Goal: Task Accomplishment & Management: Manage account settings

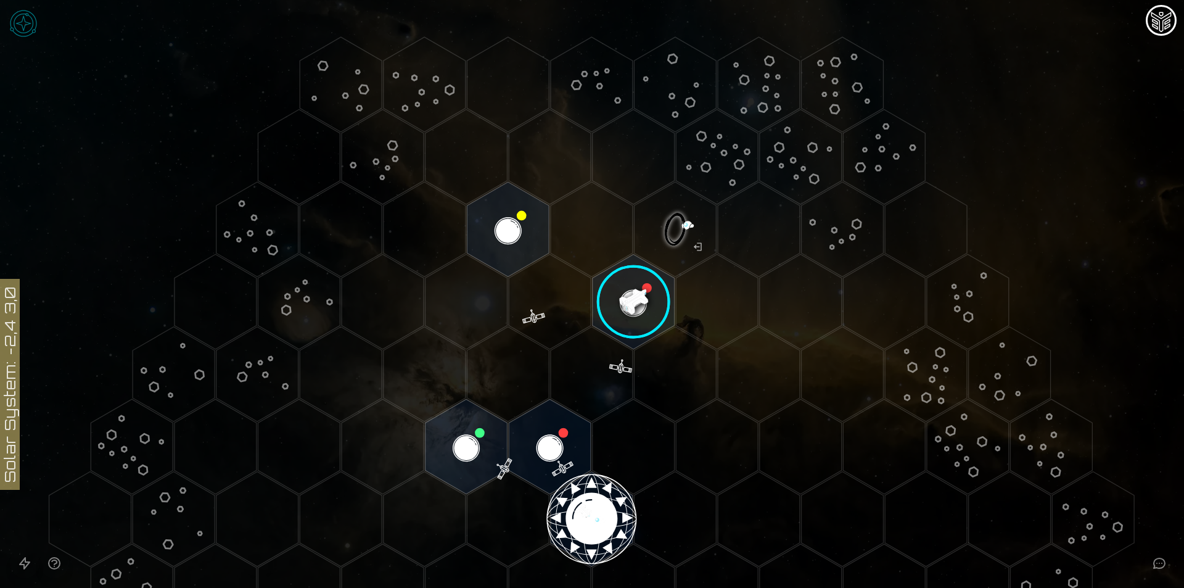
scroll to position [62, 0]
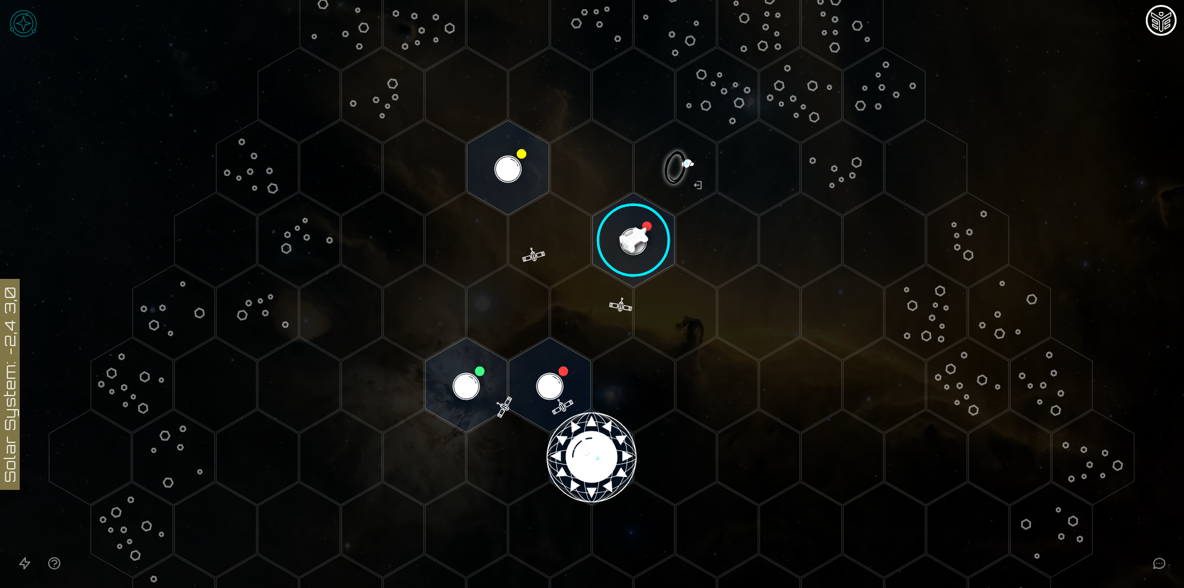
click at [627, 245] on image at bounding box center [633, 240] width 97 height 97
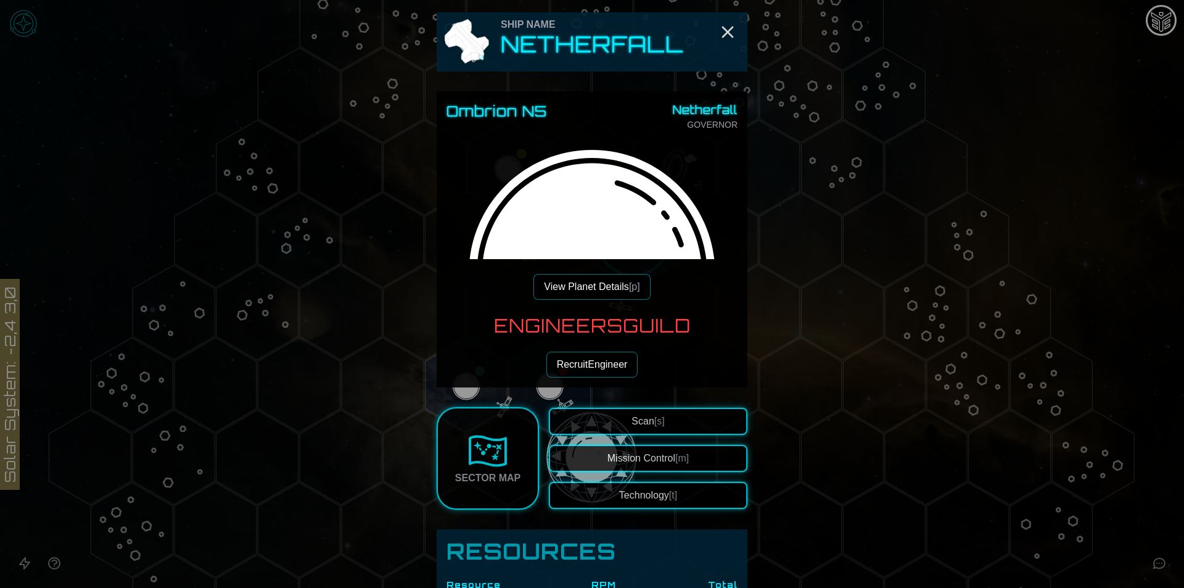
click at [624, 361] on button "Recruit Engineer" at bounding box center [592, 365] width 92 height 26
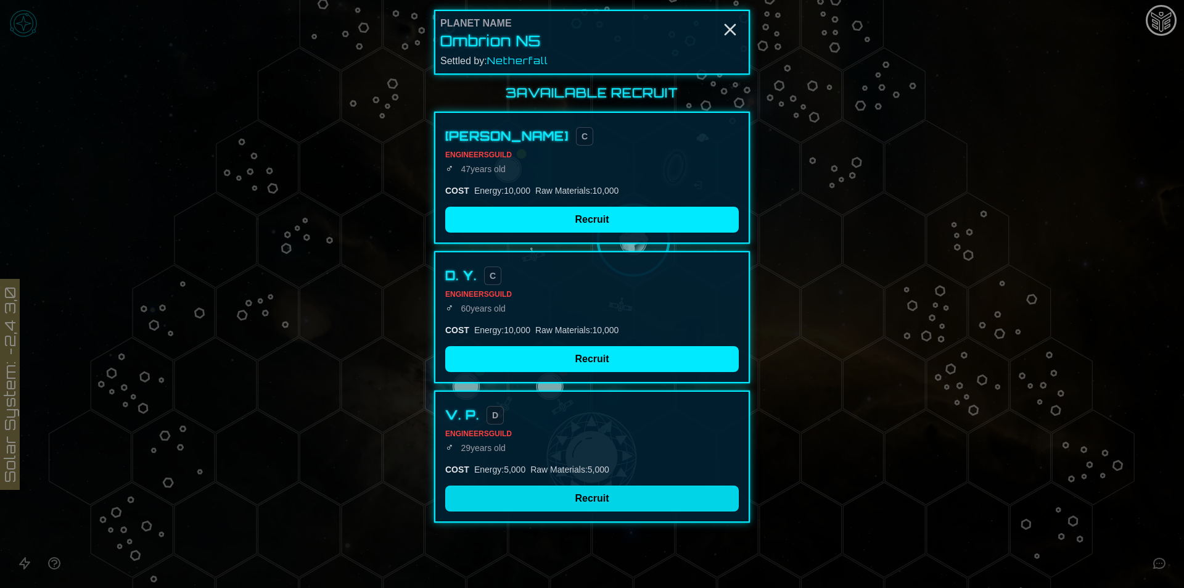
click at [602, 501] on button "Recruit" at bounding box center [592, 498] width 294 height 26
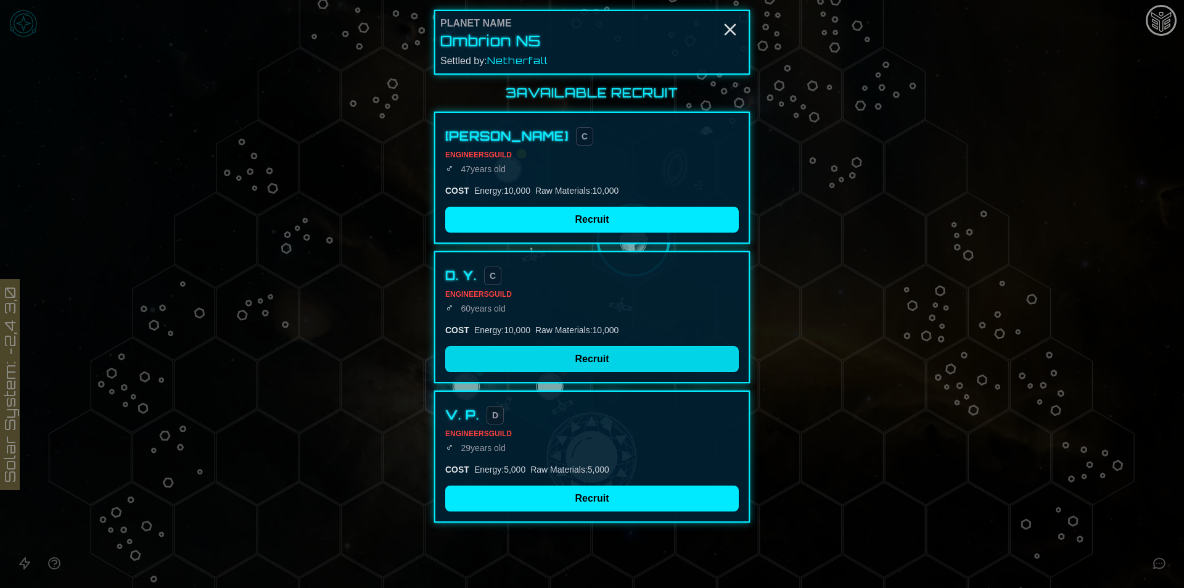
click at [590, 353] on button "Recruit" at bounding box center [592, 359] width 294 height 26
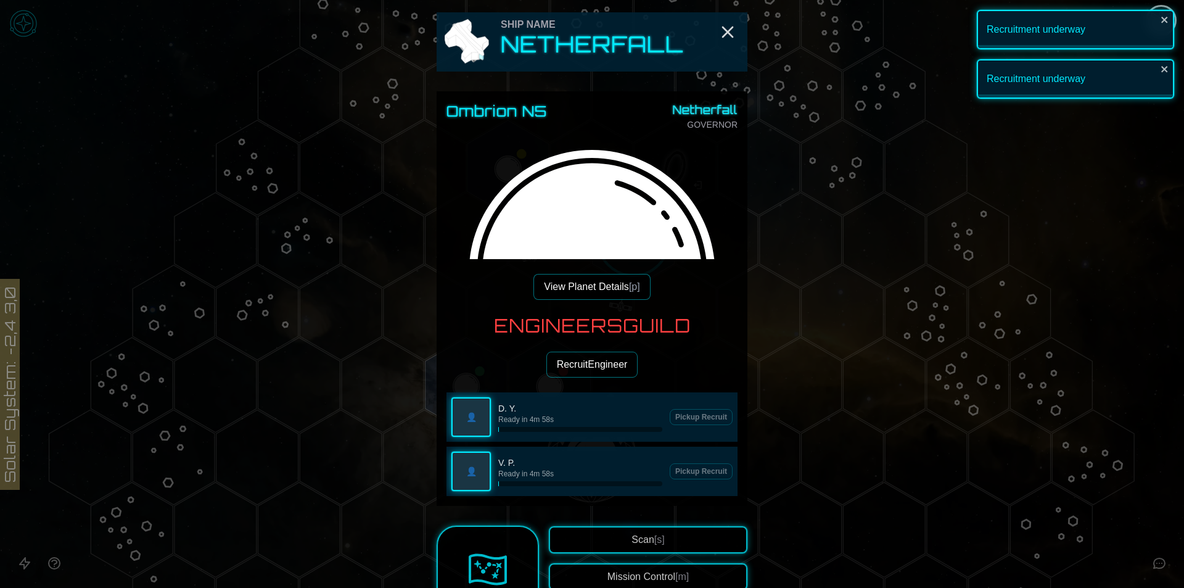
click at [585, 366] on button "Recruit Engineer" at bounding box center [592, 365] width 92 height 26
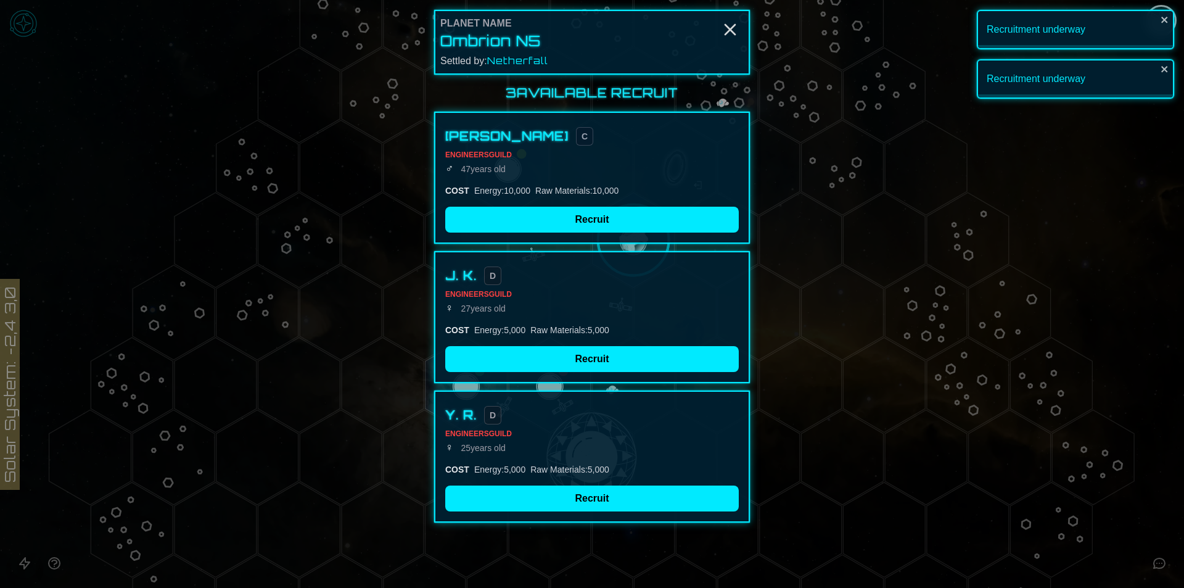
click at [845, 130] on div at bounding box center [592, 294] width 1184 height 588
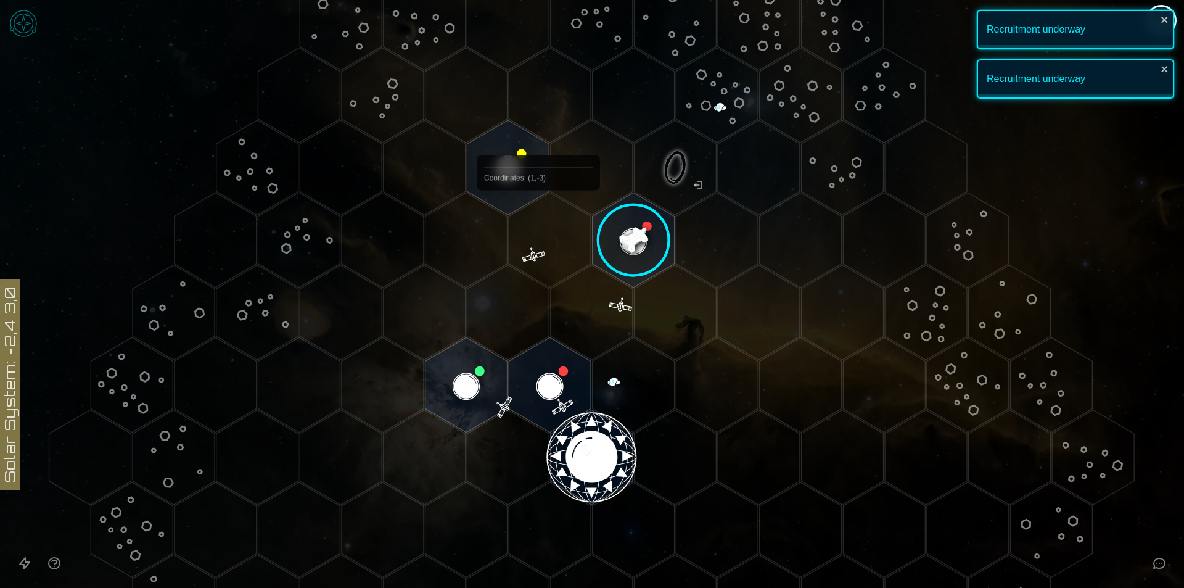
click at [523, 171] on polygon "Hex at coordinates 1,-4, clickable" at bounding box center [508, 167] width 82 height 95
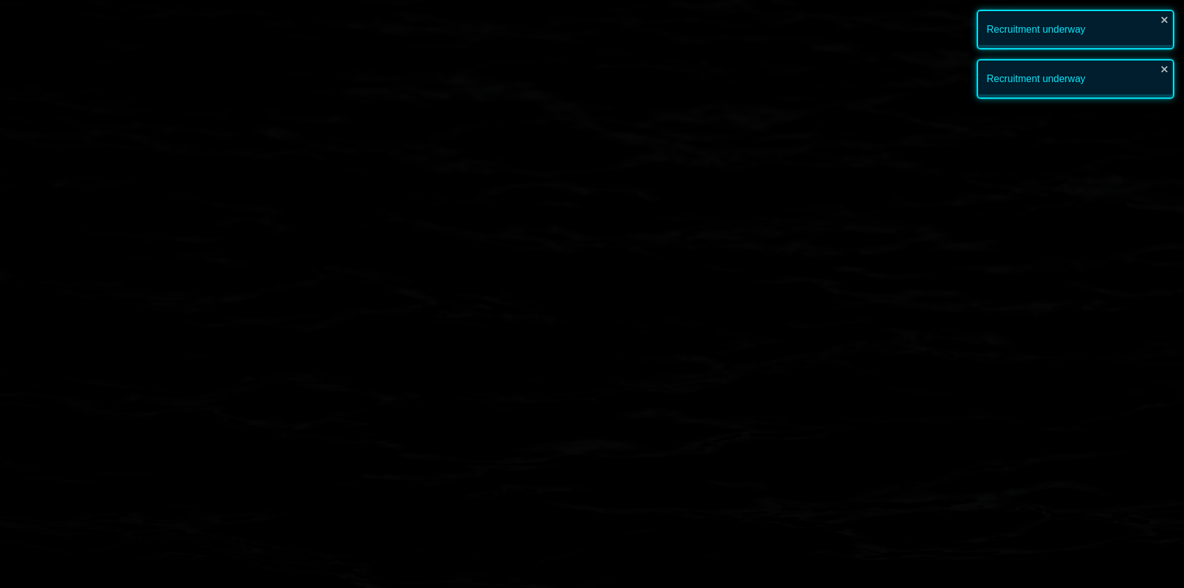
click at [523, 171] on polygon "Hex at coordinates 1,-4, clickable" at bounding box center [508, 167] width 82 height 95
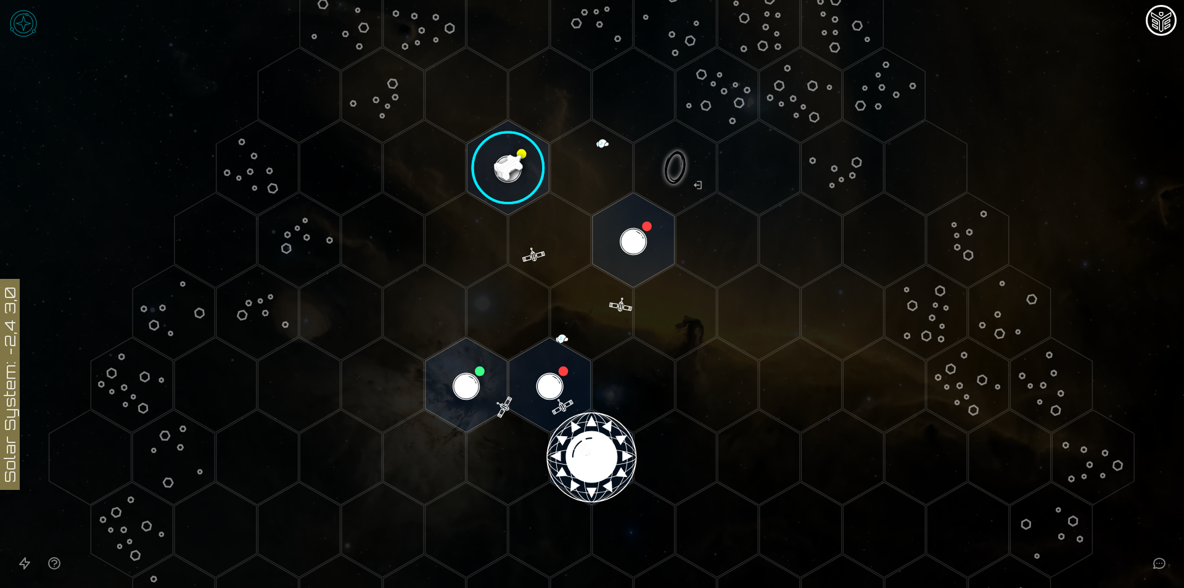
click at [501, 158] on image at bounding box center [508, 167] width 97 height 97
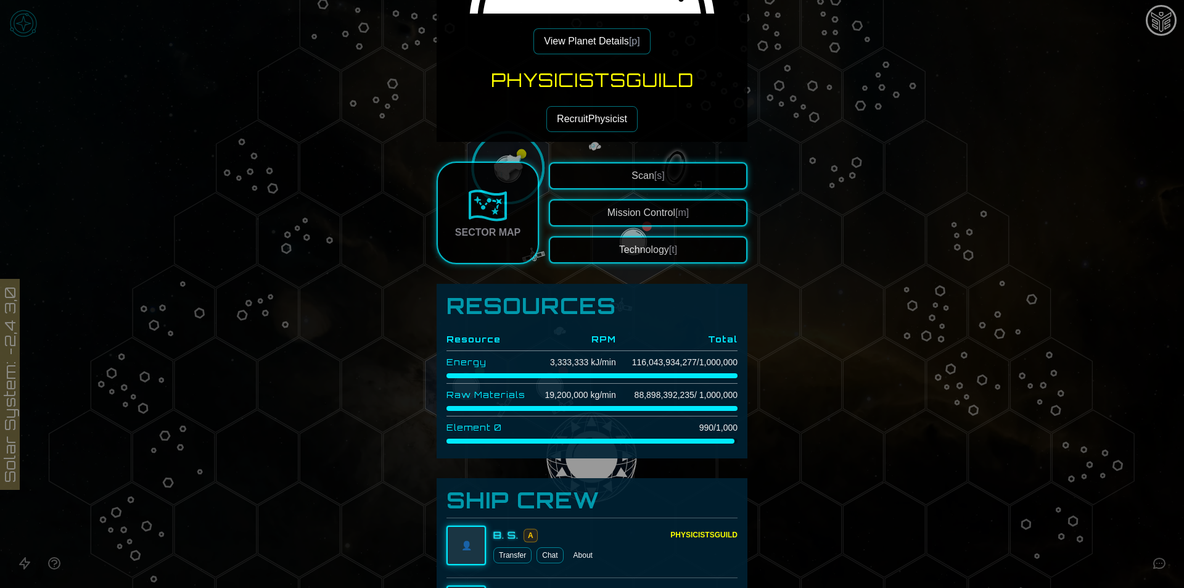
scroll to position [247, 0]
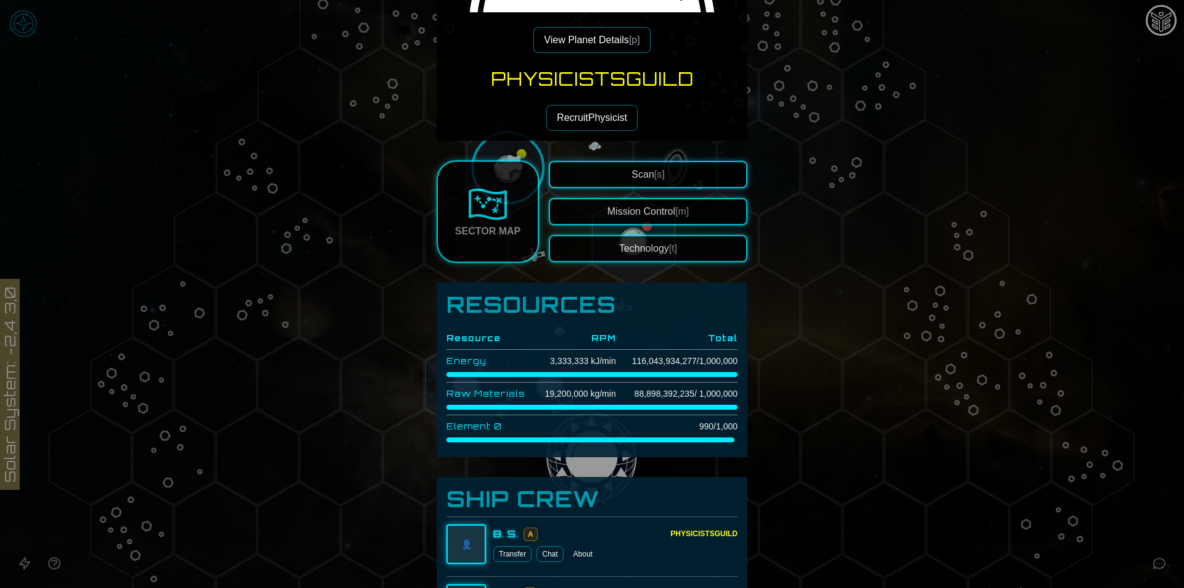
click at [552, 34] on button "View Planet Details [p]" at bounding box center [591, 40] width 117 height 26
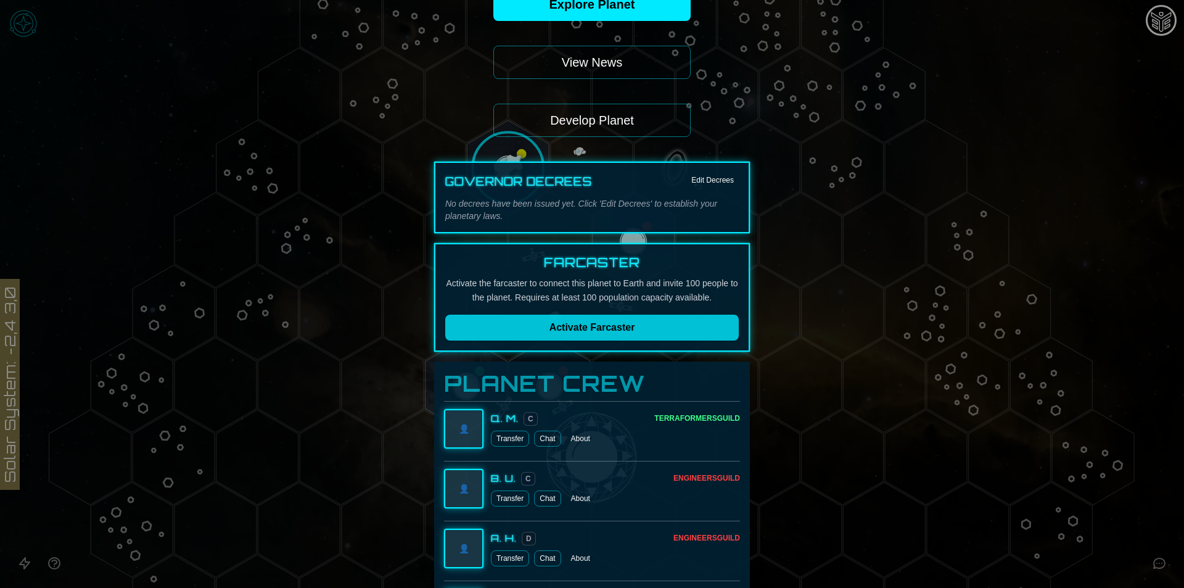
scroll to position [185, 0]
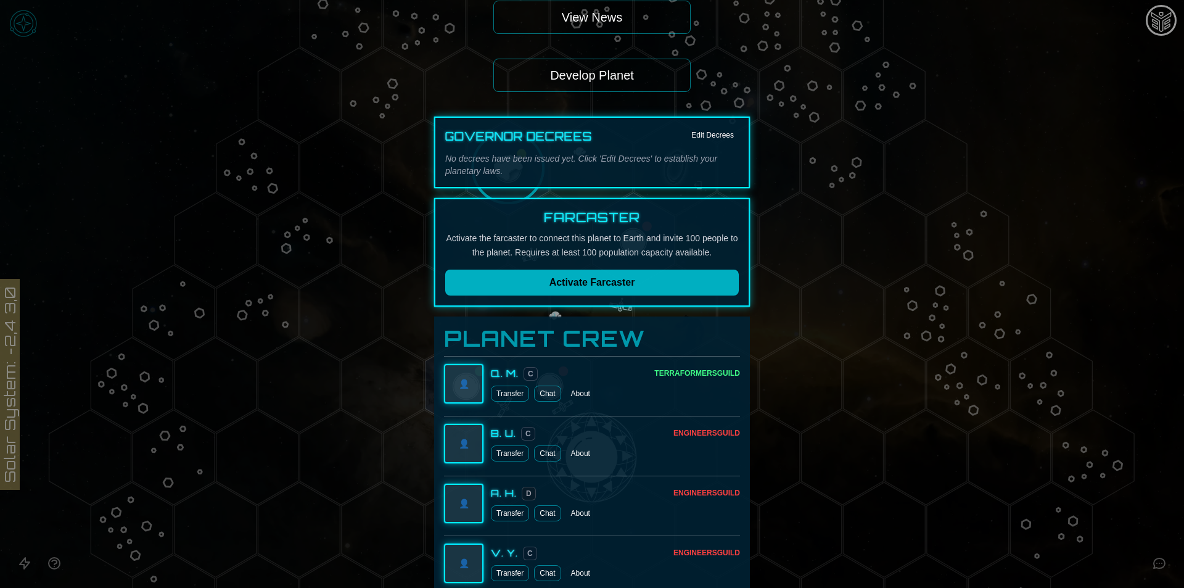
click at [676, 286] on button "Activate Farcaster" at bounding box center [592, 282] width 294 height 26
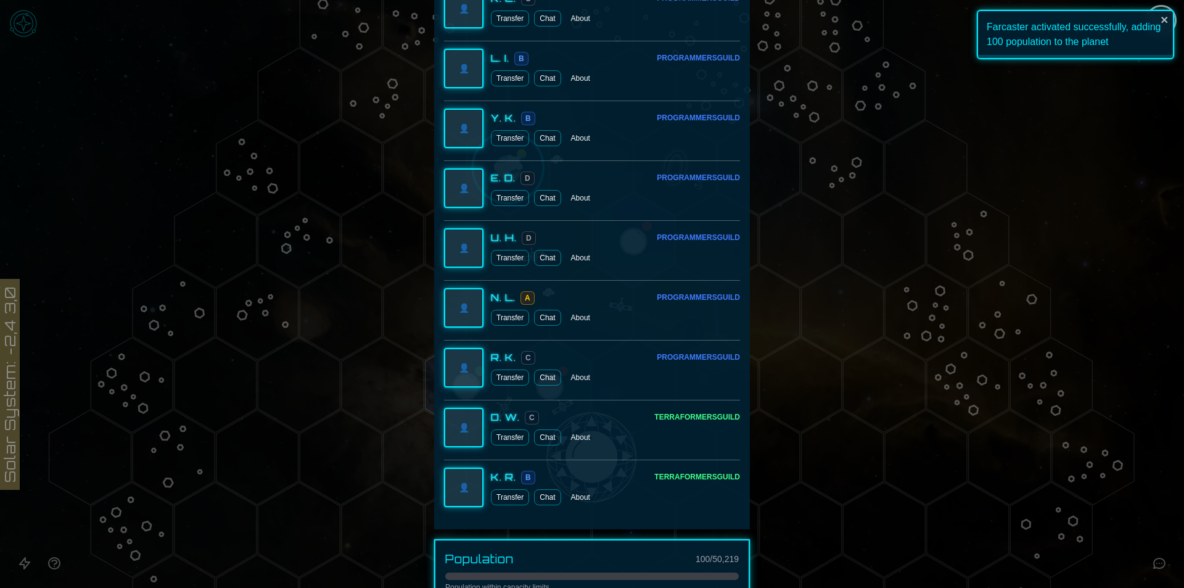
scroll to position [2092, 0]
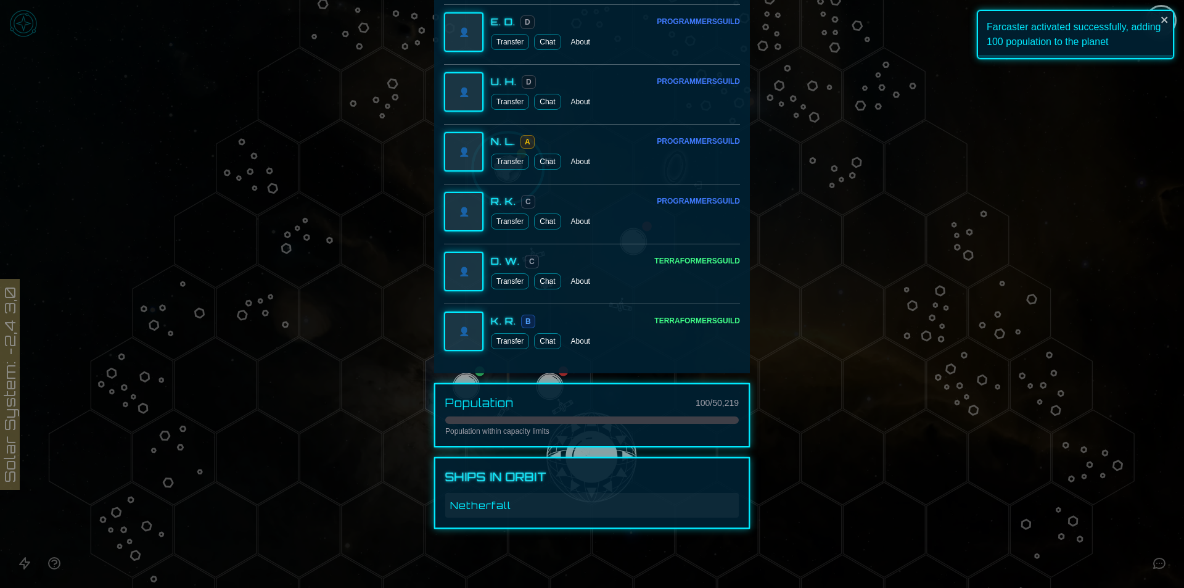
click at [580, 425] on div "Population within capacity limits" at bounding box center [592, 426] width 294 height 20
click at [486, 427] on p "Population within capacity limits" at bounding box center [592, 431] width 294 height 10
click at [1050, 208] on div at bounding box center [592, 294] width 1184 height 588
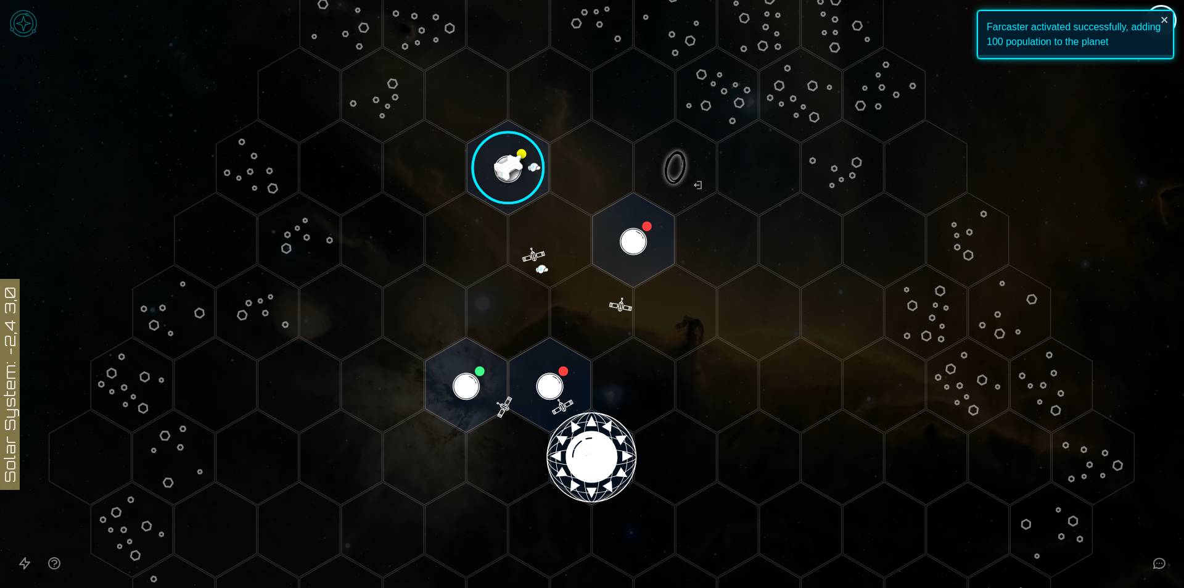
click at [538, 373] on polygon "Hex at coordinates 0,-1, clickable" at bounding box center [550, 384] width 82 height 95
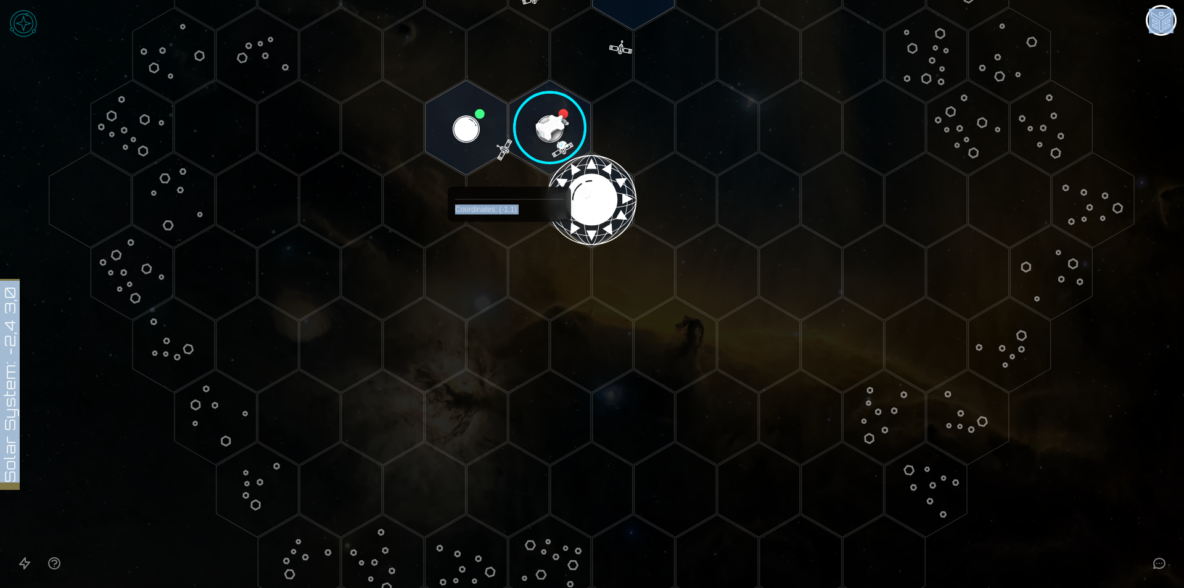
scroll to position [133, 0]
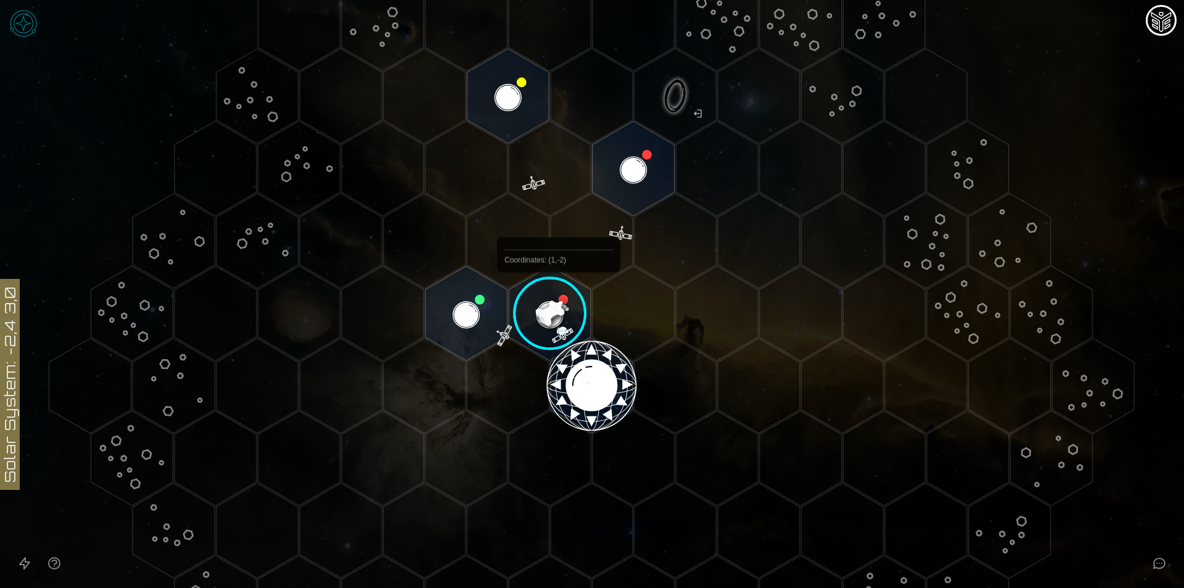
click at [559, 306] on image at bounding box center [549, 313] width 97 height 97
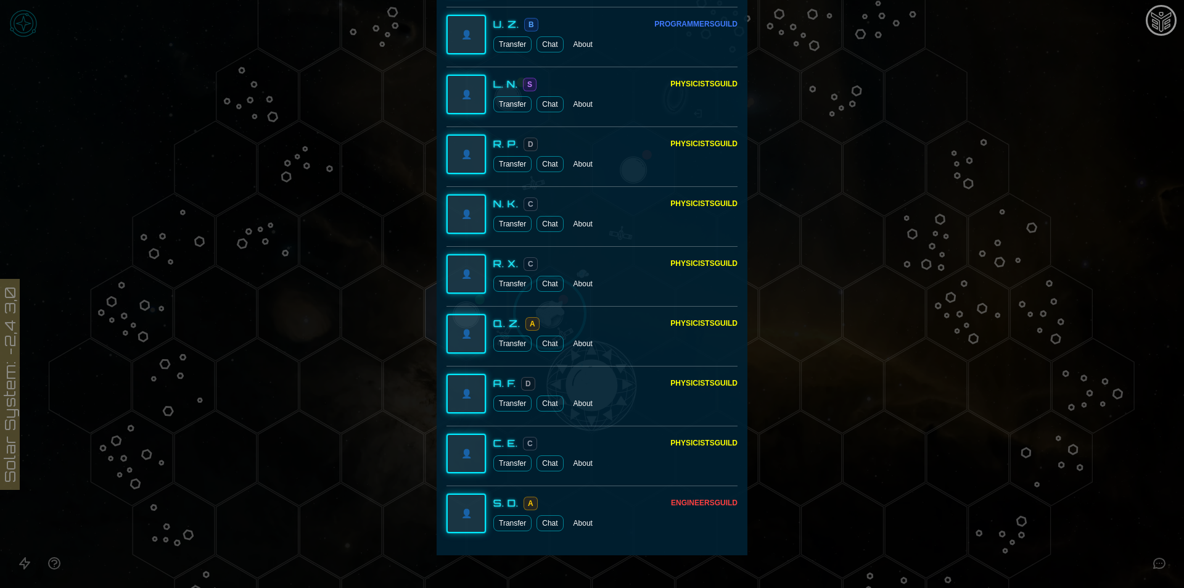
scroll to position [5211, 0]
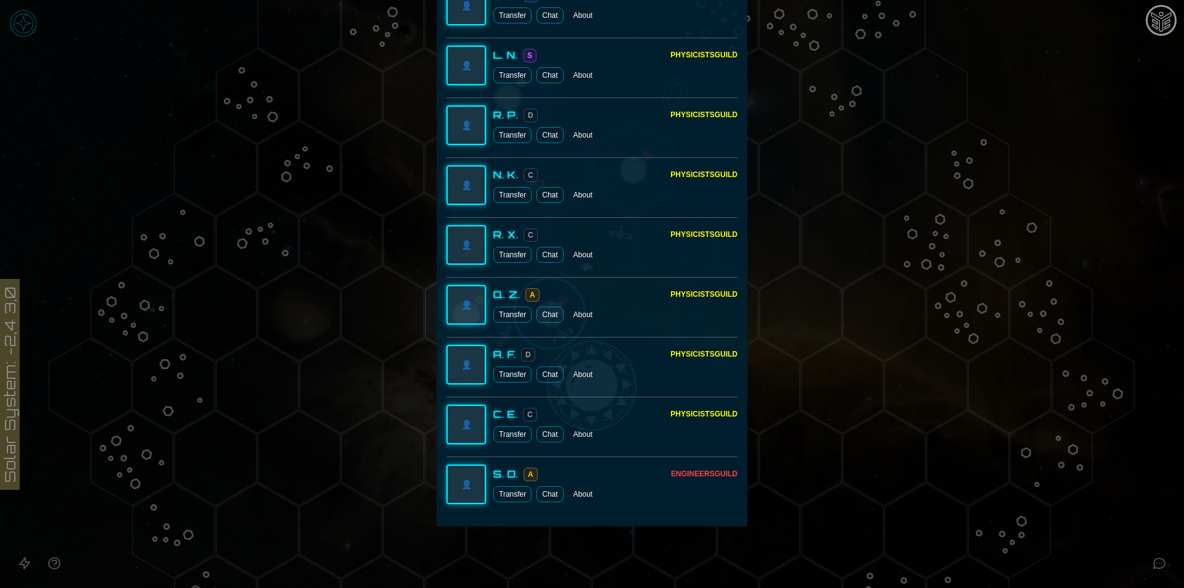
click at [506, 432] on button "Transfer" at bounding box center [512, 434] width 38 height 16
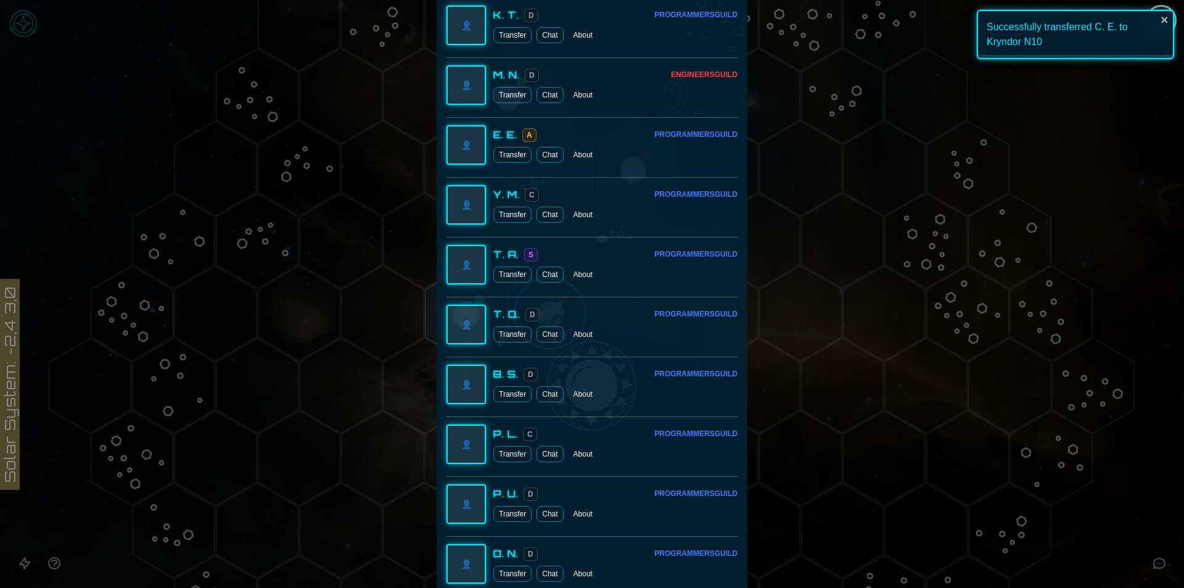
scroll to position [2809, 0]
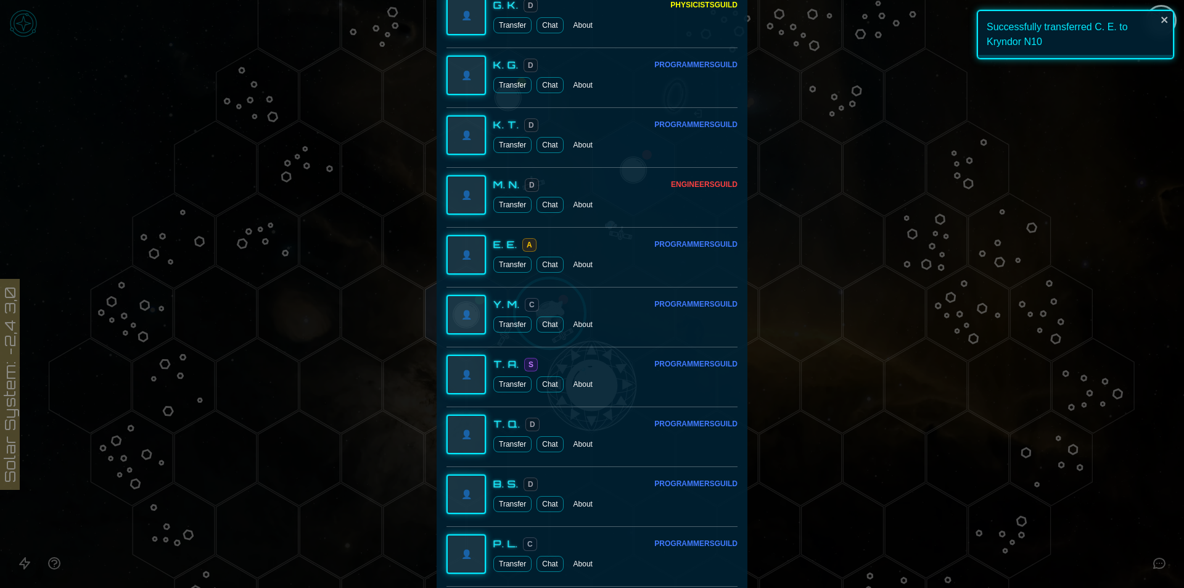
click at [504, 361] on div "T. A." at bounding box center [506, 363] width 26 height 15
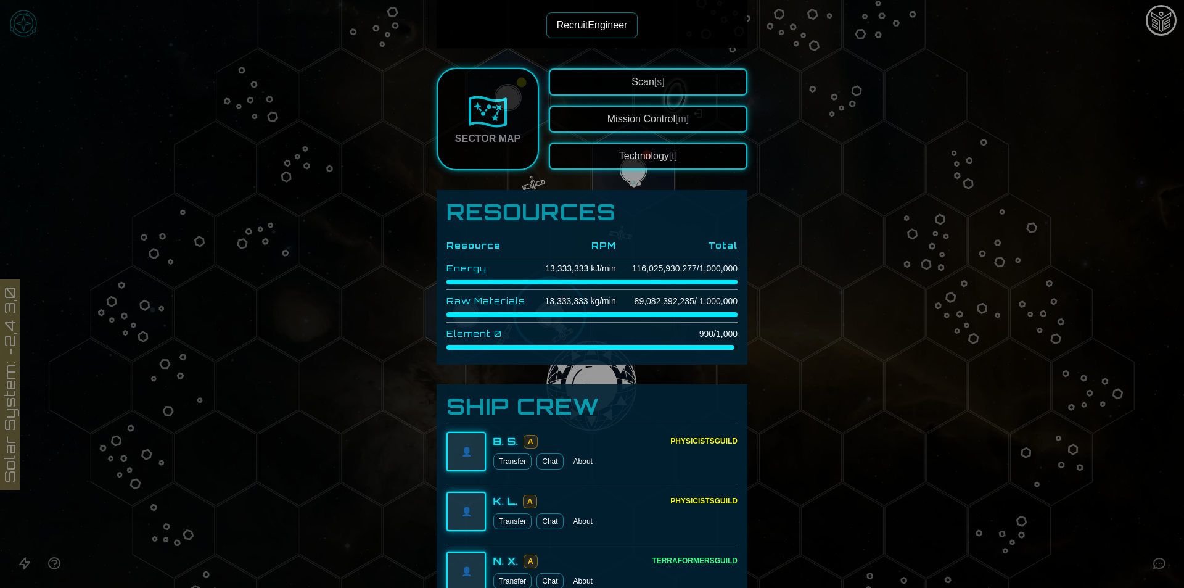
scroll to position [281, 0]
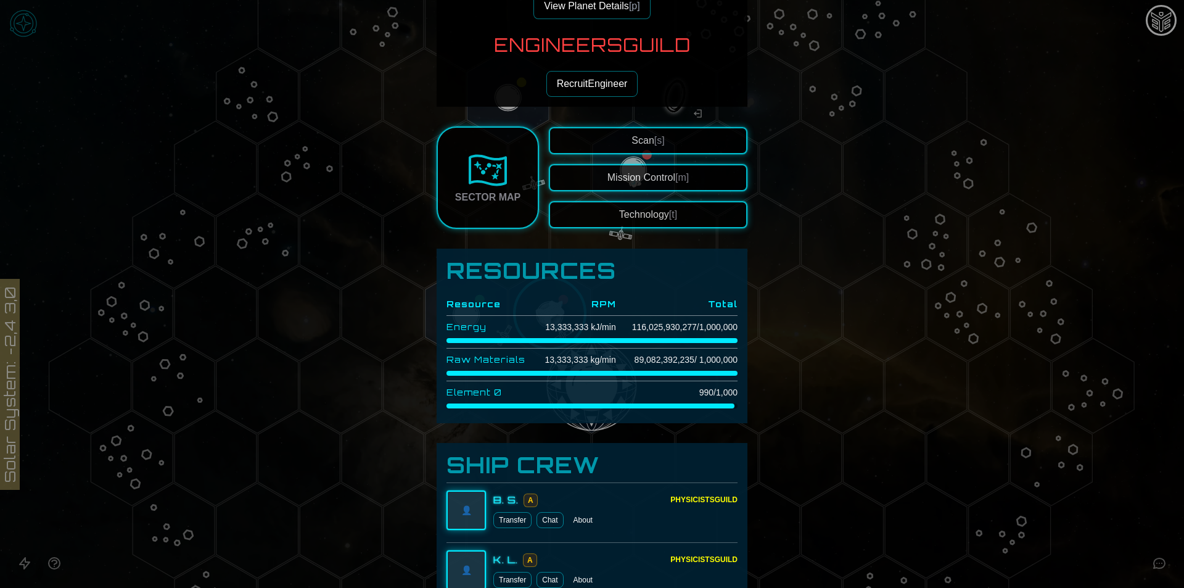
click at [622, 141] on button "Scan [s]" at bounding box center [648, 140] width 199 height 27
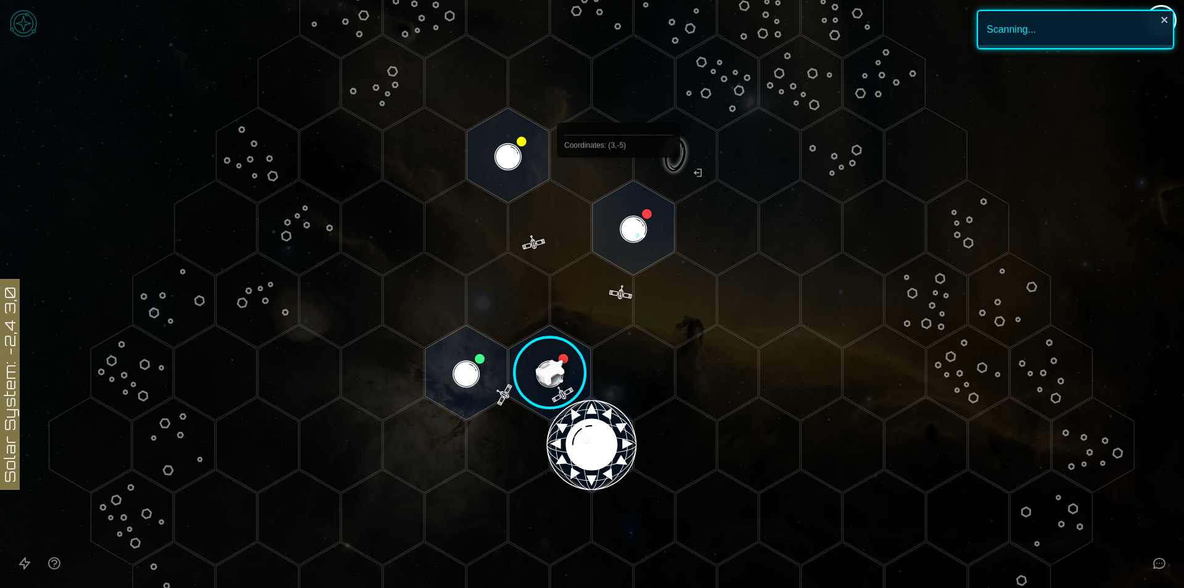
scroll to position [0, 0]
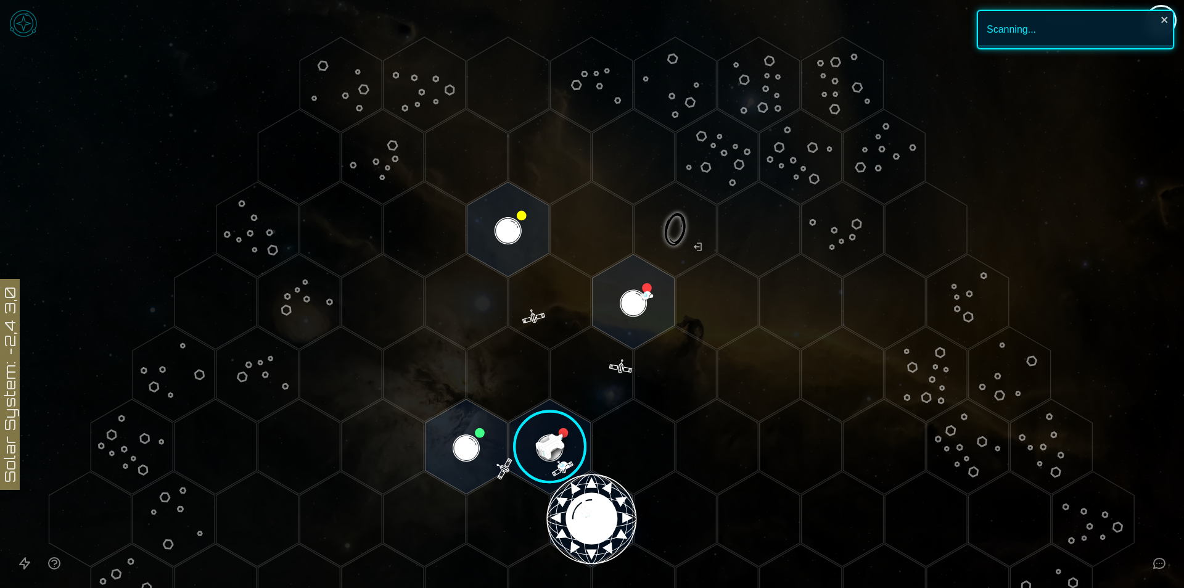
click at [26, 31] on img at bounding box center [23, 23] width 37 height 37
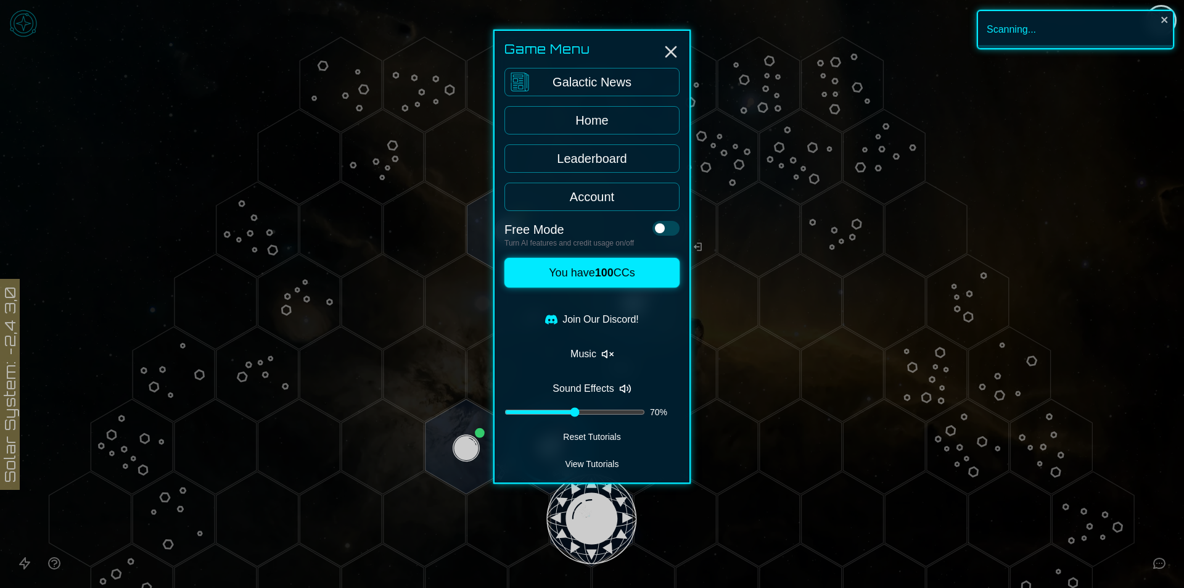
click at [597, 125] on link "Home" at bounding box center [591, 120] width 175 height 28
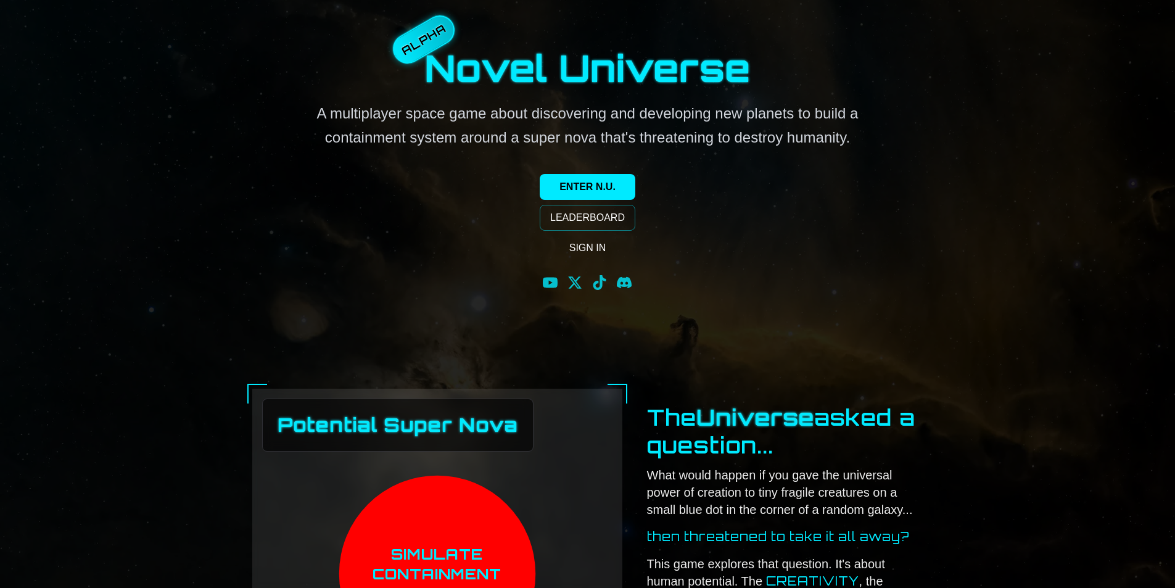
click at [581, 219] on link "LEADERBOARD" at bounding box center [588, 218] width 96 height 26
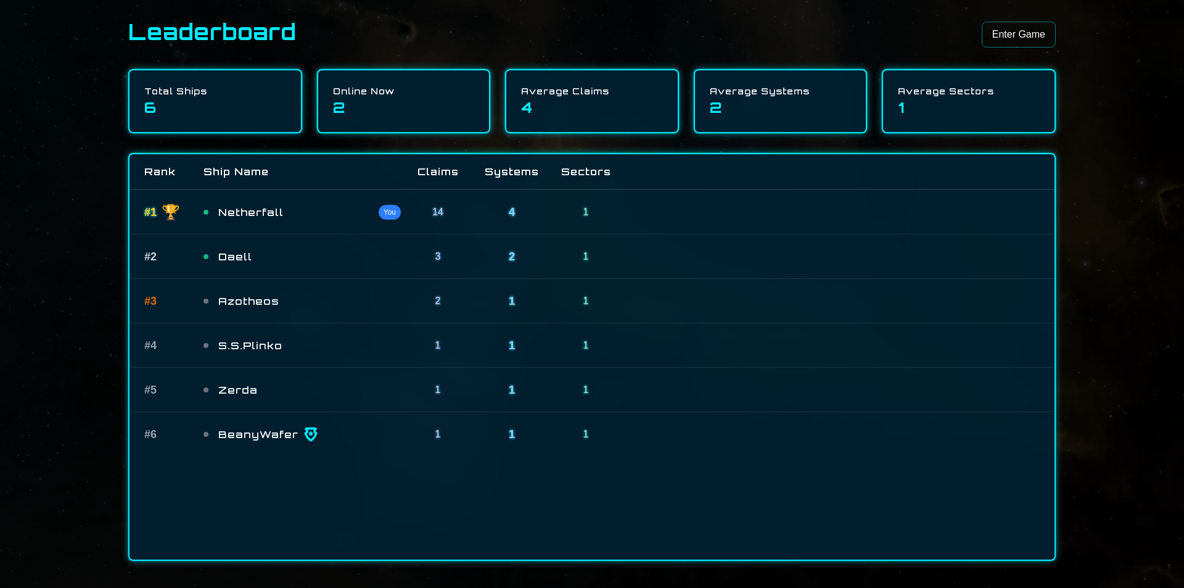
click at [382, 223] on div "# 1 🏆 Netherfall You 14 4 1" at bounding box center [592, 211] width 925 height 44
click at [1014, 32] on link "Enter Game" at bounding box center [1019, 35] width 74 height 26
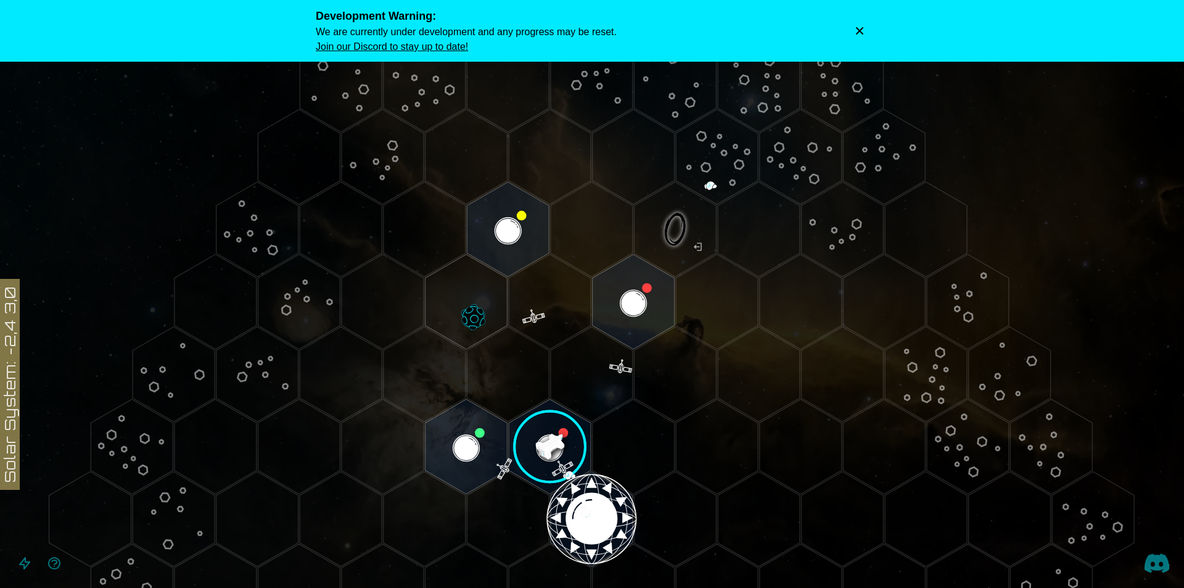
click at [342, 52] on link "Join our Discord to stay up to date!" at bounding box center [466, 46] width 301 height 15
click at [467, 313] on polygon "Hex at coordinates 0,-3, clickable" at bounding box center [467, 301] width 82 height 95
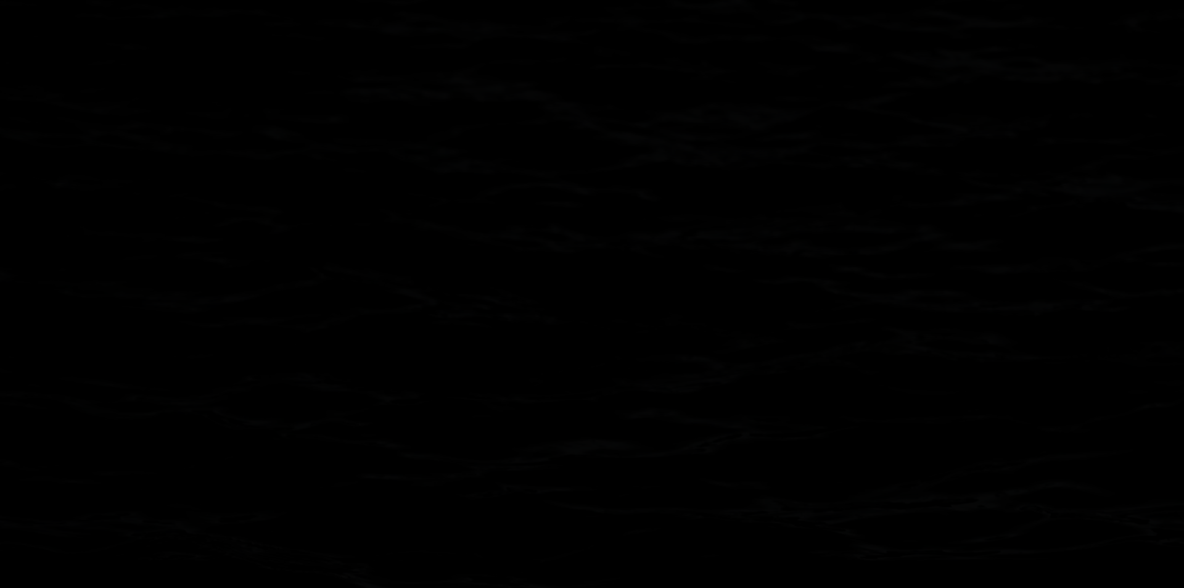
click at [467, 313] on icon at bounding box center [592, 519] width 1184 height 1038
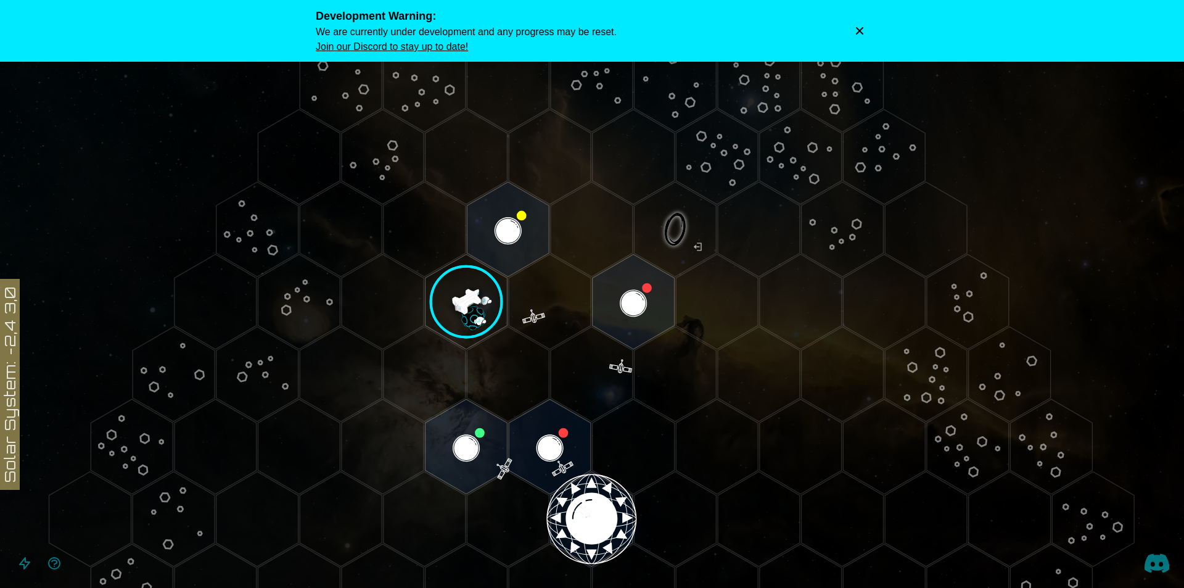
click at [441, 306] on image at bounding box center [461, 296] width 132 height 132
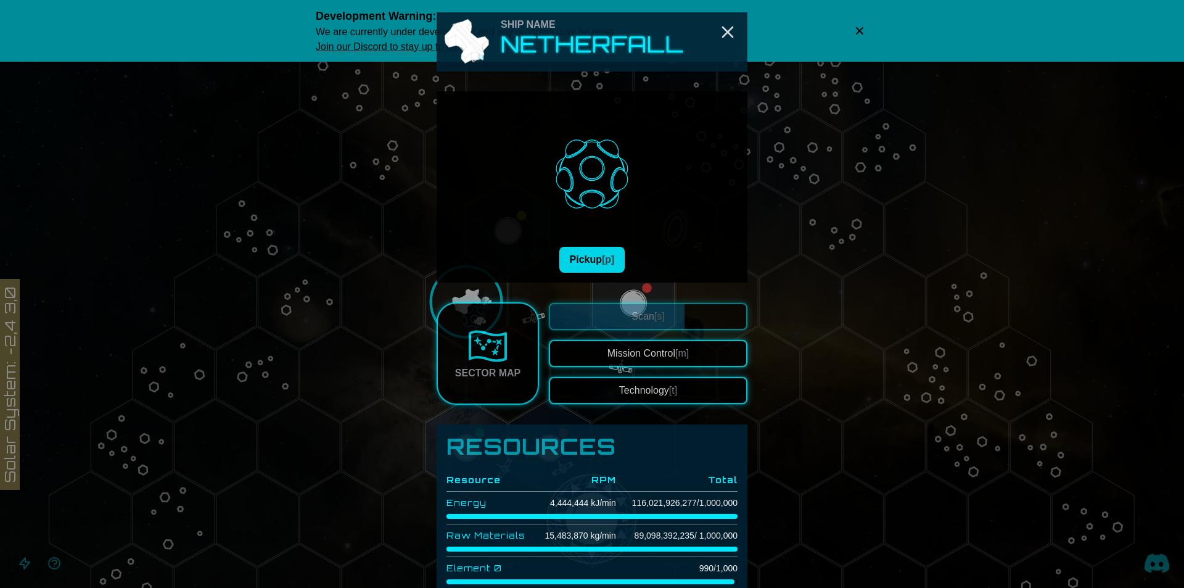
click at [559, 249] on button "Pickup [p]" at bounding box center [592, 260] width 66 height 26
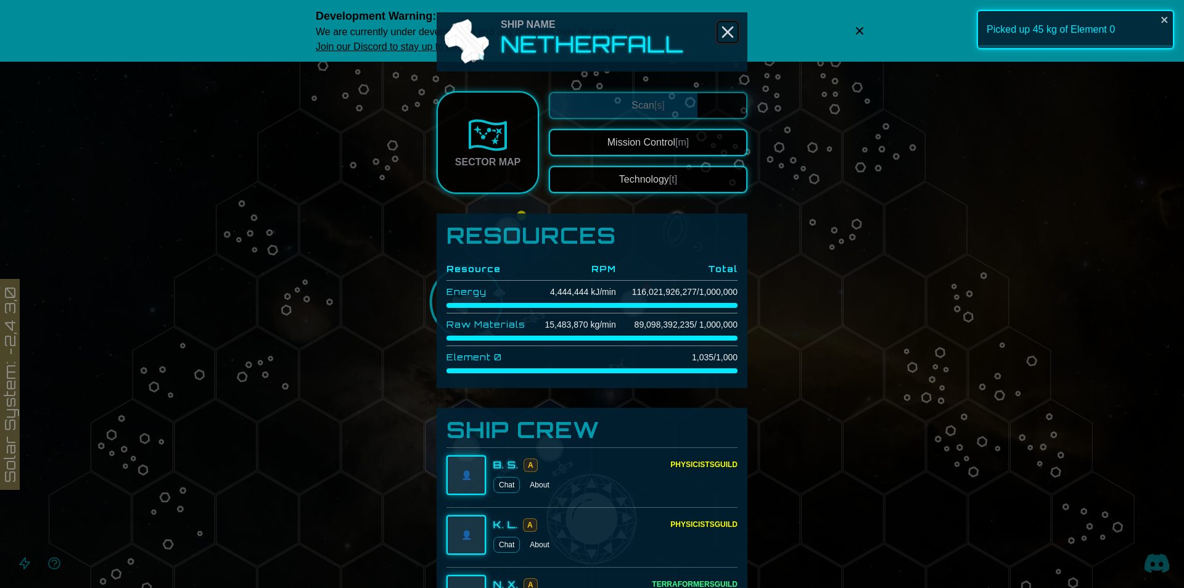
click at [723, 27] on line "Close" at bounding box center [728, 32] width 10 height 10
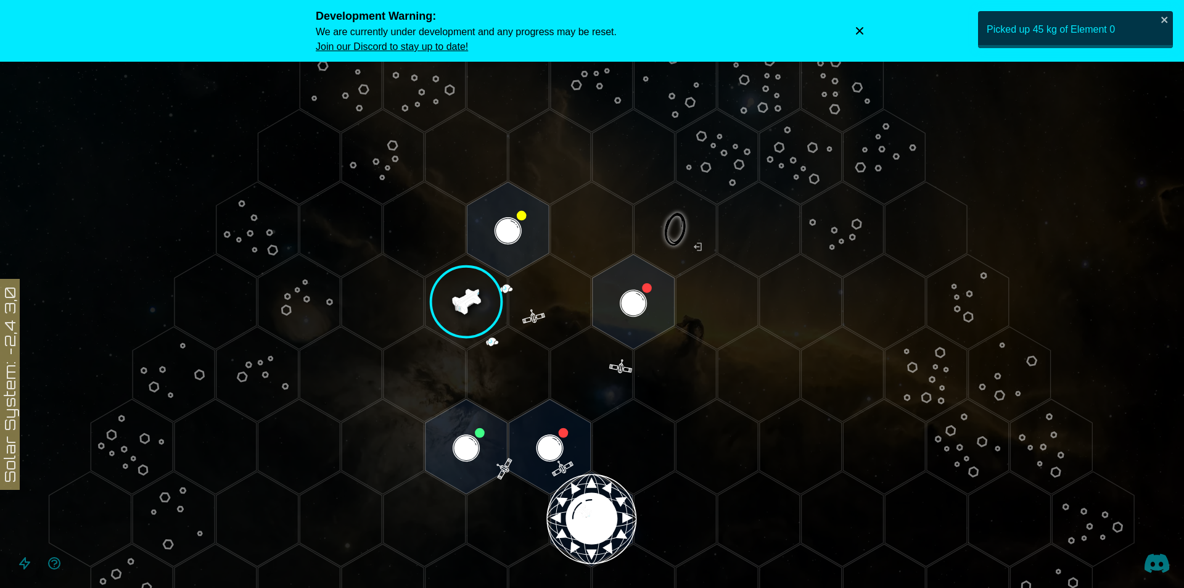
click at [855, 32] on icon "Dismiss warning" at bounding box center [859, 31] width 12 height 12
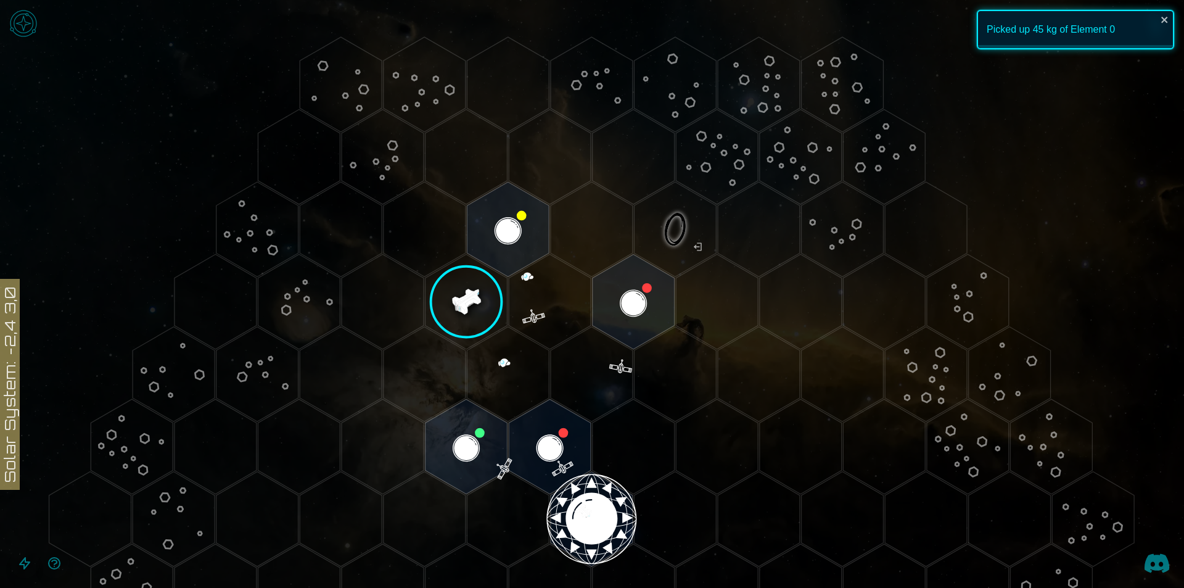
click at [62, 567] on button "Open accessibility help guide" at bounding box center [54, 563] width 30 height 30
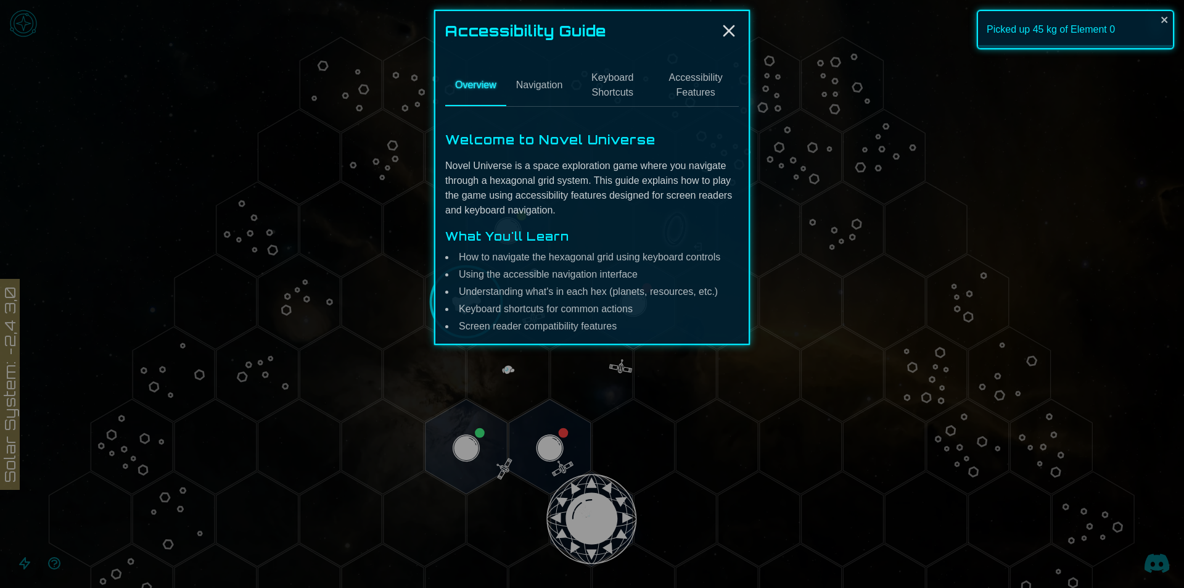
click at [52, 568] on div at bounding box center [592, 294] width 1184 height 588
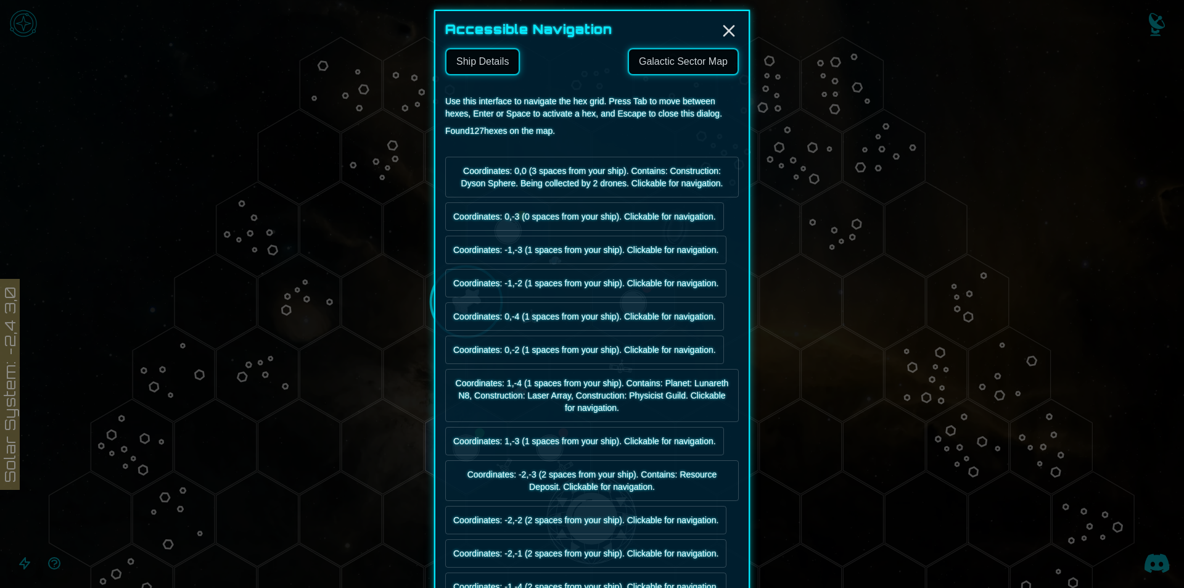
click at [646, 65] on link "Galactic Sector Map" at bounding box center [683, 61] width 111 height 27
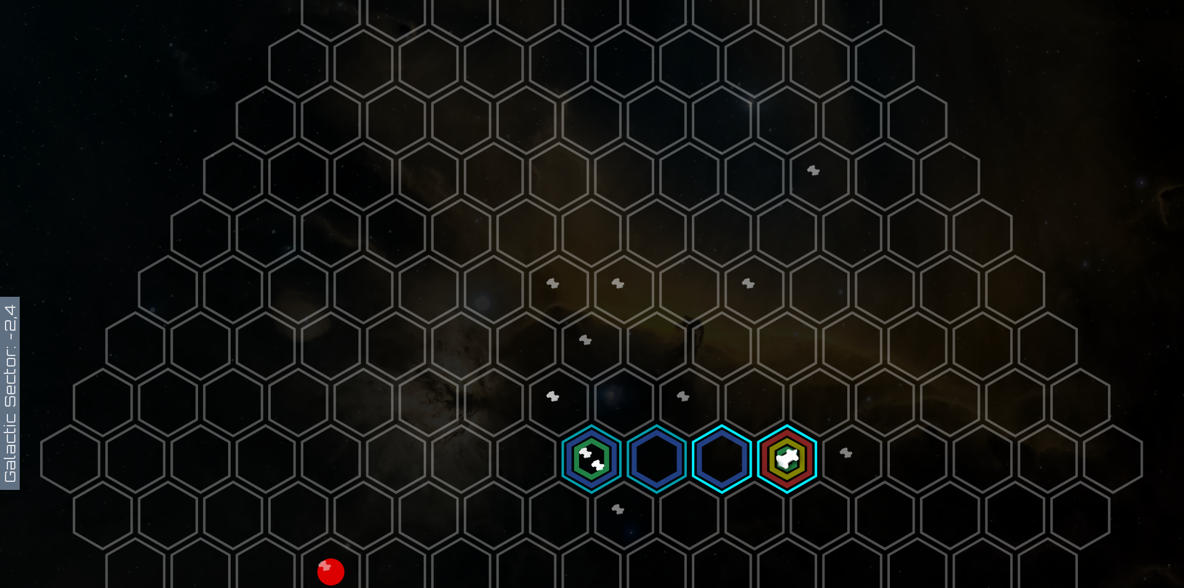
scroll to position [308, 0]
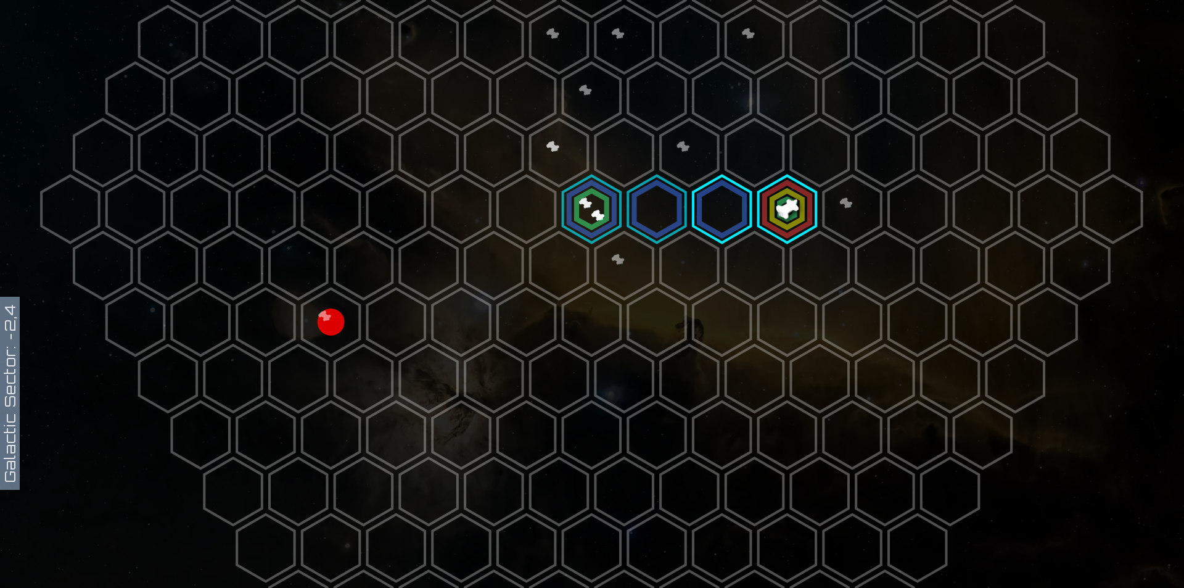
click at [732, 208] on polygon at bounding box center [721, 209] width 57 height 67
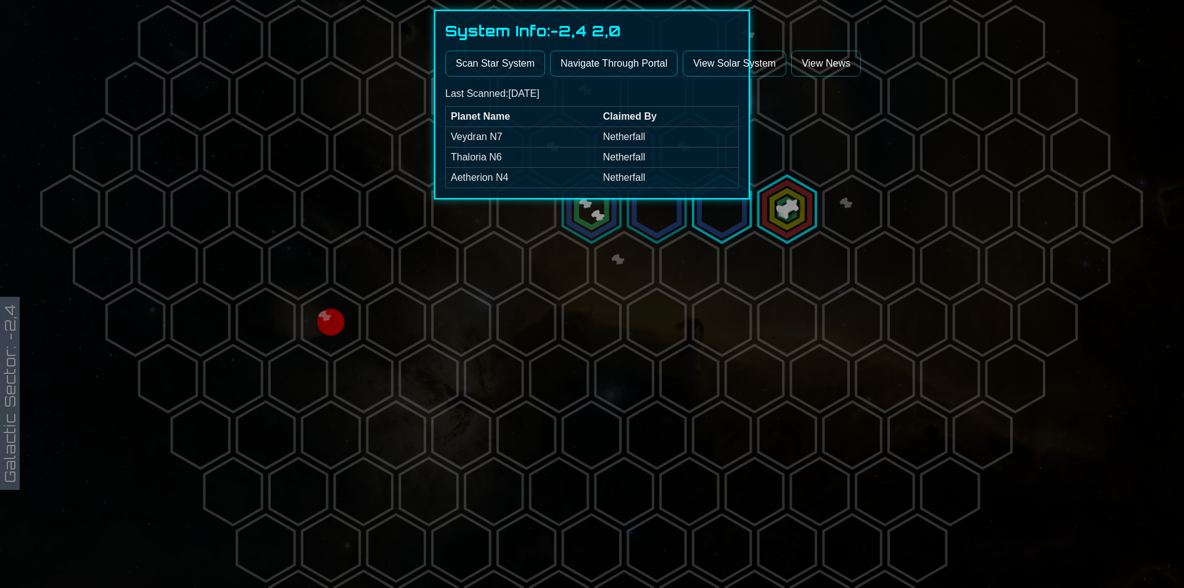
click at [629, 67] on button "Navigate Through Portal" at bounding box center [614, 64] width 128 height 26
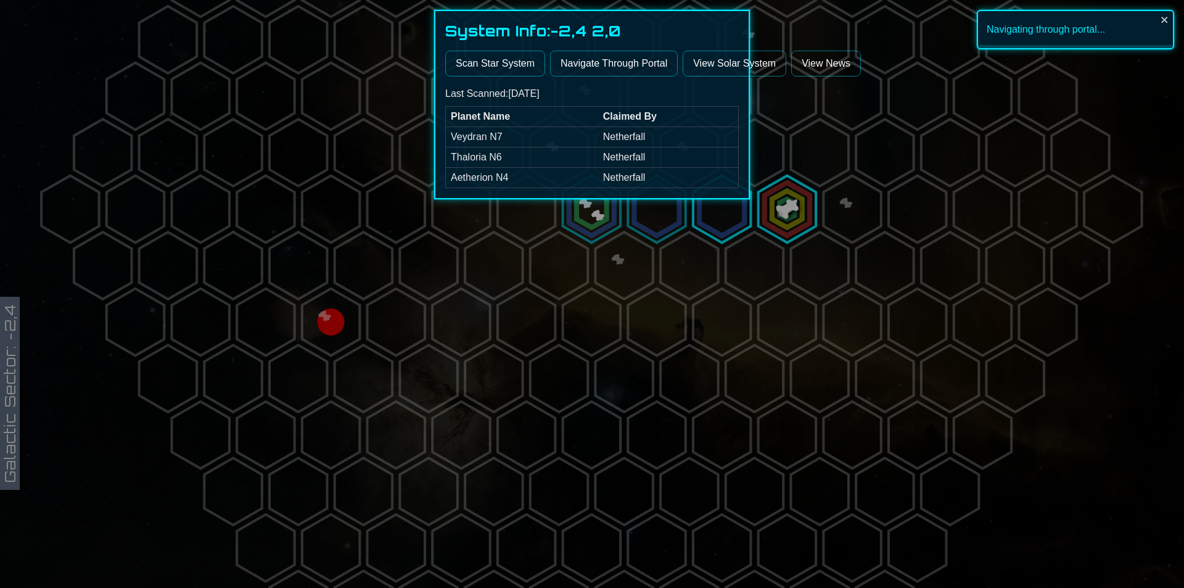
click at [649, 276] on div at bounding box center [592, 294] width 1184 height 588
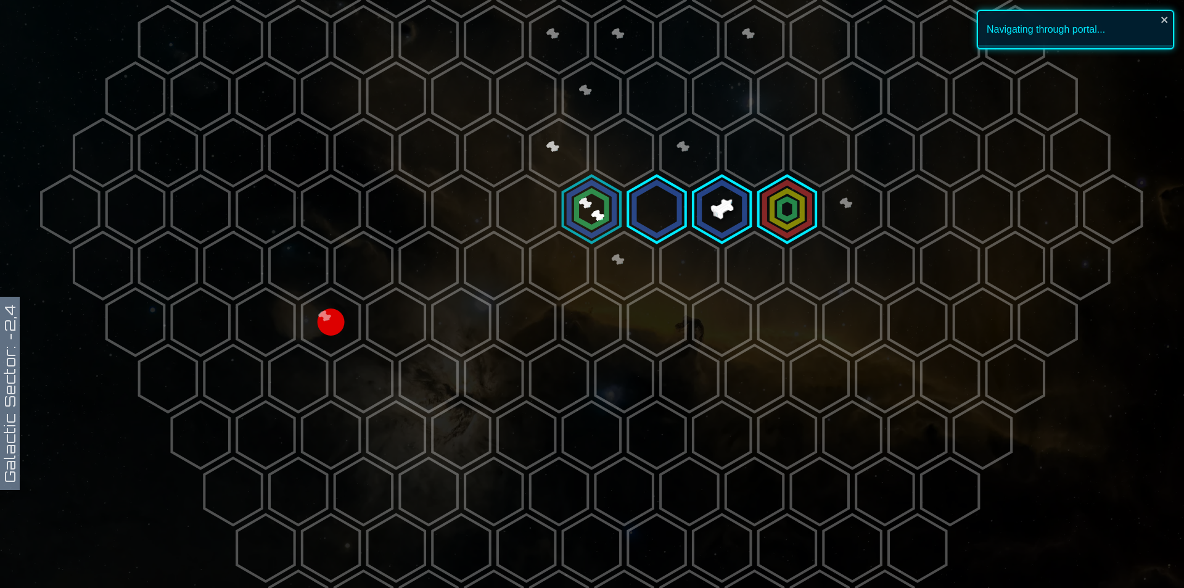
click at [665, 203] on polygon at bounding box center [656, 209] width 57 height 67
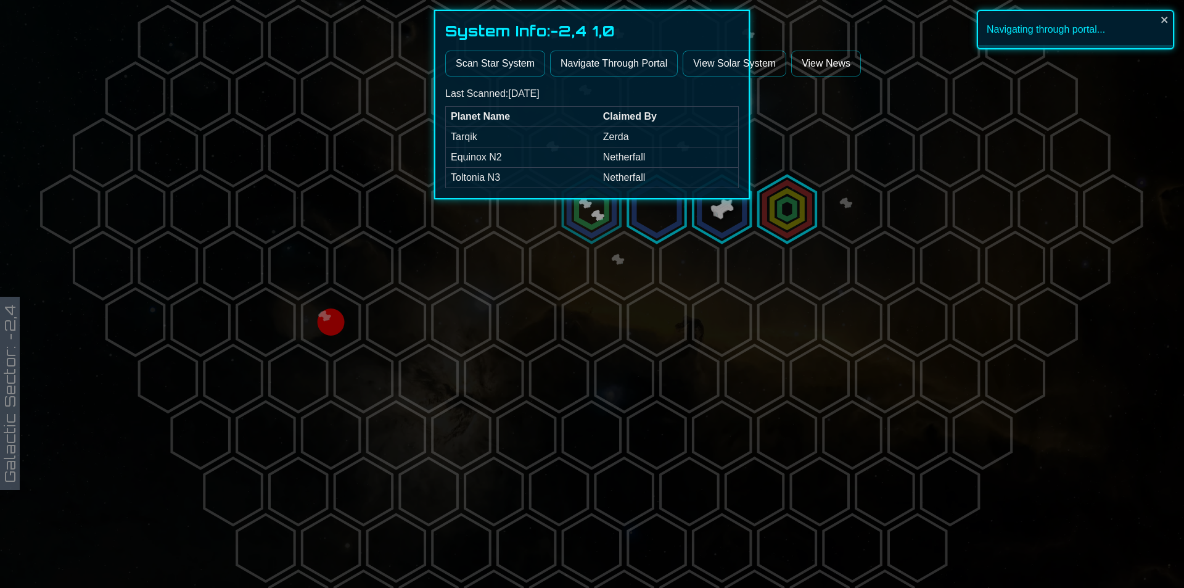
click at [603, 51] on button "Navigate Through Portal" at bounding box center [614, 64] width 128 height 26
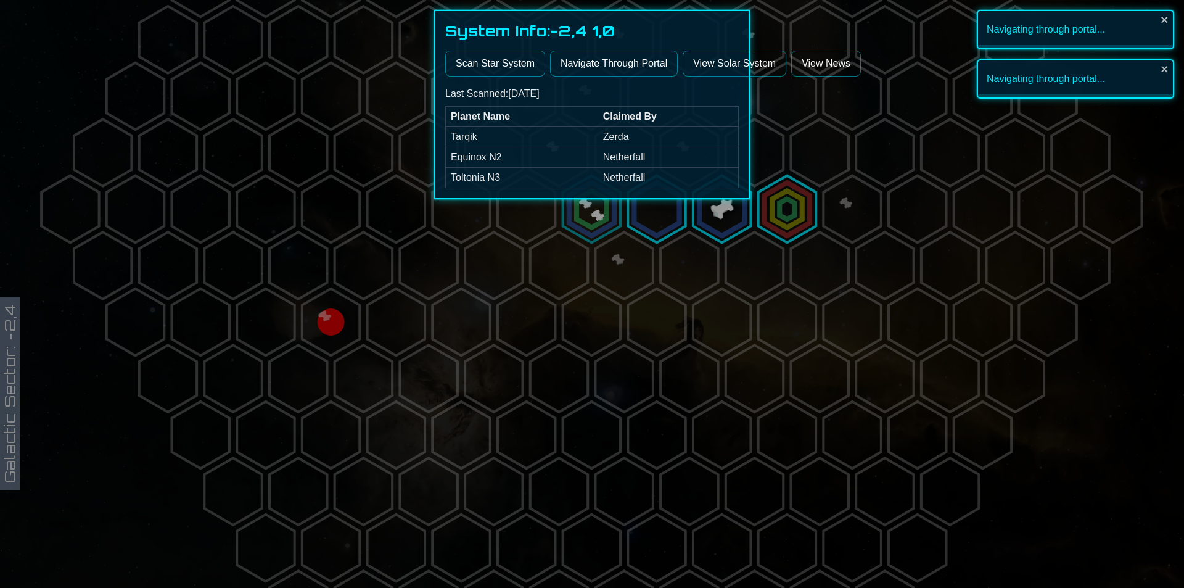
click at [617, 298] on div at bounding box center [592, 294] width 1184 height 588
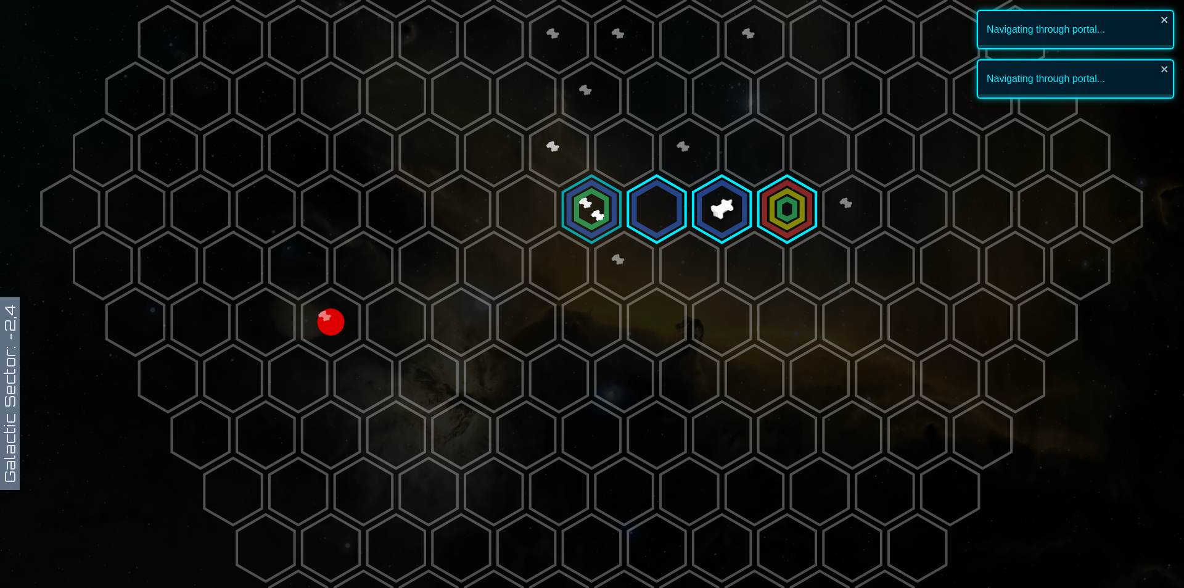
click at [584, 204] on polygon at bounding box center [591, 209] width 57 height 67
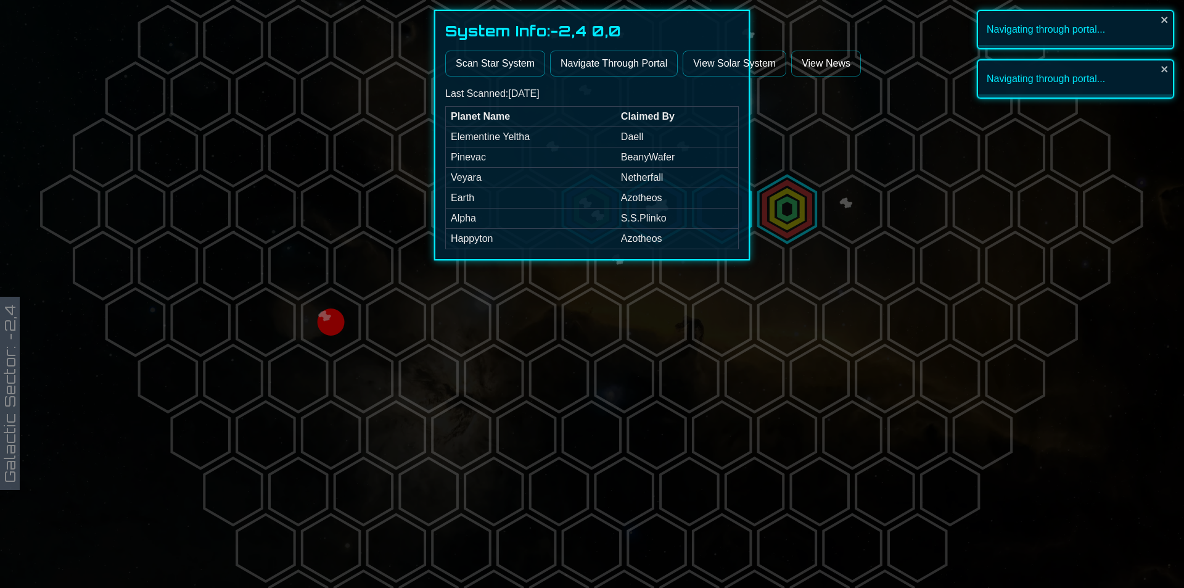
click at [606, 60] on button "Navigate Through Portal" at bounding box center [614, 64] width 128 height 26
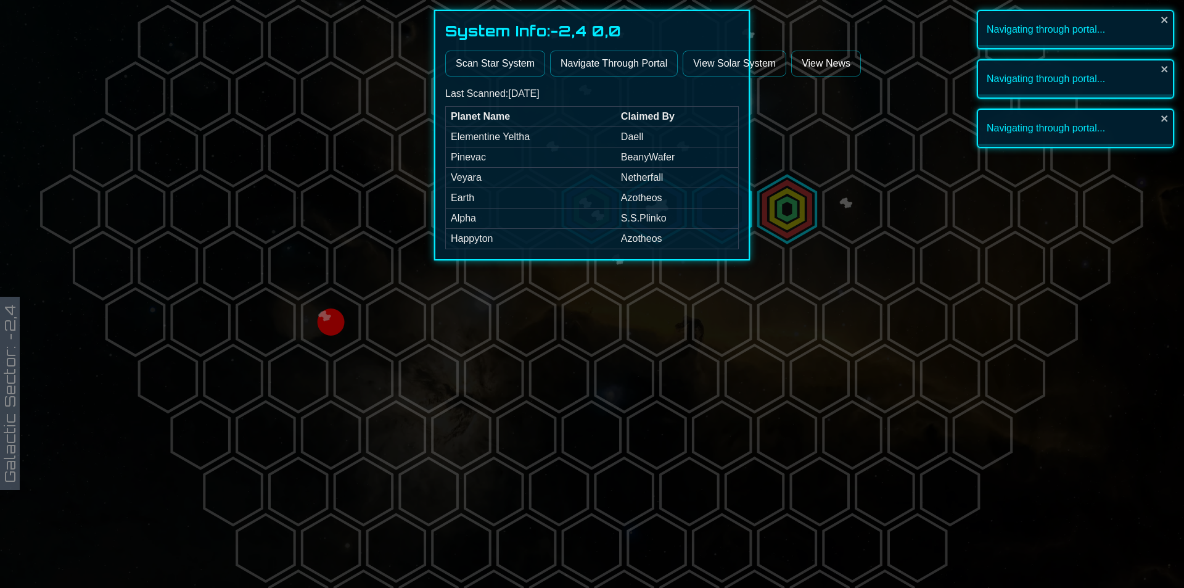
click at [620, 342] on div at bounding box center [592, 294] width 1184 height 588
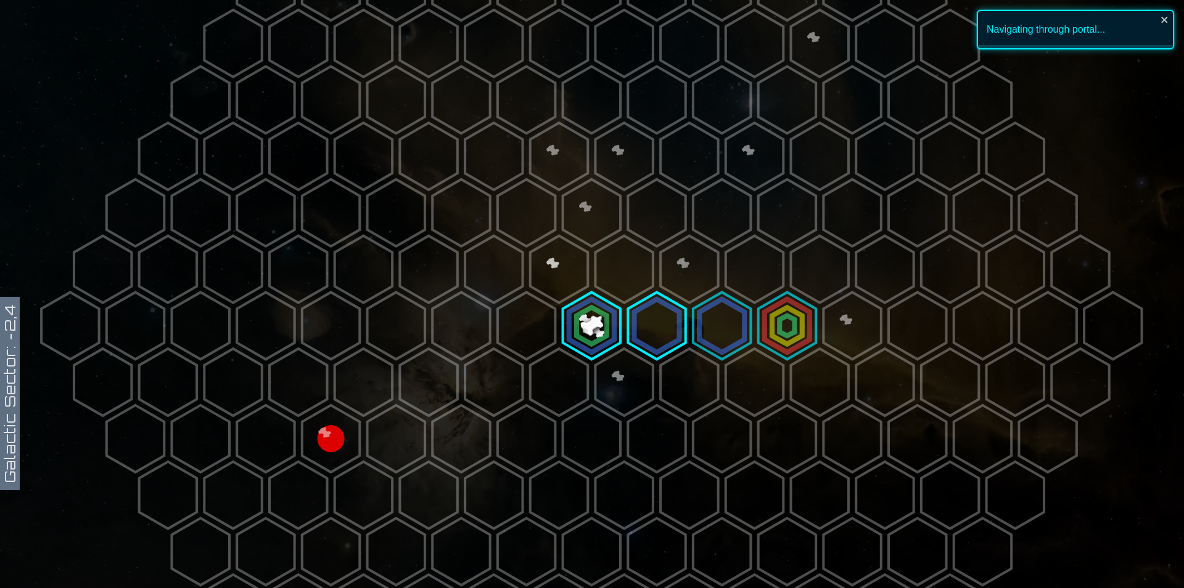
scroll to position [0, 0]
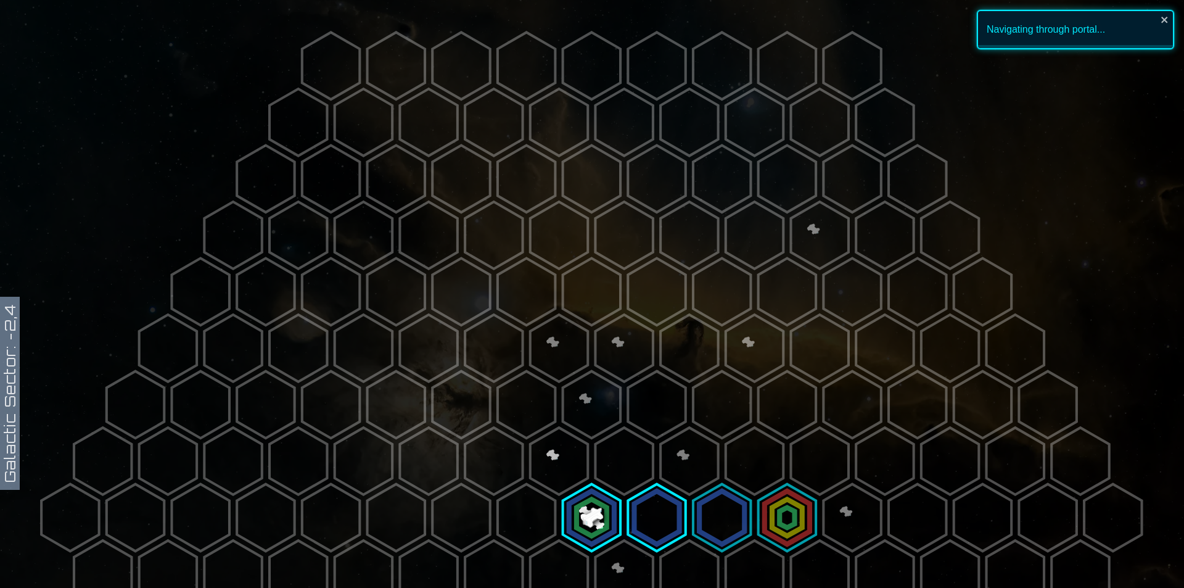
click at [1170, 13] on div "Navigating through portal..." at bounding box center [1075, 29] width 197 height 39
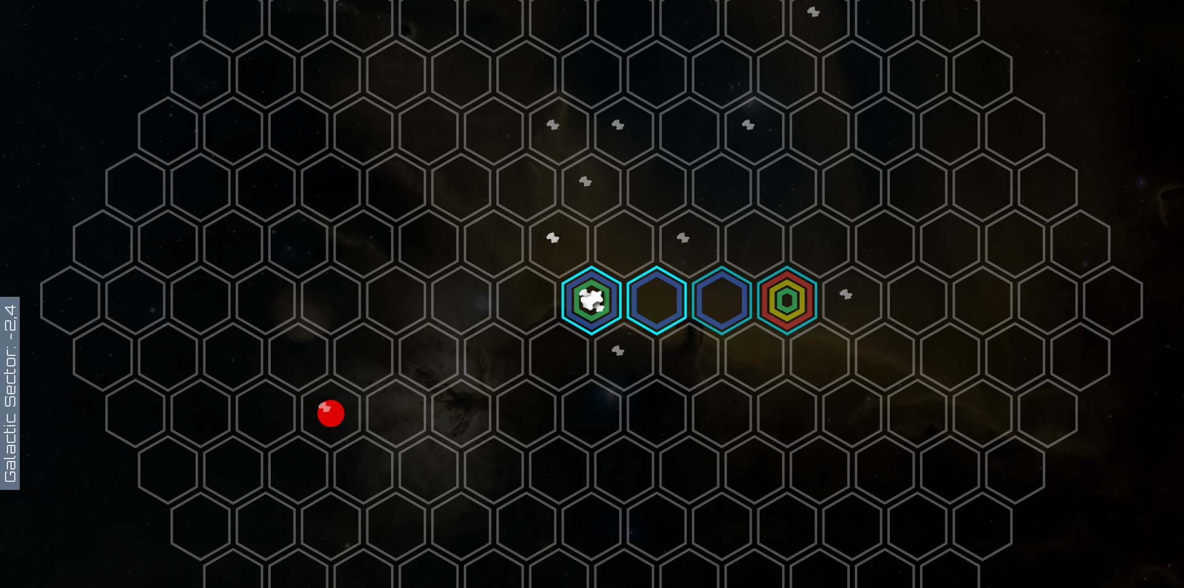
scroll to position [432, 0]
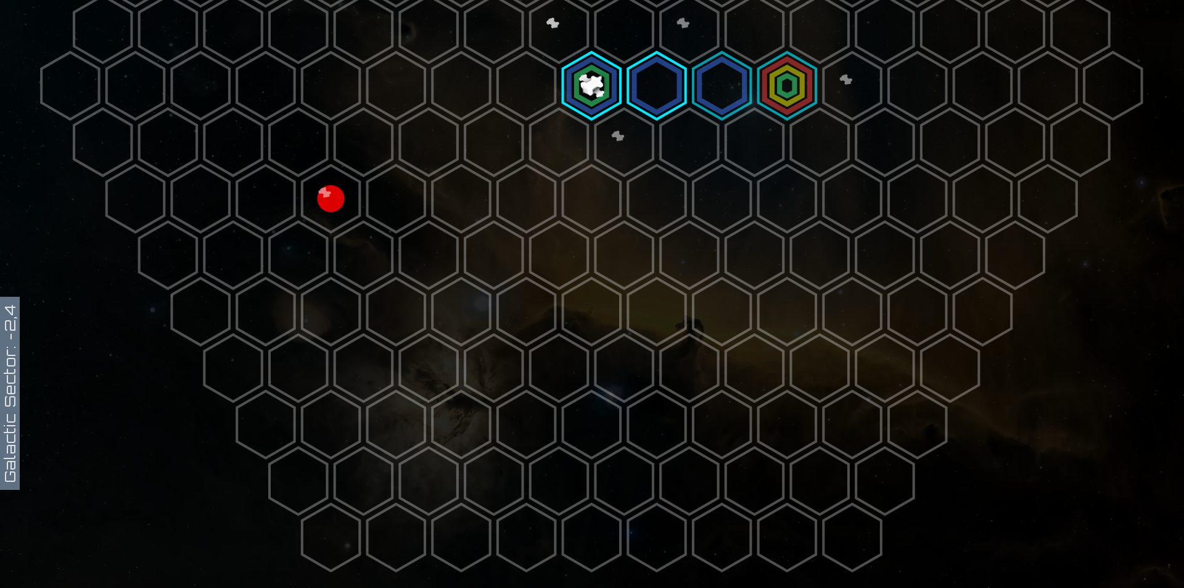
click at [563, 89] on polygon at bounding box center [591, 85] width 57 height 67
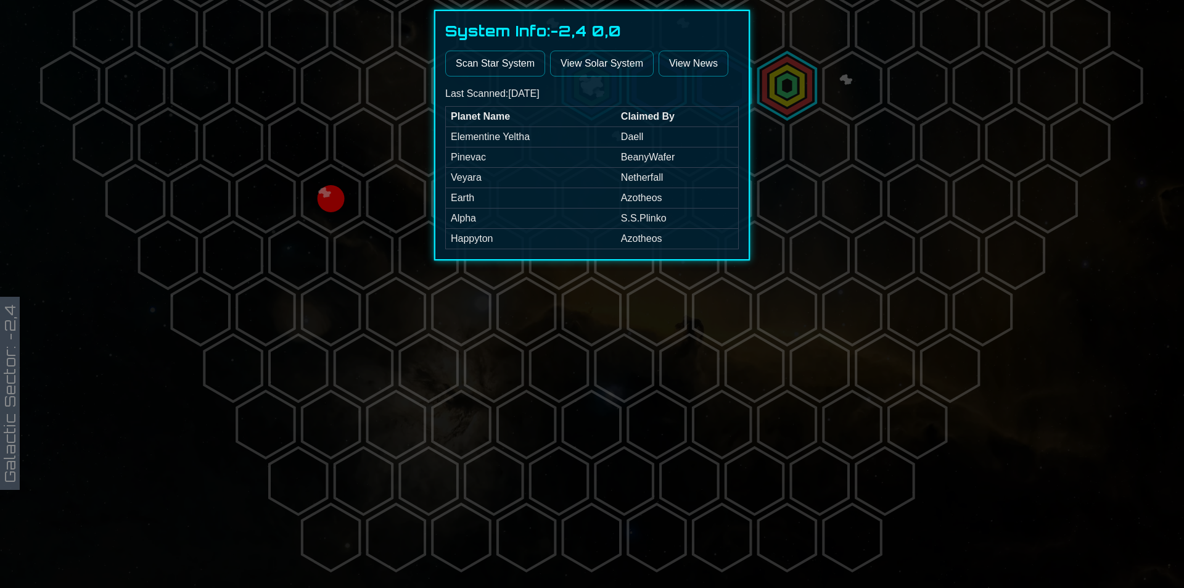
drag, startPoint x: 189, startPoint y: 191, endPoint x: 0, endPoint y: 62, distance: 229.0
click at [191, 190] on div at bounding box center [592, 294] width 1184 height 588
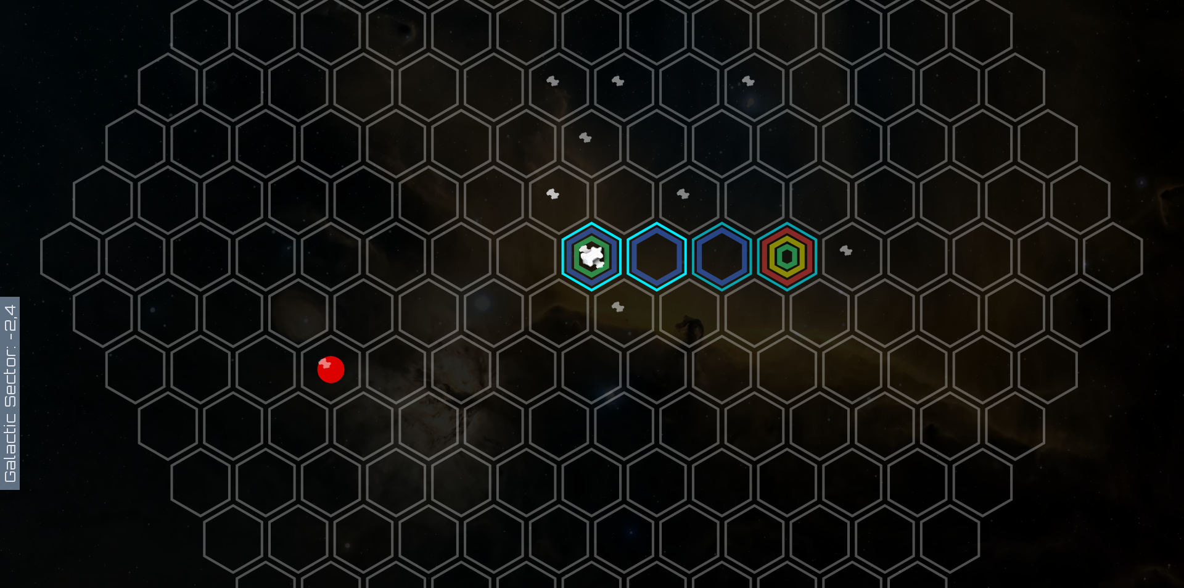
scroll to position [254, 0]
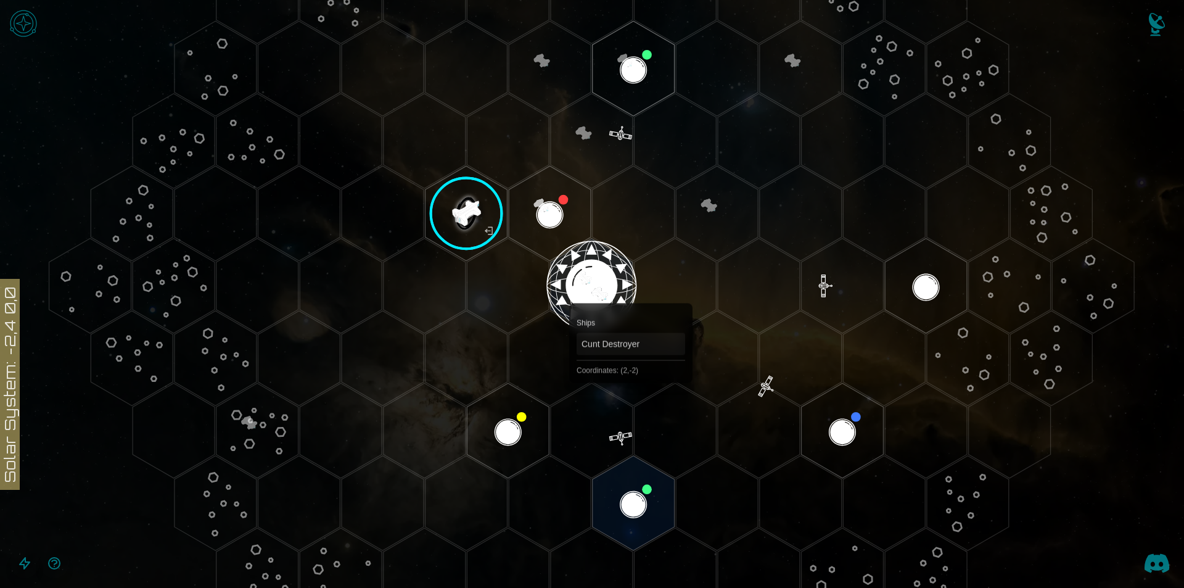
scroll to position [308, 0]
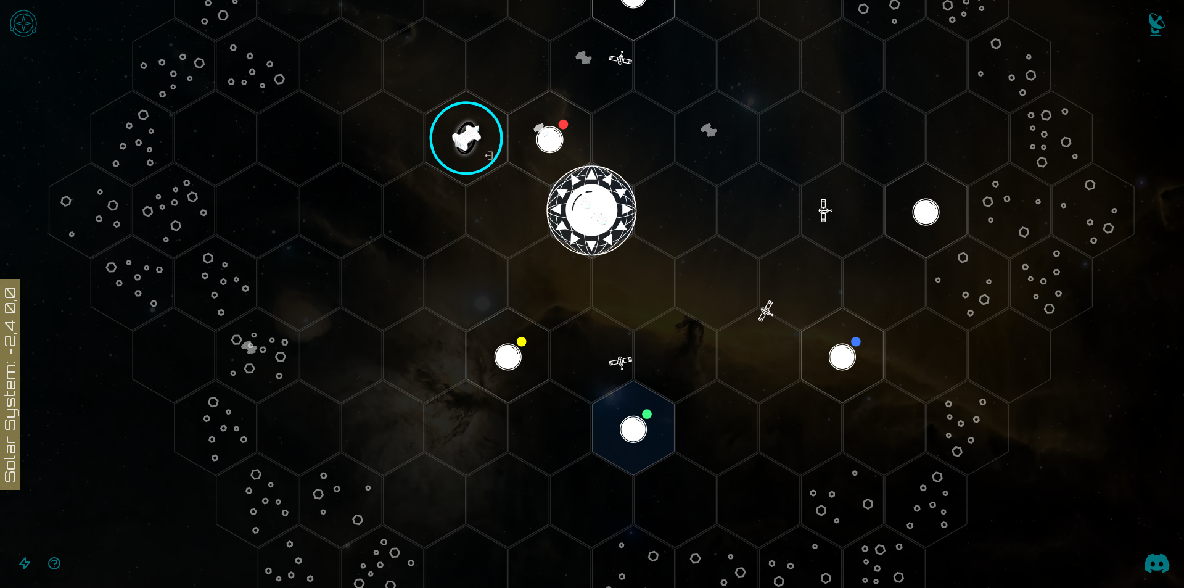
click at [1170, 29] on img "Notifications" at bounding box center [1156, 26] width 49 height 49
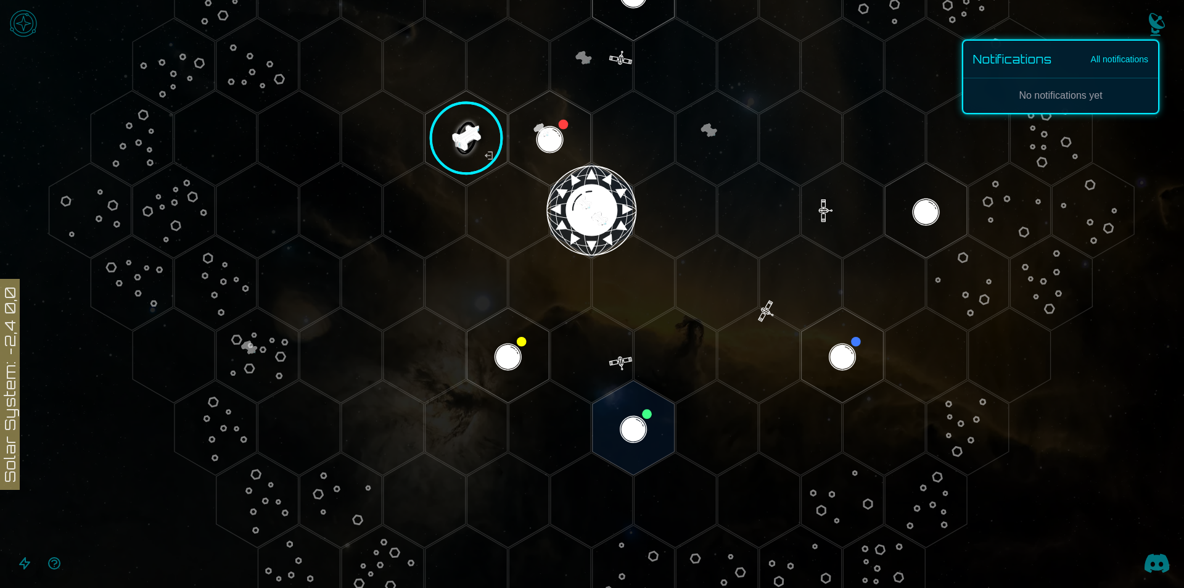
click at [1113, 60] on link "All notifications" at bounding box center [1119, 59] width 57 height 12
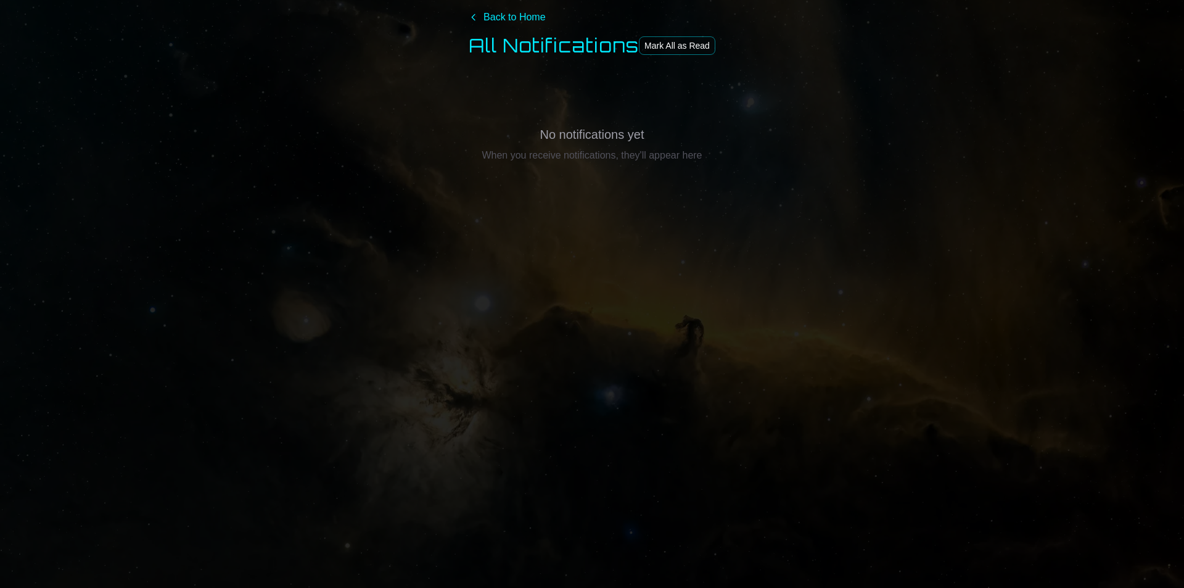
click at [480, 20] on link "Back to Home" at bounding box center [507, 17] width 76 height 15
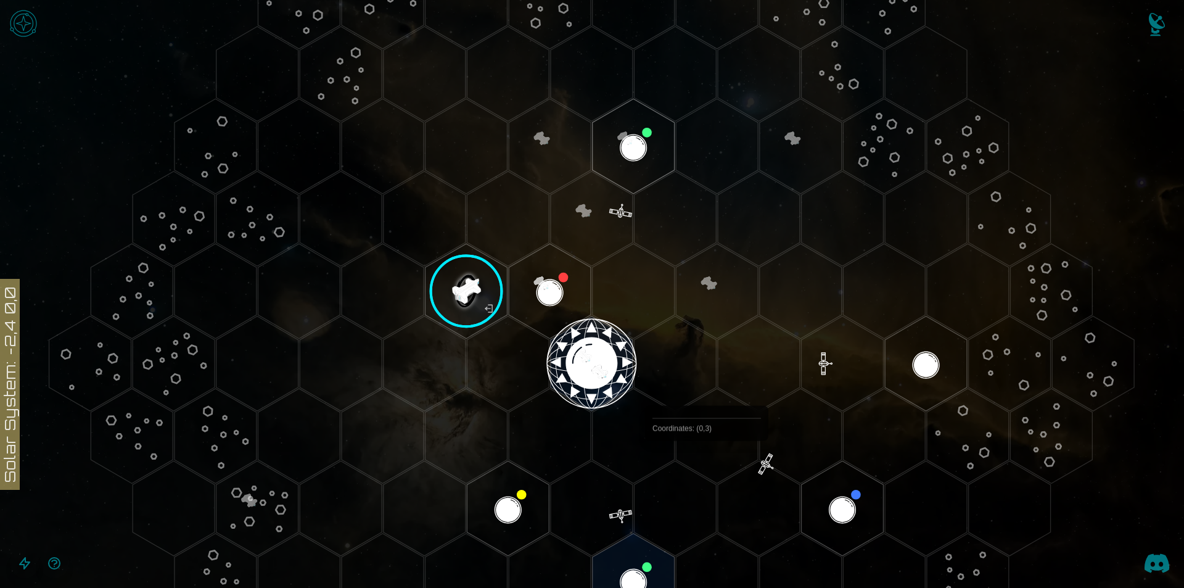
scroll to position [247, 0]
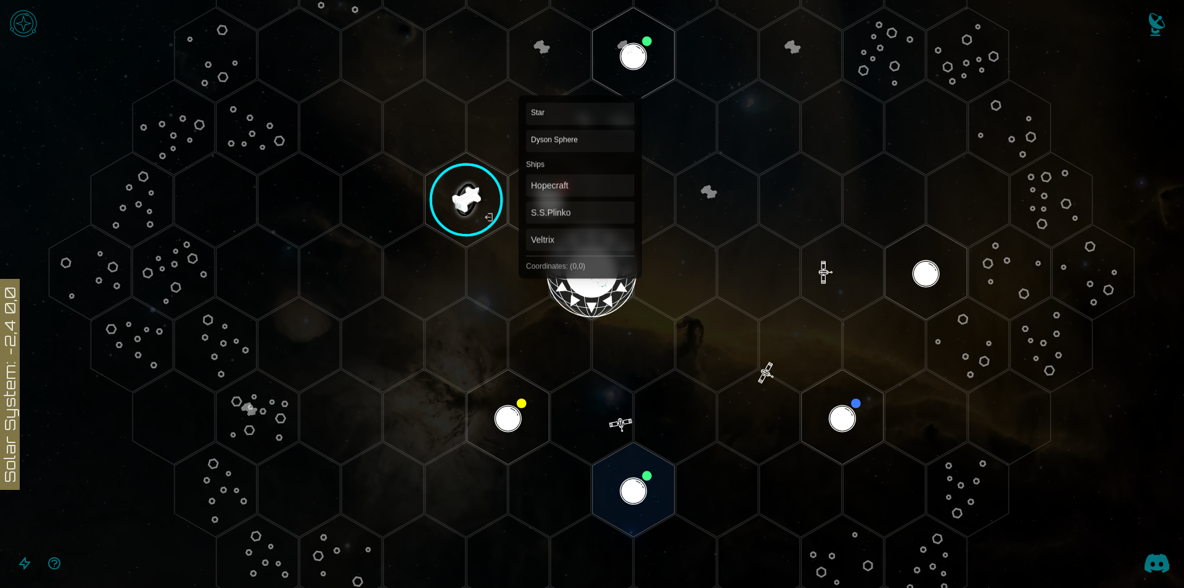
click at [581, 233] on polygon "Hex at coordinates 0,0, clickable" at bounding box center [592, 271] width 82 height 95
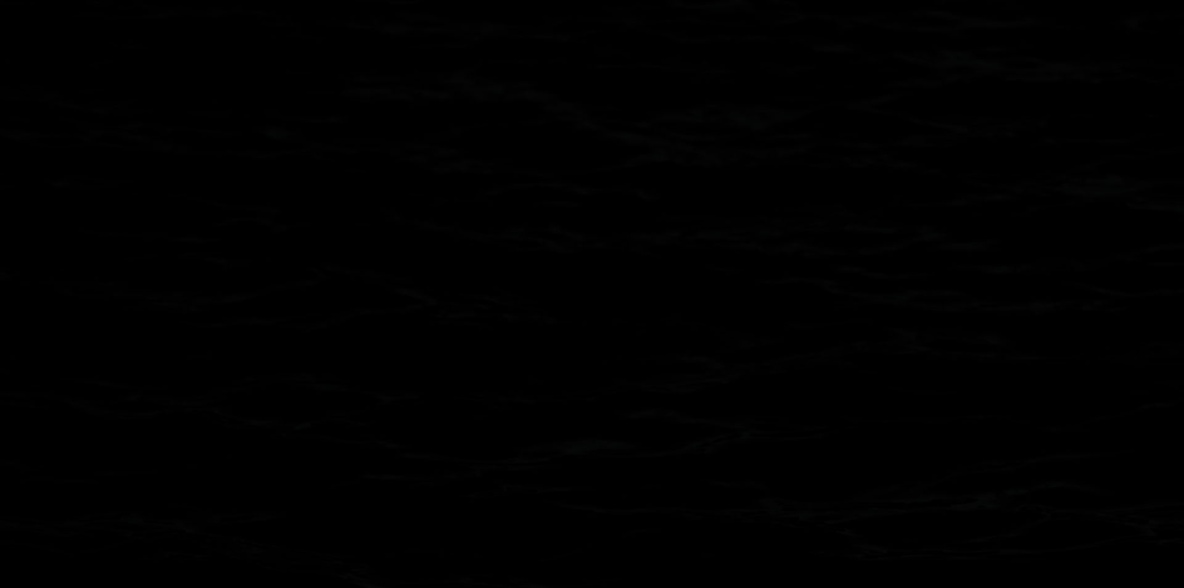
click at [581, 233] on image at bounding box center [591, 272] width 97 height 97
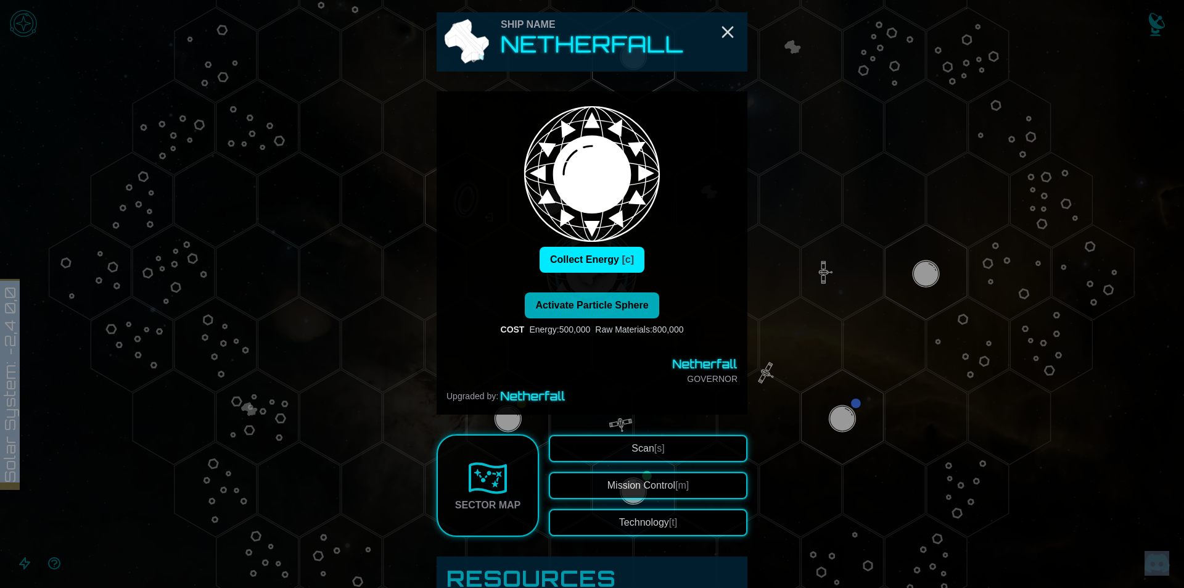
click at [618, 316] on button "Activate Particle Sphere" at bounding box center [592, 305] width 134 height 26
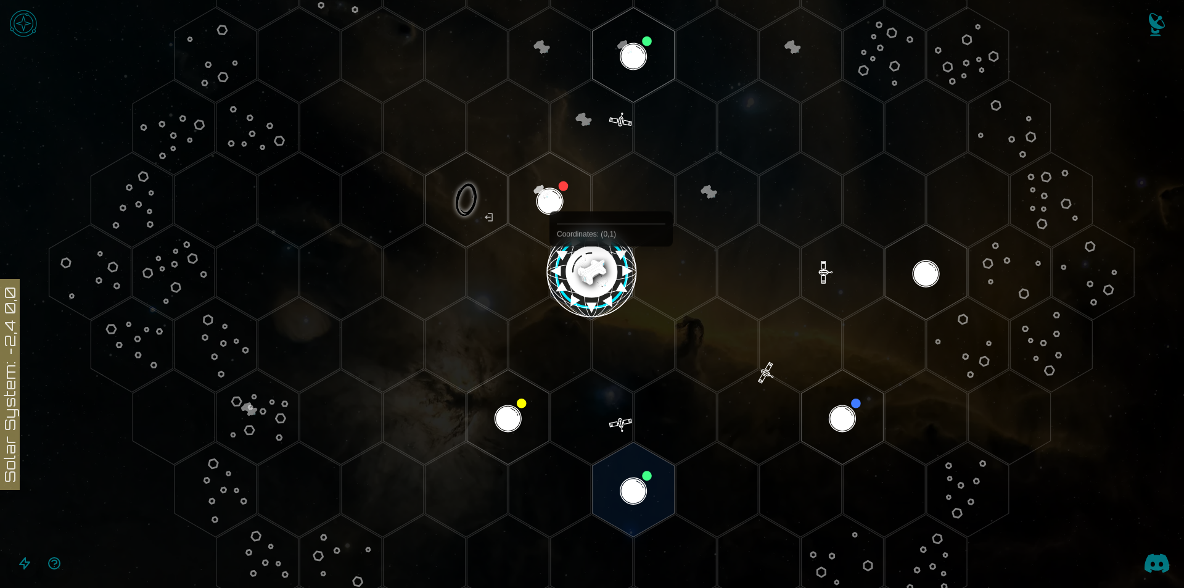
click at [601, 245] on image at bounding box center [591, 272] width 97 height 97
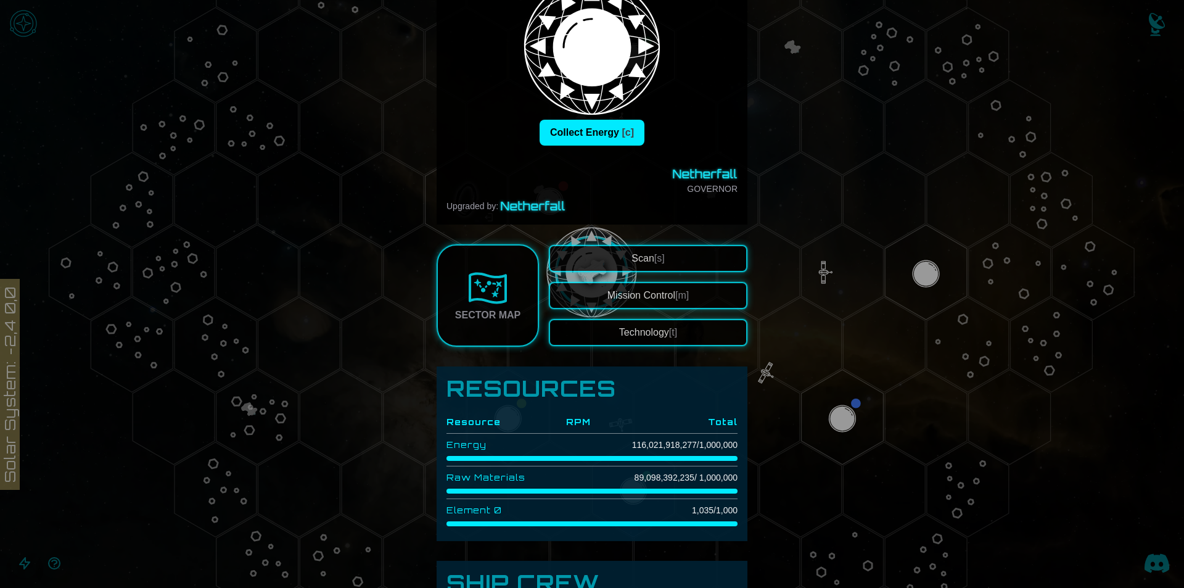
scroll to position [123, 0]
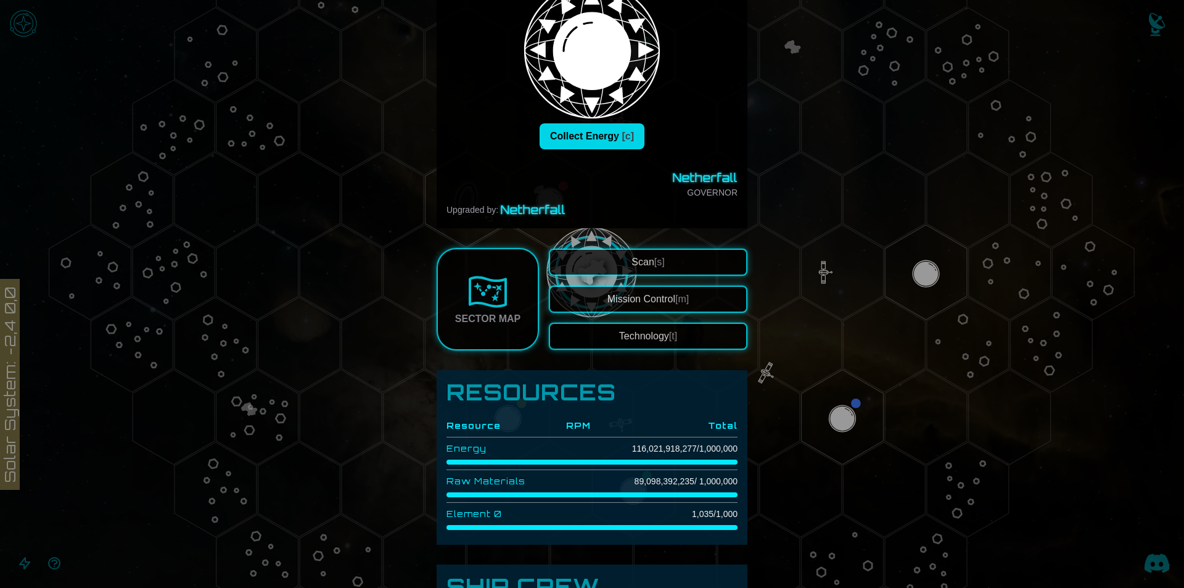
click at [612, 142] on button "Collect Energy [c]" at bounding box center [592, 136] width 105 height 26
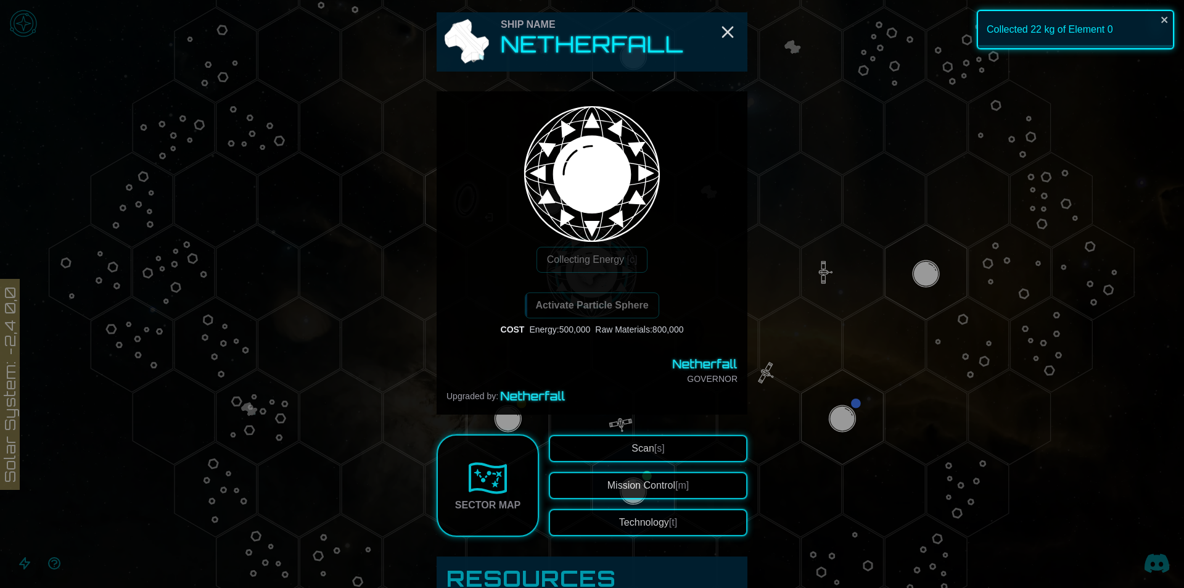
scroll to position [247, 0]
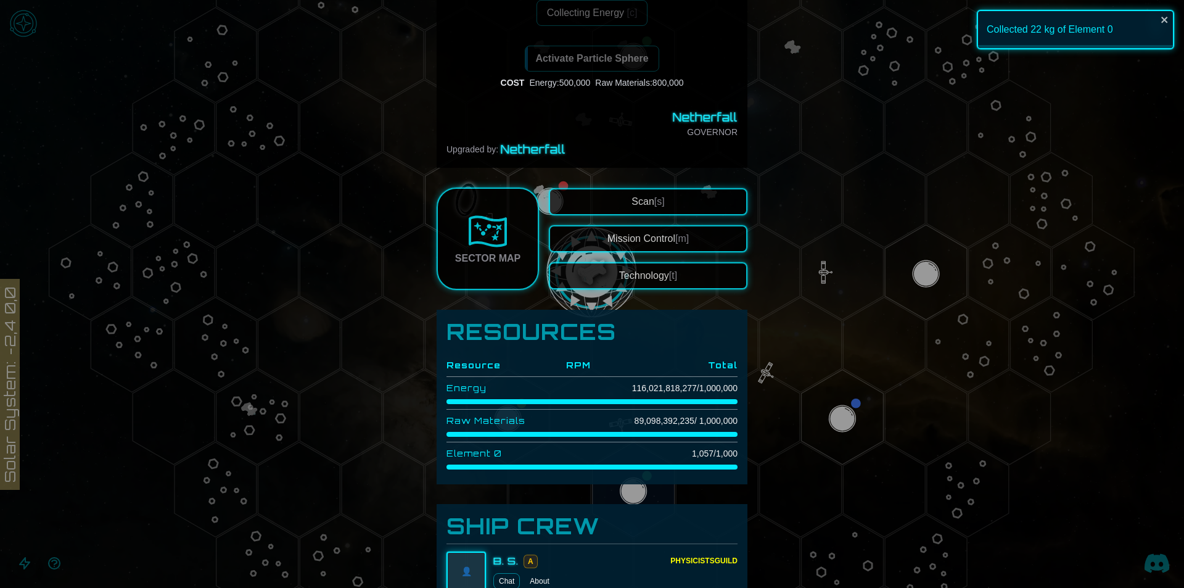
click at [638, 282] on button "Technology [t]" at bounding box center [648, 275] width 199 height 27
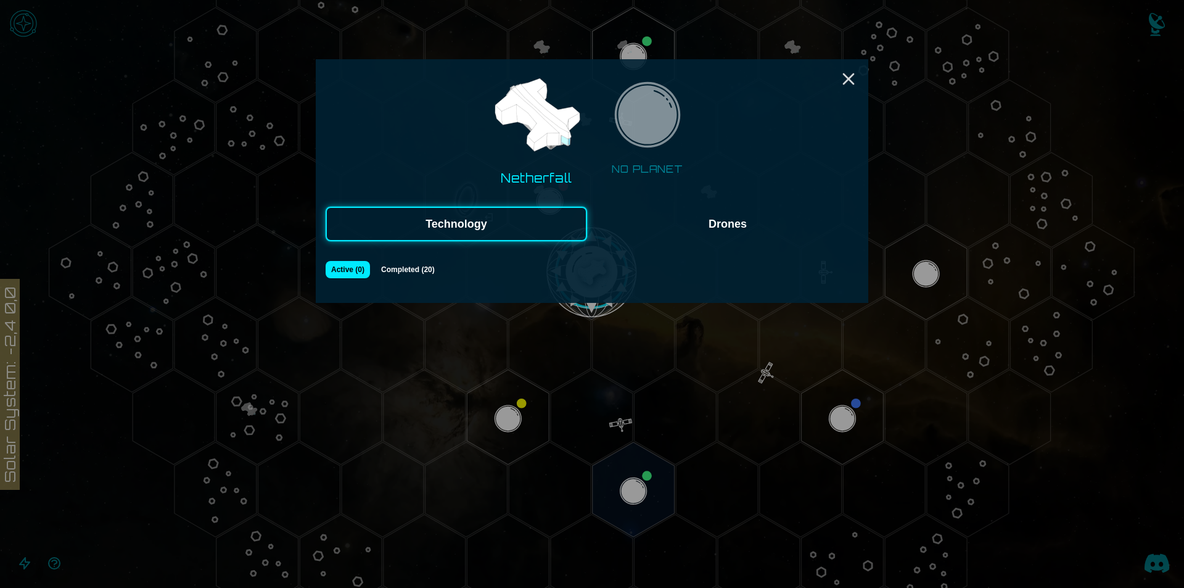
drag, startPoint x: 1130, startPoint y: 373, endPoint x: 1002, endPoint y: 397, distance: 130.4
click at [1130, 374] on div at bounding box center [592, 294] width 1184 height 588
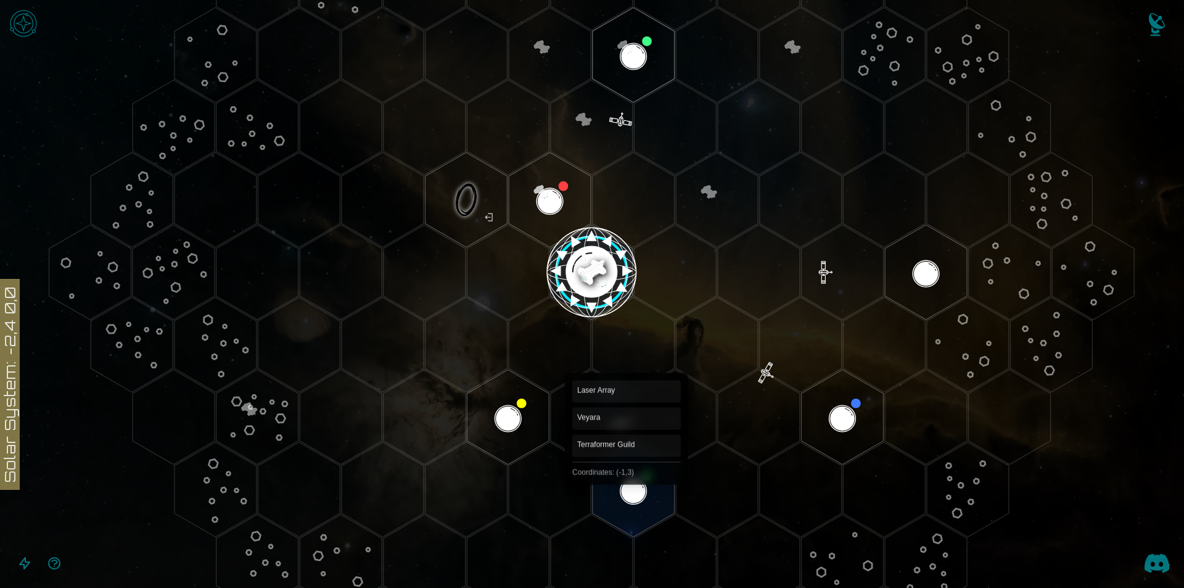
click at [627, 475] on polygon "Hex at coordinates -1,3, clickable" at bounding box center [634, 489] width 82 height 95
click at [629, 475] on icon at bounding box center [592, 272] width 1184 height 1038
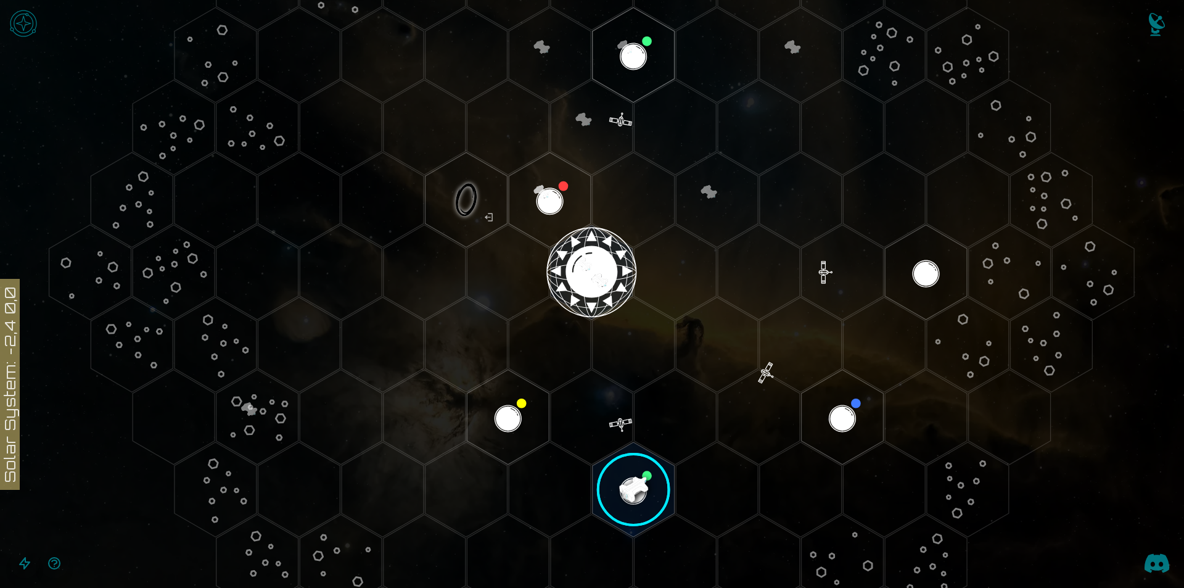
click at [638, 492] on image at bounding box center [633, 489] width 97 height 97
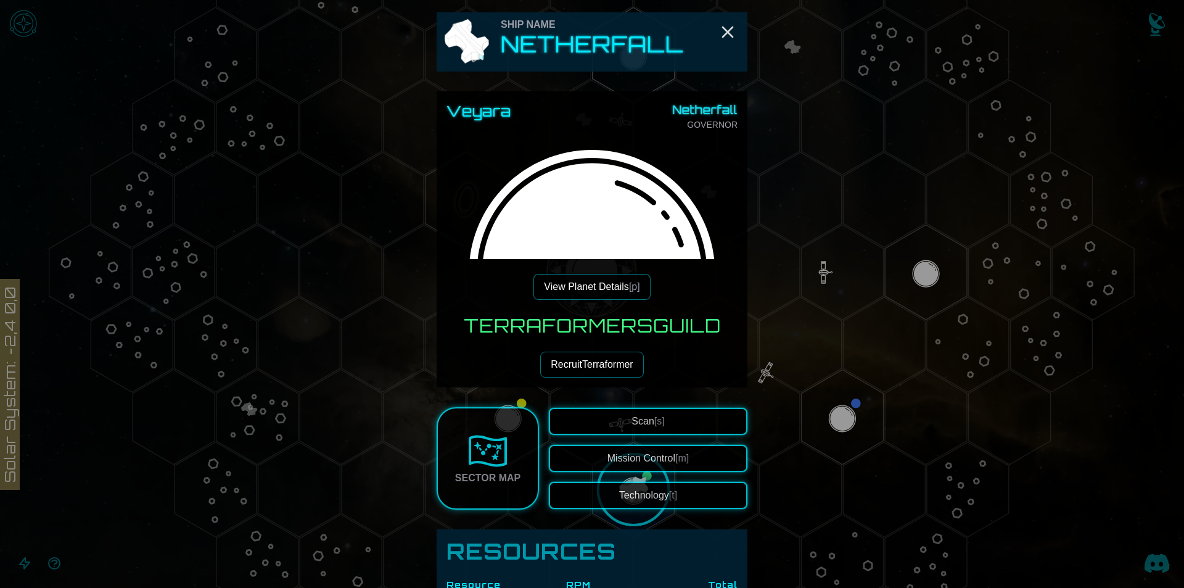
click at [619, 503] on button "Technology [t]" at bounding box center [648, 495] width 199 height 27
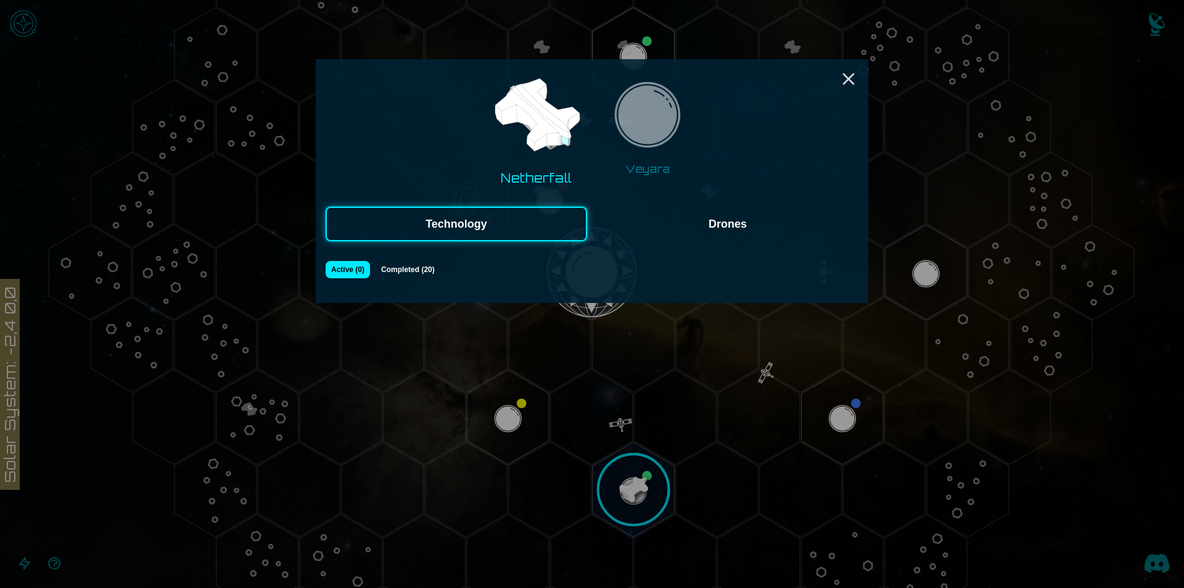
click at [662, 138] on img at bounding box center [648, 119] width 78 height 78
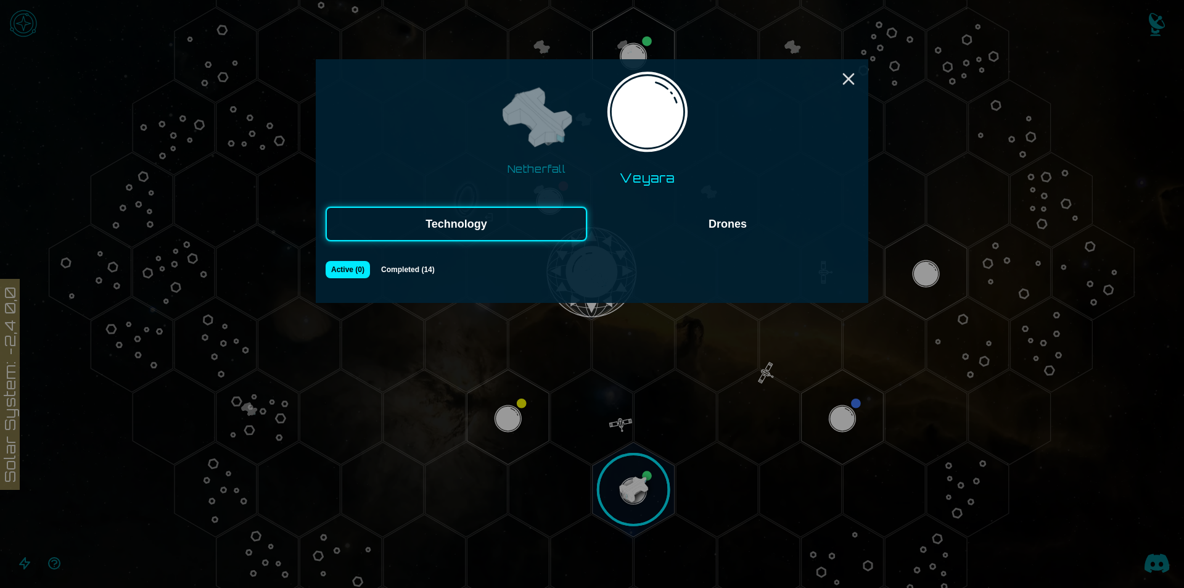
click at [533, 133] on img at bounding box center [537, 119] width 78 height 78
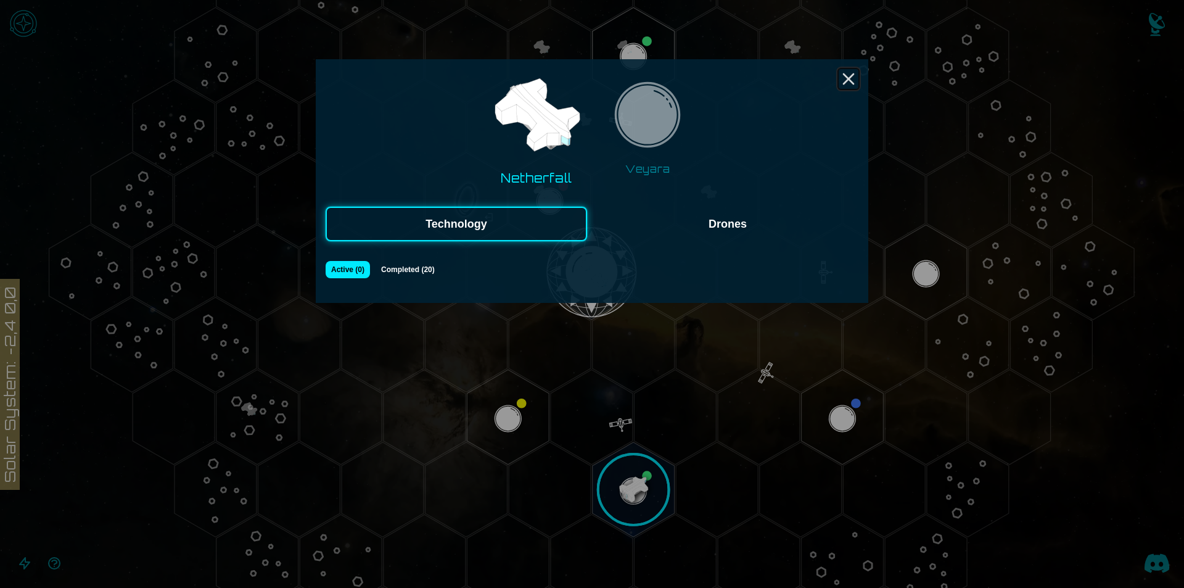
click at [850, 76] on icon "Close" at bounding box center [849, 79] width 20 height 20
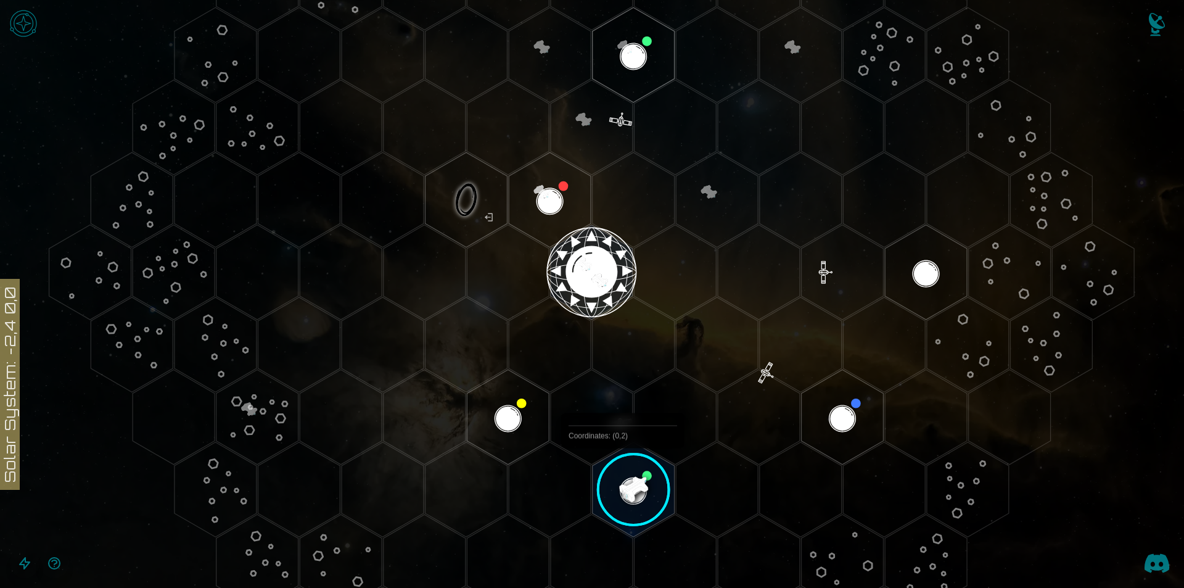
click at [600, 499] on image at bounding box center [633, 489] width 97 height 97
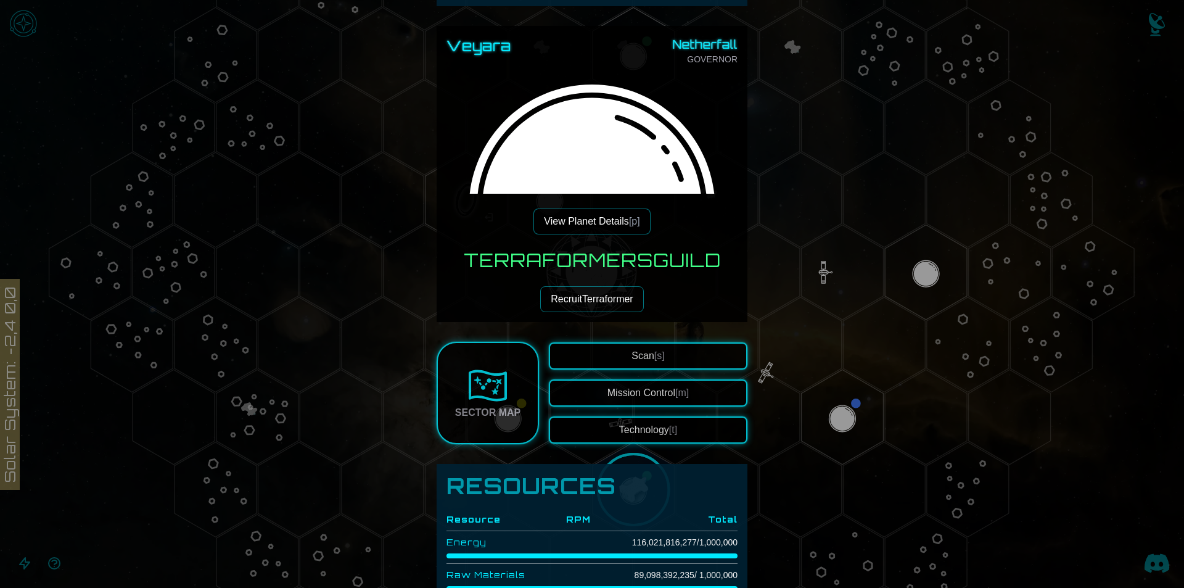
scroll to position [185, 0]
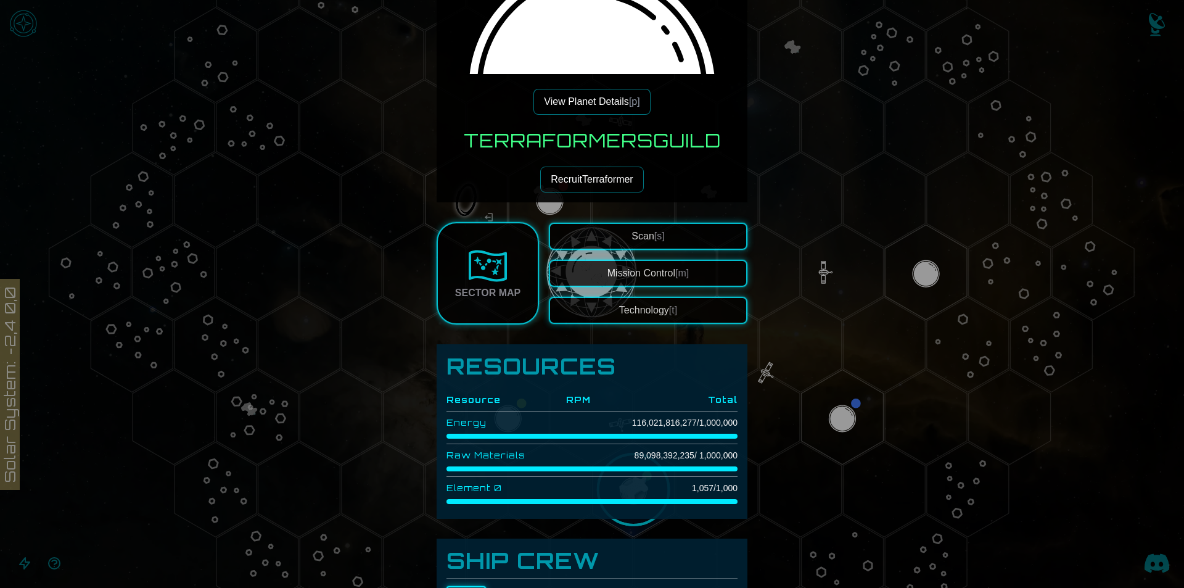
click at [610, 106] on button "View Planet Details [p]" at bounding box center [591, 102] width 117 height 26
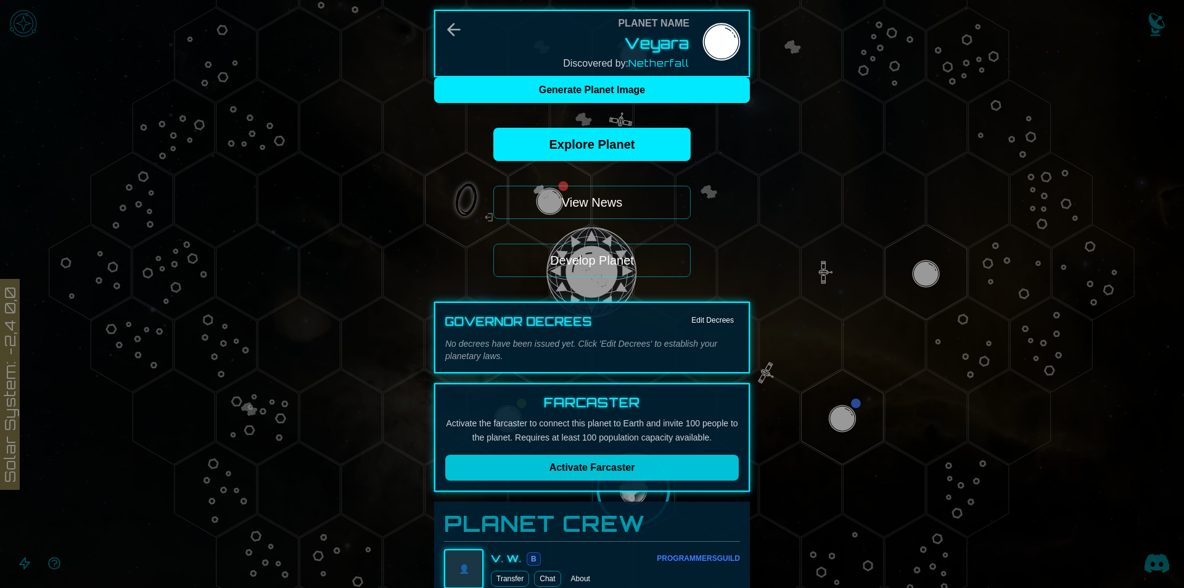
click at [611, 483] on div "Farcaster Activate the farcaster to connect this planet to Earth and invite 100…" at bounding box center [592, 437] width 316 height 109
click at [613, 467] on span "Activate Farcaster" at bounding box center [592, 467] width 86 height 10
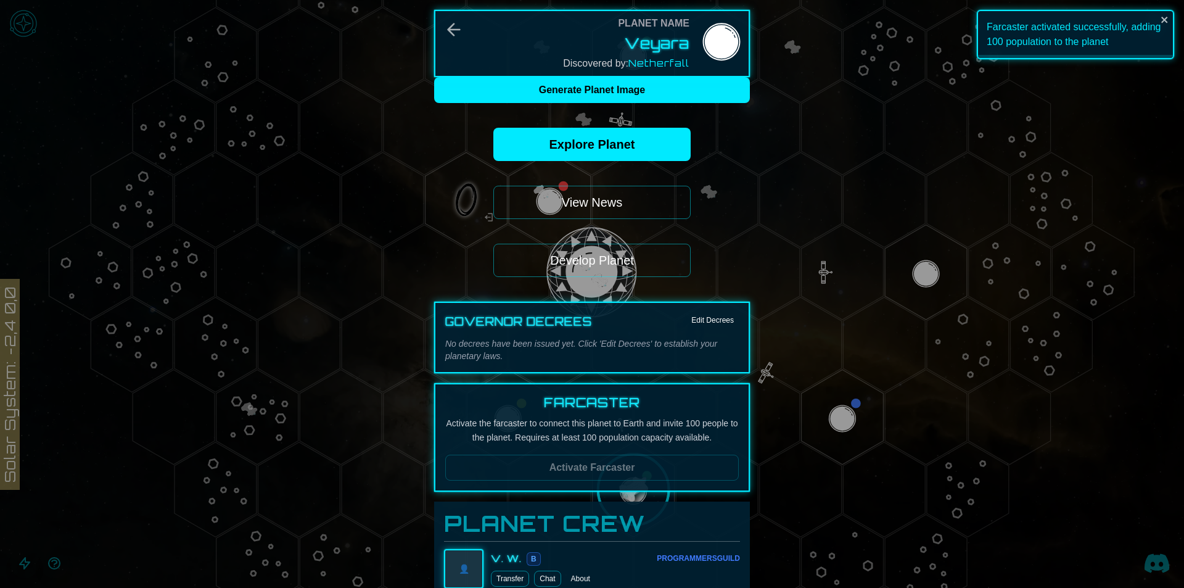
click at [554, 484] on div "Farcaster Activate the farcaster to connect this planet to Earth and invite 100…" at bounding box center [592, 437] width 316 height 109
click at [584, 265] on button "Develop Planet" at bounding box center [591, 260] width 197 height 33
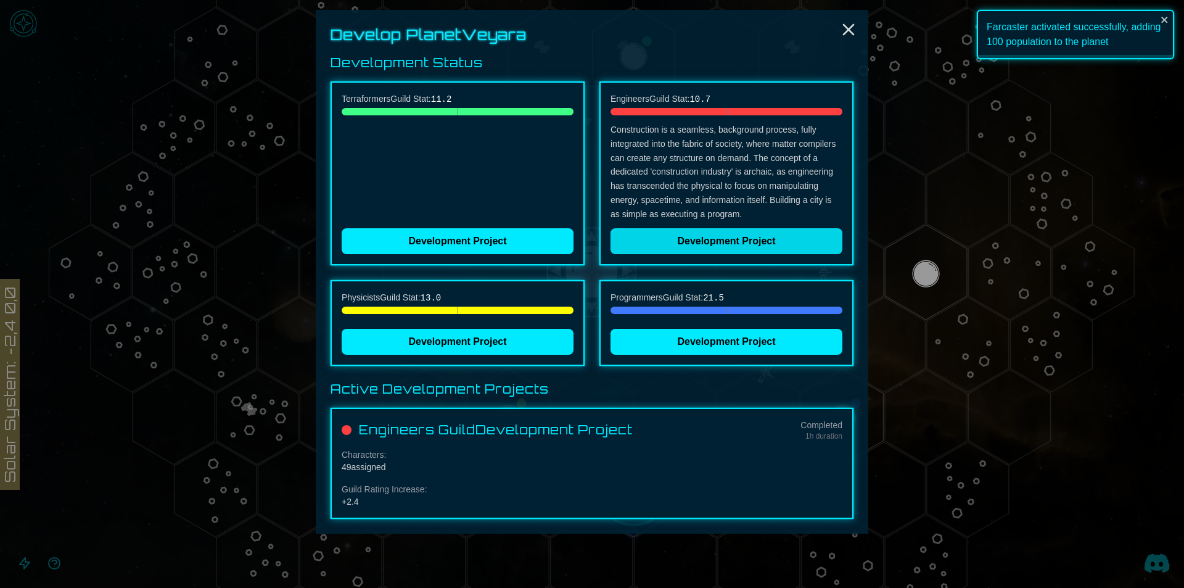
click at [647, 235] on button "Development Project" at bounding box center [727, 241] width 232 height 26
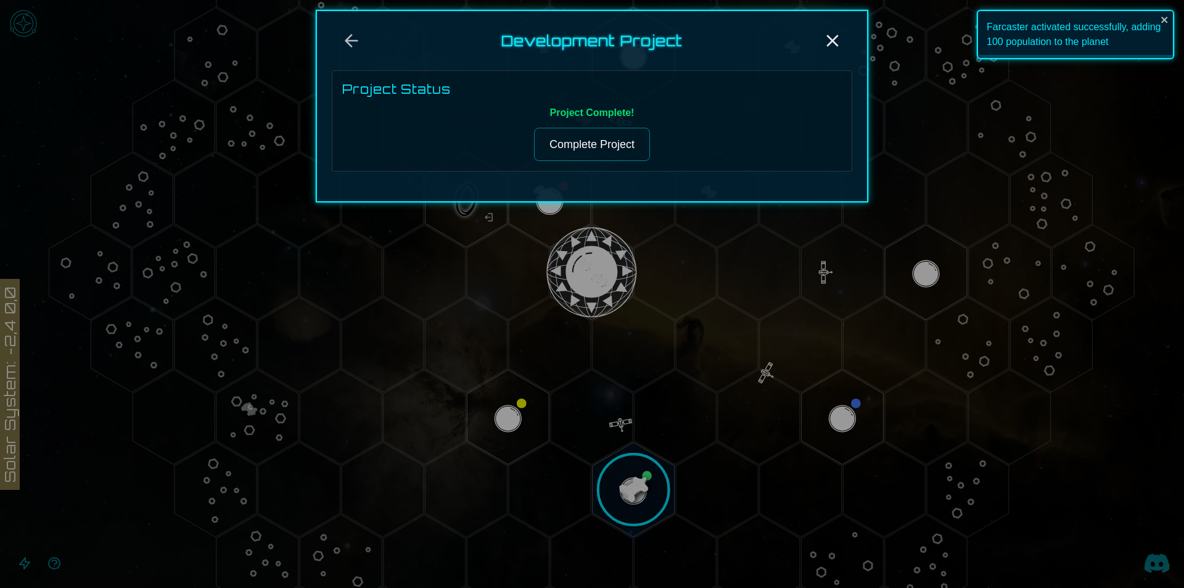
click at [602, 142] on button "Complete Project" at bounding box center [592, 144] width 116 height 33
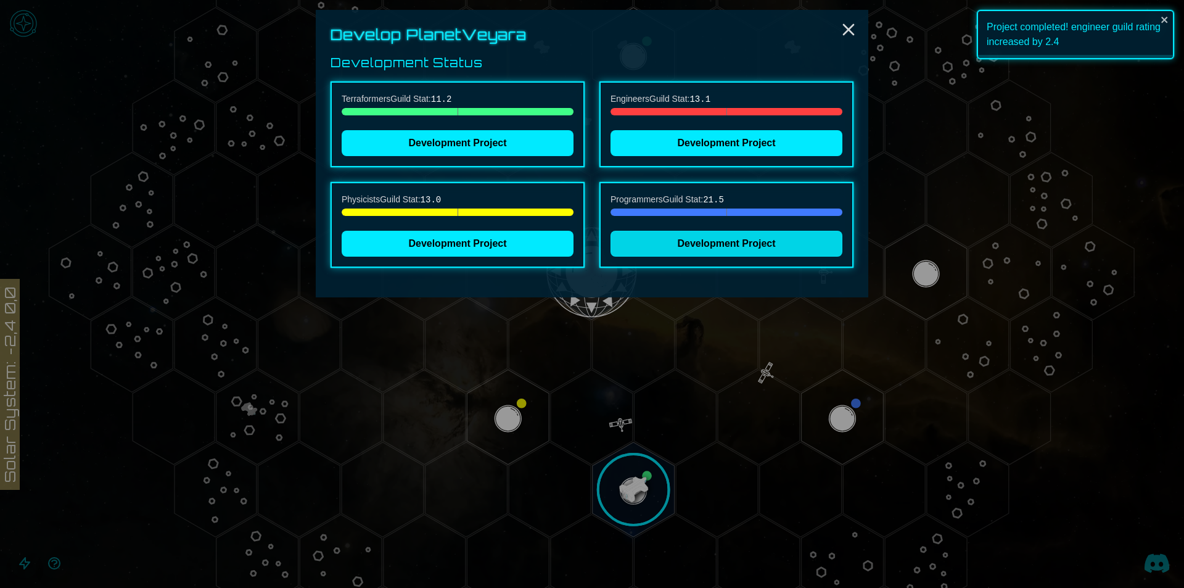
click at [654, 241] on button "Development Project" at bounding box center [727, 244] width 232 height 26
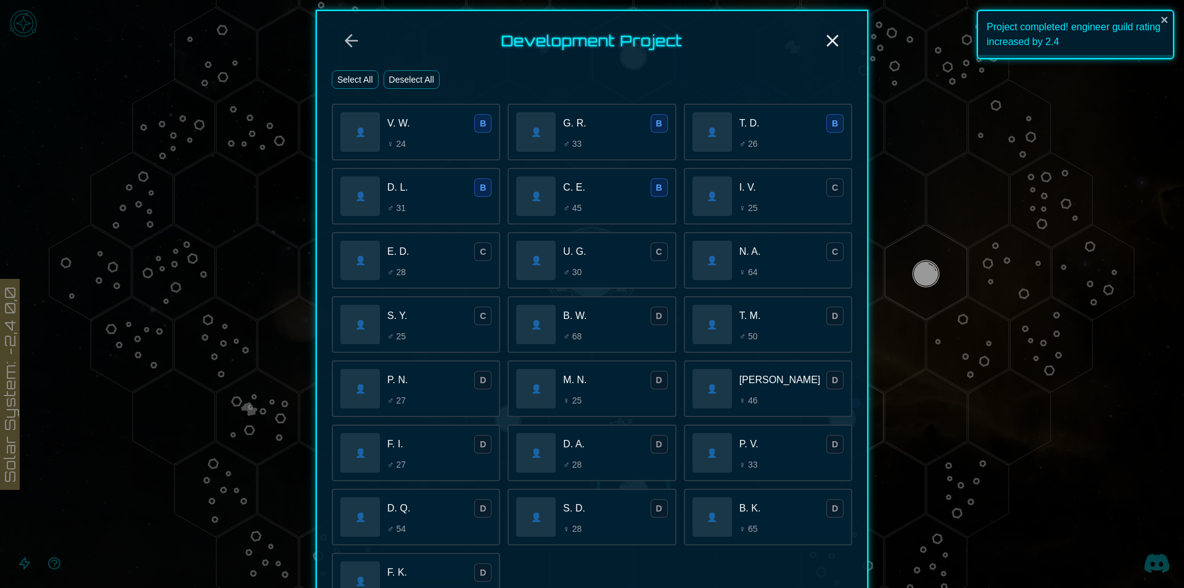
click at [347, 67] on div "Development Project Select All Deselect All 👤 V. W. B ♀ 24 👤 G. R. B ♂ 33 👤 T. …" at bounding box center [592, 399] width 553 height 779
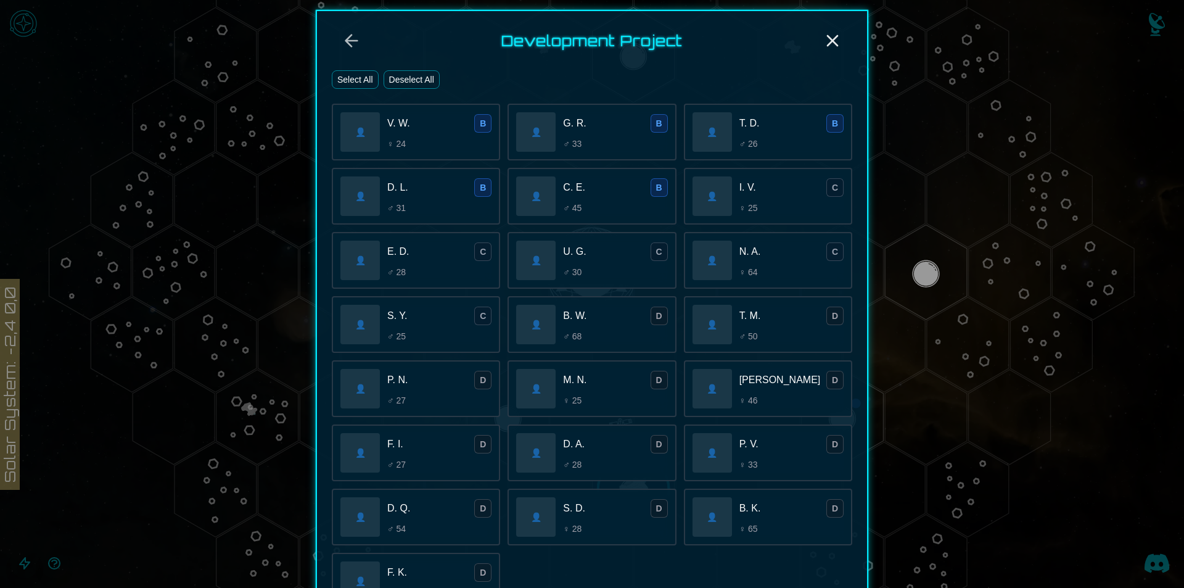
click at [371, 80] on button "Select All" at bounding box center [355, 79] width 47 height 19
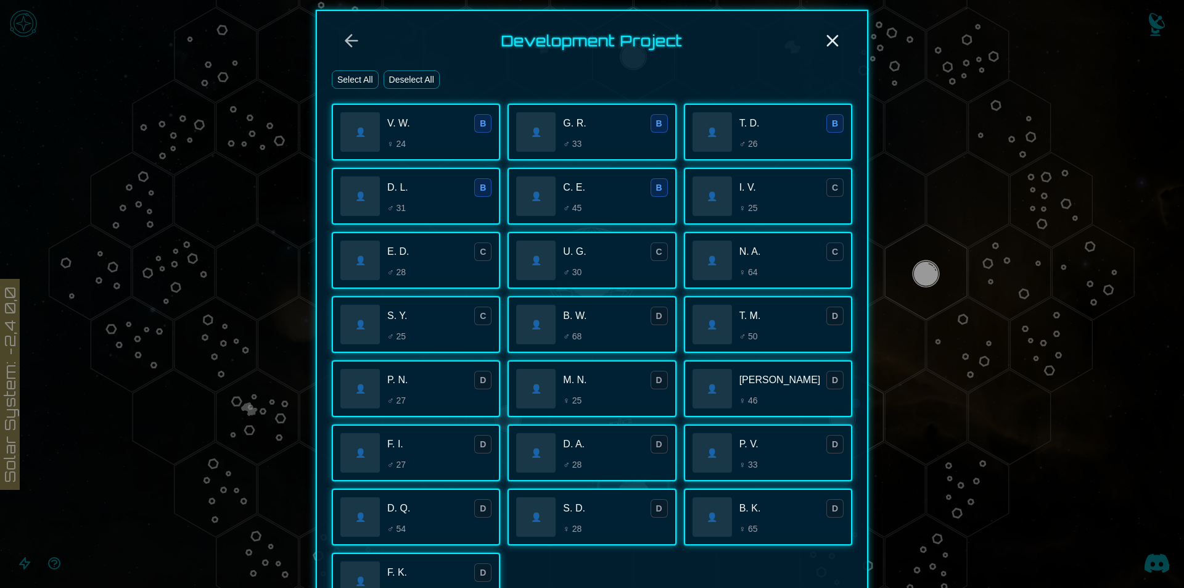
scroll to position [260, 0]
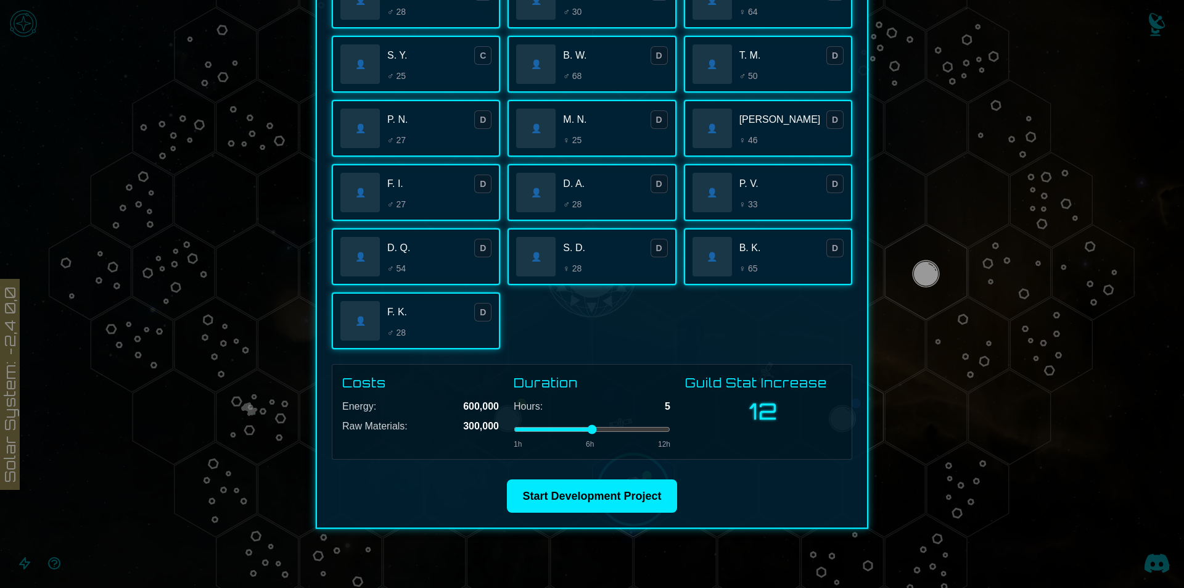
drag, startPoint x: 550, startPoint y: 430, endPoint x: 577, endPoint y: 435, distance: 27.5
type input "*"
click at [577, 432] on input "range" at bounding box center [592, 429] width 157 height 5
click at [601, 490] on button "Start Development Project" at bounding box center [592, 495] width 170 height 33
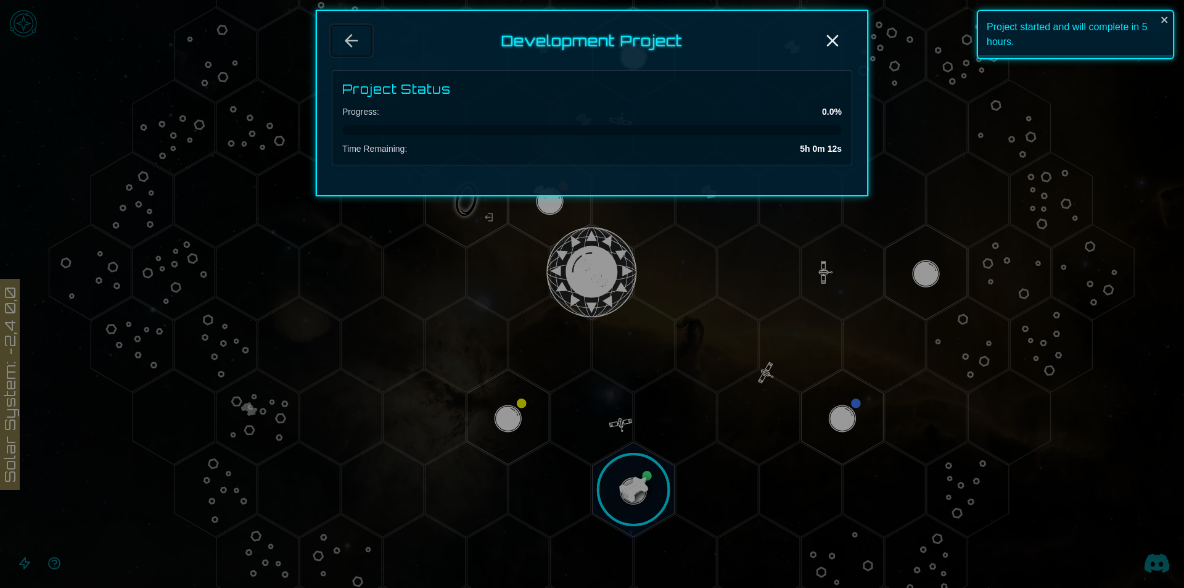
click at [351, 49] on icon "Back" at bounding box center [352, 41] width 20 height 20
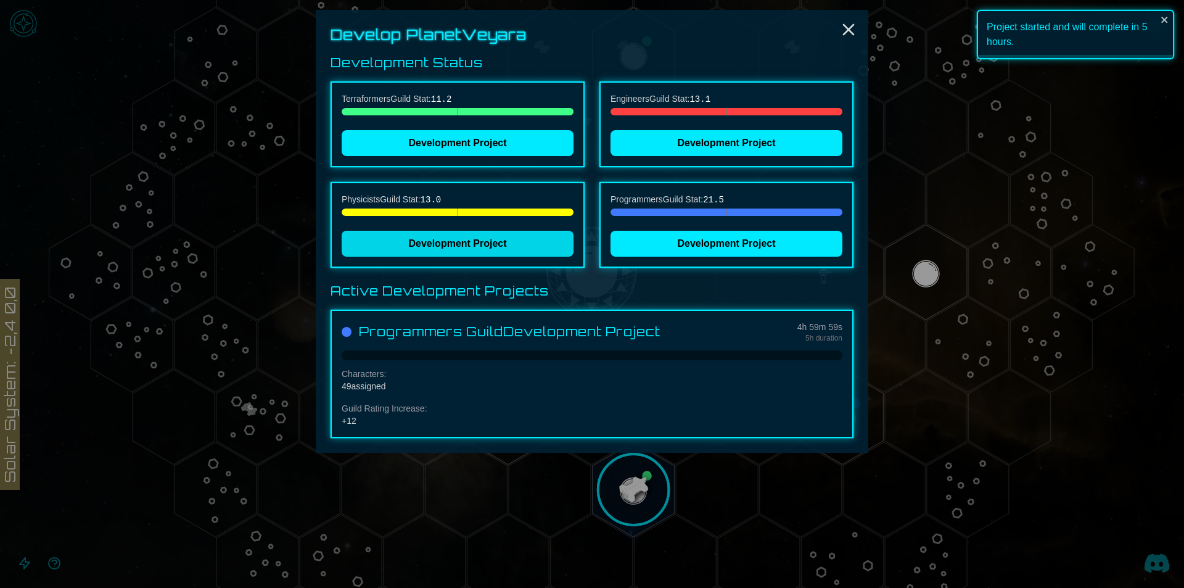
click at [475, 234] on button "Development Project" at bounding box center [458, 244] width 232 height 26
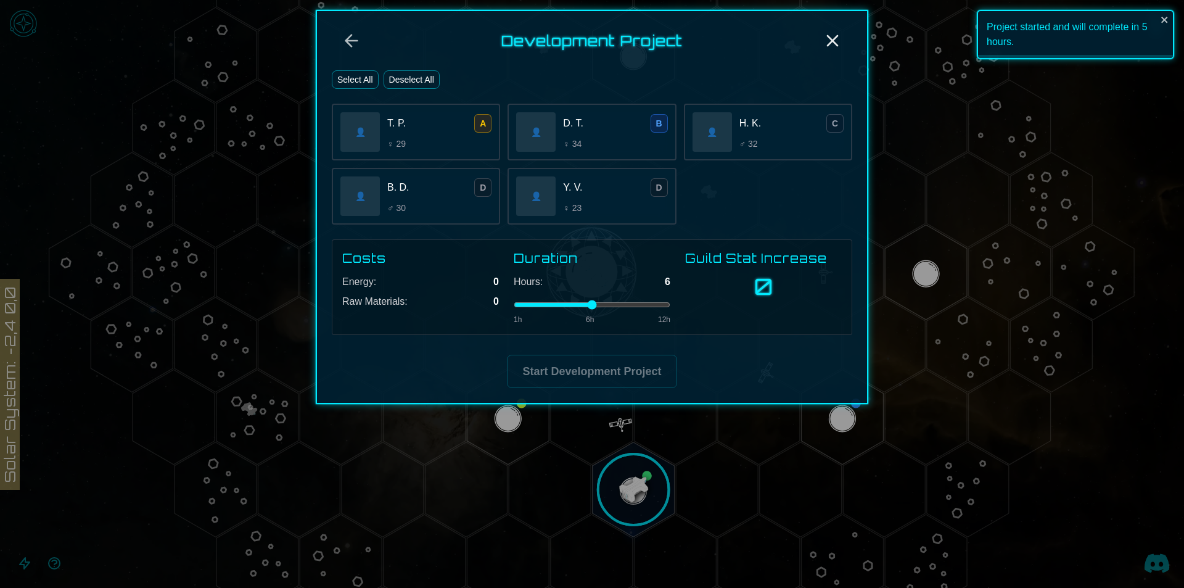
click at [350, 82] on button "Select All" at bounding box center [355, 79] width 47 height 19
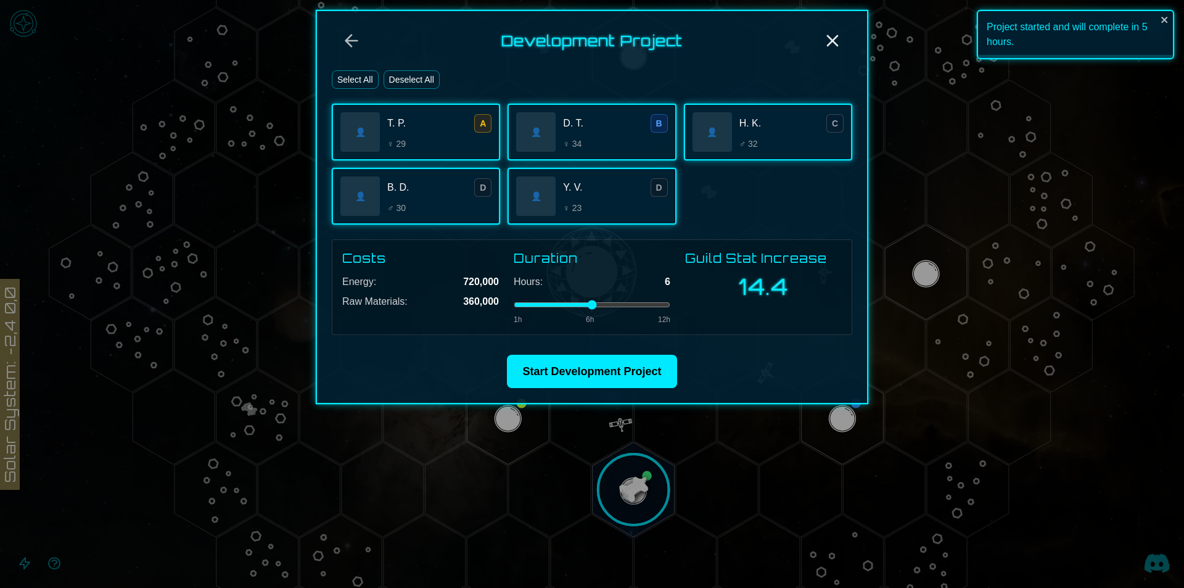
type input "*"
click at [577, 303] on input "range" at bounding box center [592, 304] width 157 height 5
click at [593, 371] on button "Start Development Project" at bounding box center [592, 371] width 170 height 33
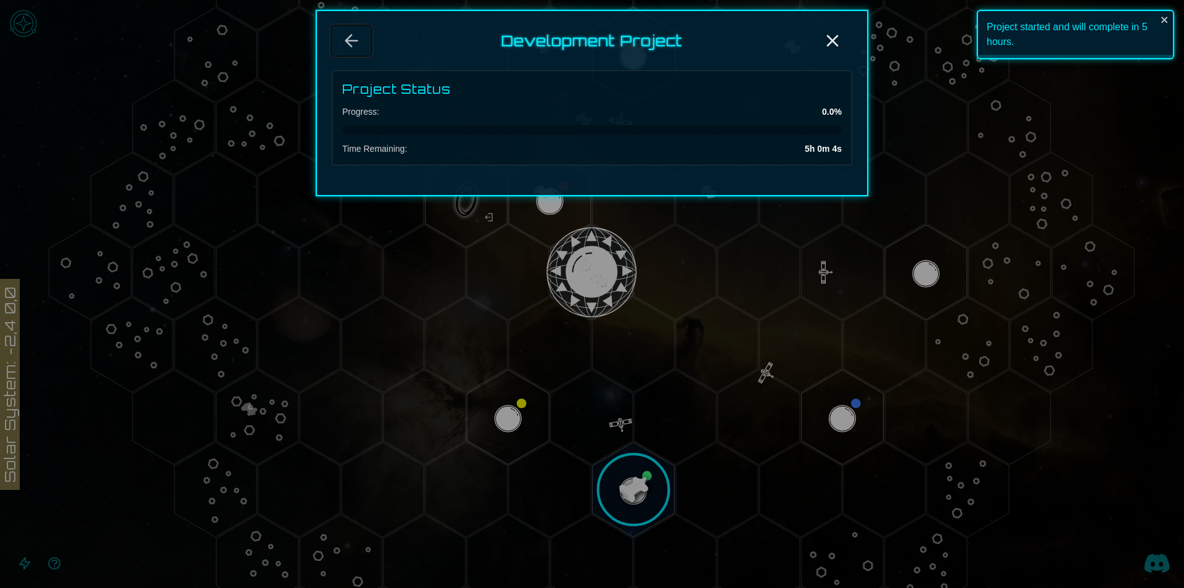
click at [354, 39] on icon "Back" at bounding box center [352, 41] width 20 height 20
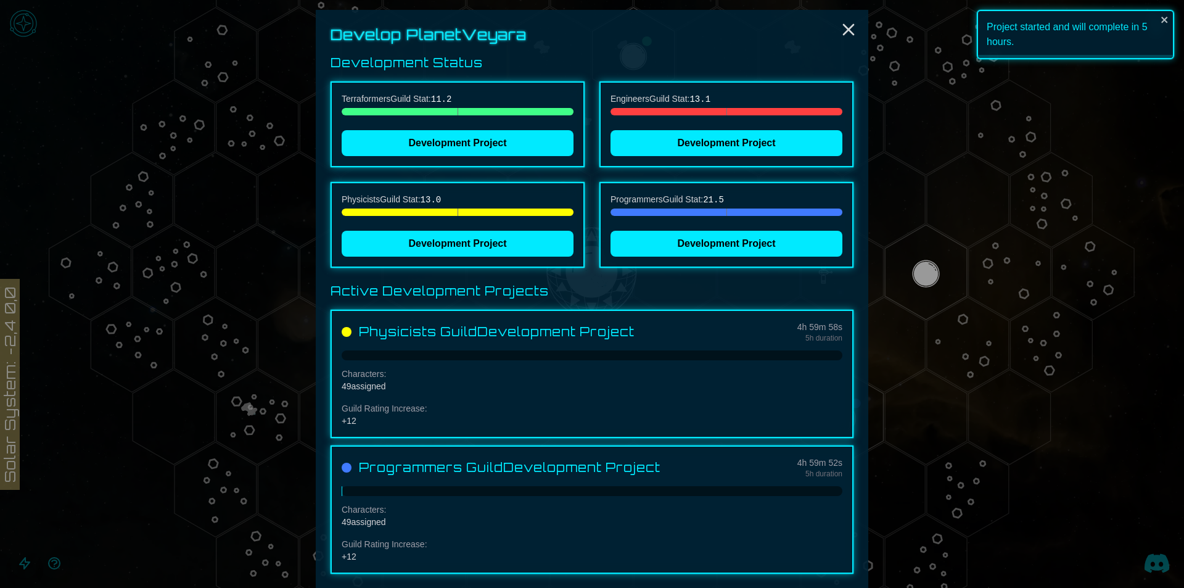
click at [430, 128] on div "Terraformers Guild Stat: 11.2 Development Project" at bounding box center [458, 124] width 254 height 86
click at [461, 155] on div "Terraformers Guild Stat: 11.2 Development Project" at bounding box center [458, 124] width 254 height 86
click at [461, 142] on button "Development Project" at bounding box center [458, 143] width 232 height 26
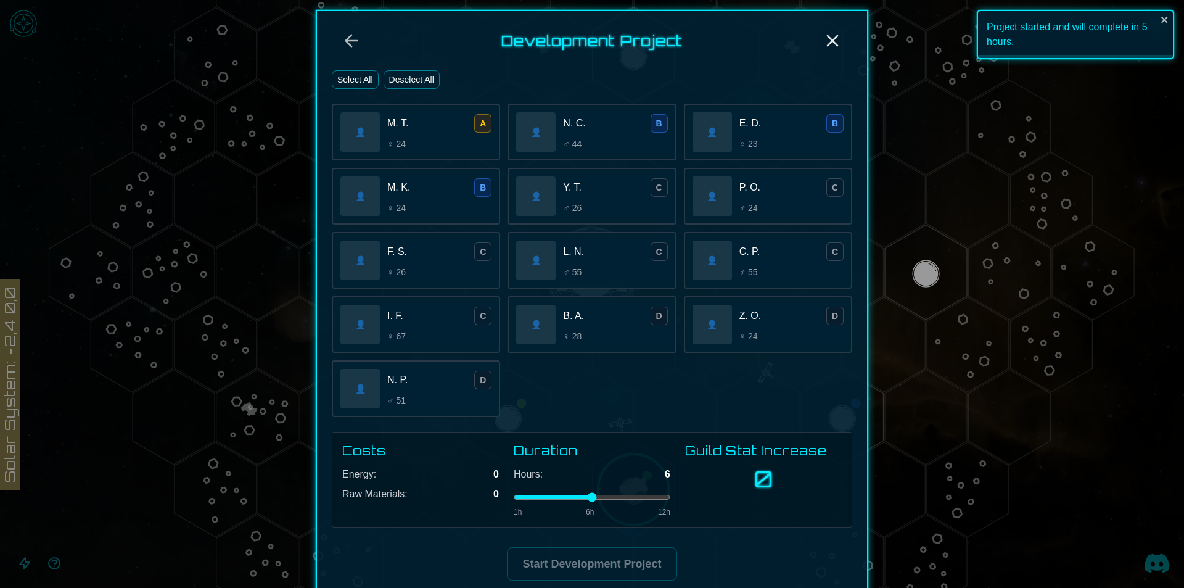
click at [370, 80] on button "Select All" at bounding box center [355, 79] width 47 height 19
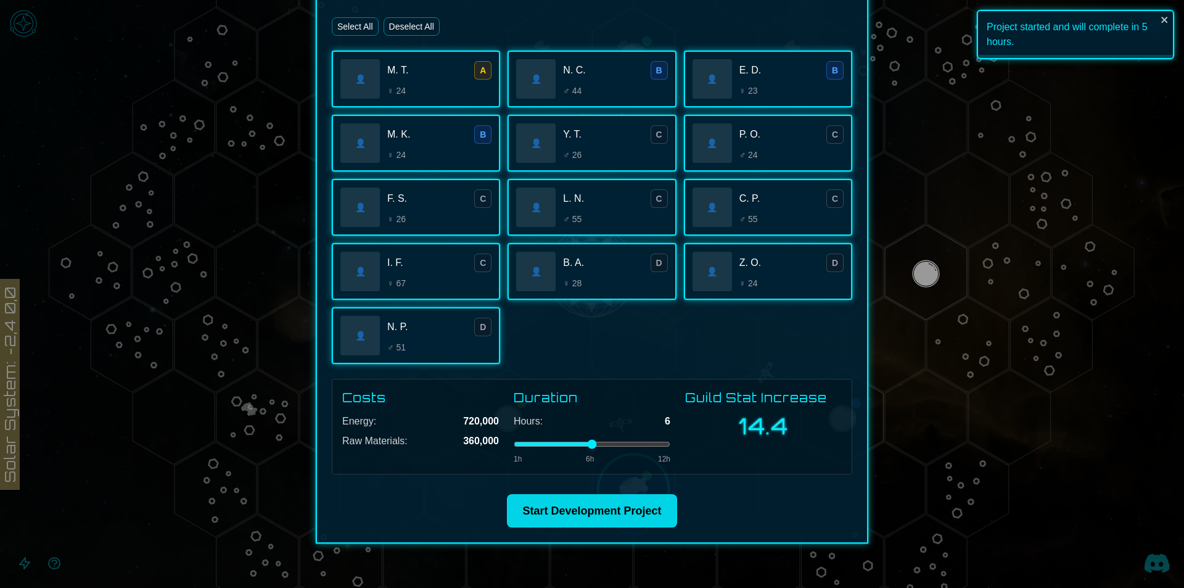
scroll to position [68, 0]
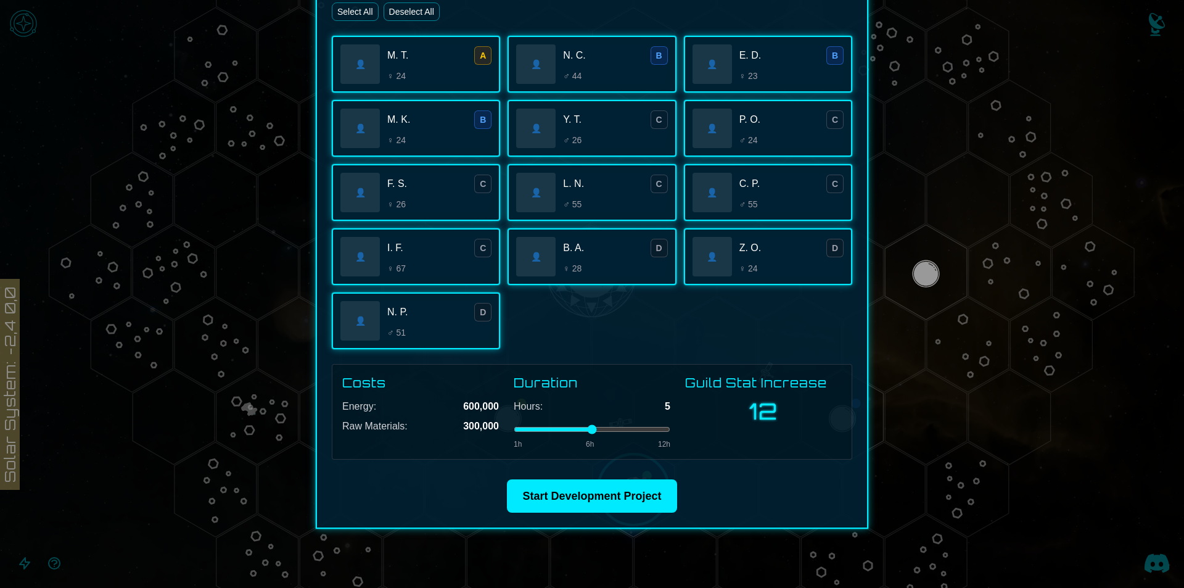
type input "*"
click at [575, 427] on input "range" at bounding box center [592, 429] width 157 height 5
click at [594, 495] on button "Start Development Project" at bounding box center [592, 495] width 170 height 33
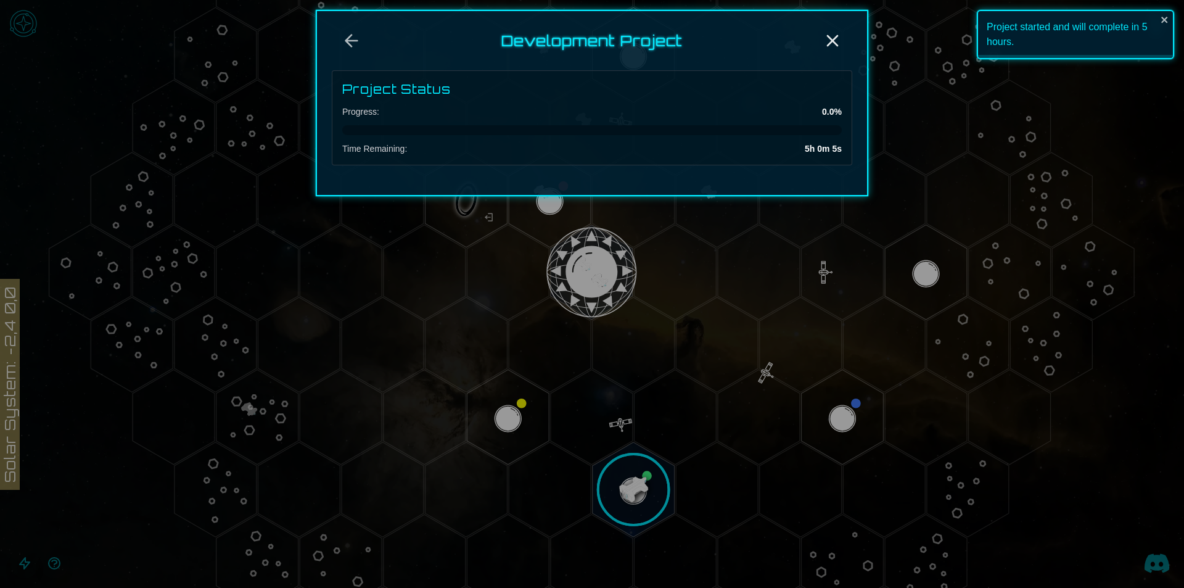
click at [376, 47] on div "Development Project" at bounding box center [592, 41] width 520 height 30
click at [368, 49] on button "Back" at bounding box center [351, 41] width 39 height 30
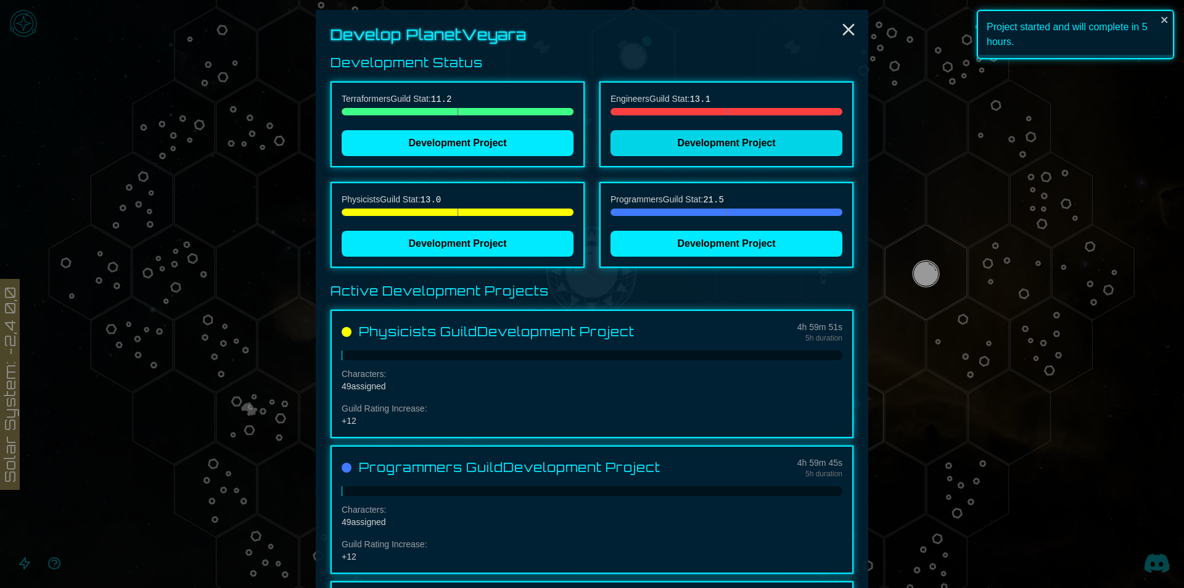
click at [650, 147] on button "Development Project" at bounding box center [727, 143] width 232 height 26
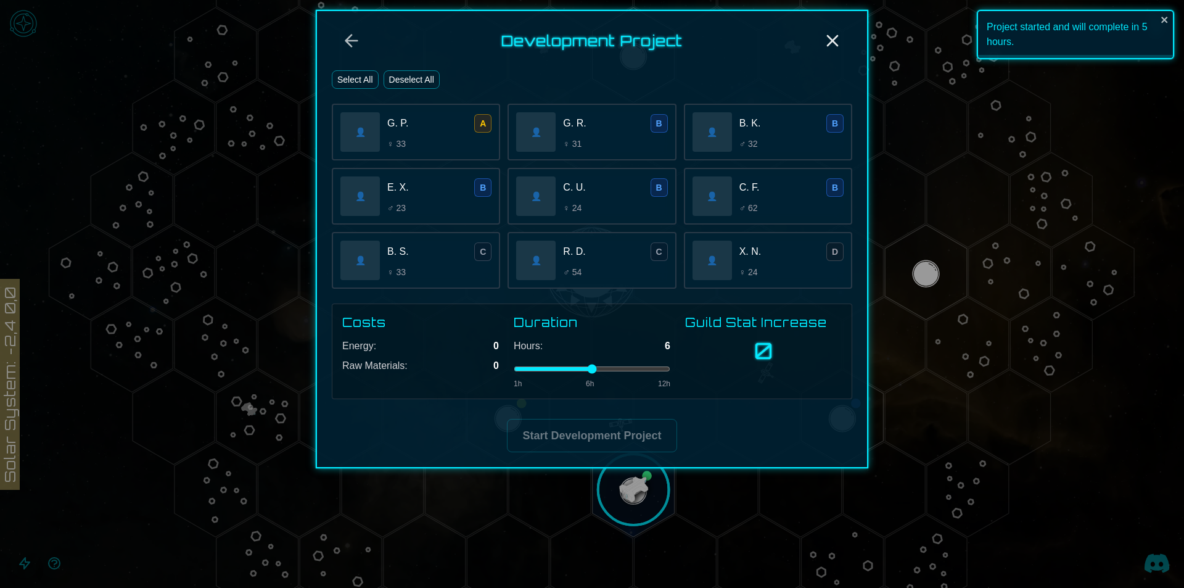
drag, startPoint x: 365, startPoint y: 71, endPoint x: 401, endPoint y: 247, distance: 179.5
click at [365, 72] on button "Select All" at bounding box center [355, 79] width 47 height 19
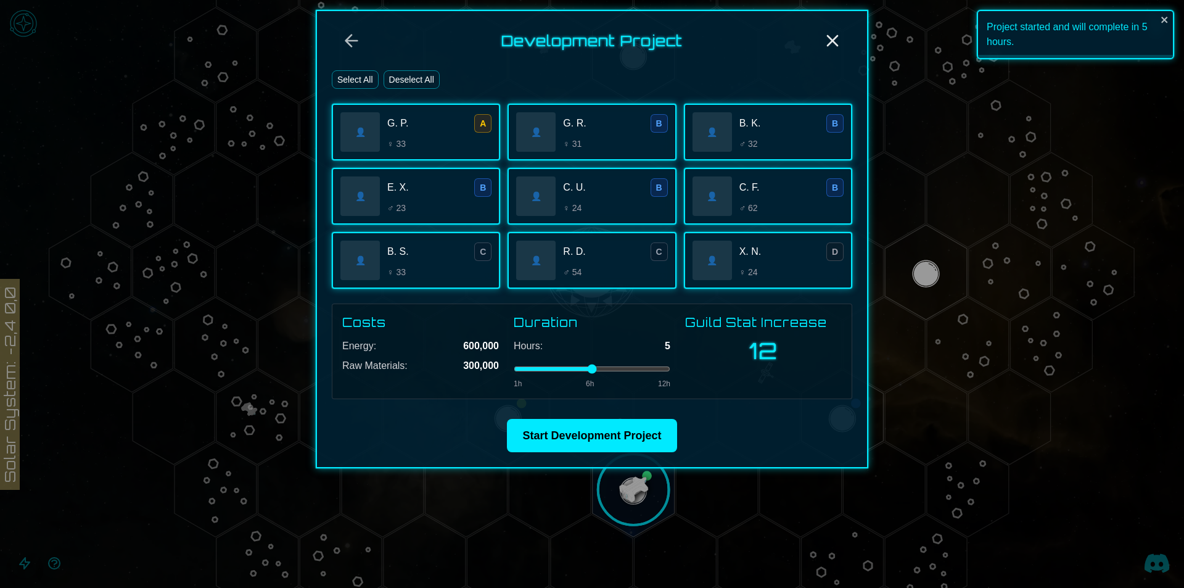
type input "*"
click at [582, 367] on input "range" at bounding box center [592, 368] width 157 height 5
click at [606, 438] on button "Start Development Project" at bounding box center [592, 435] width 170 height 33
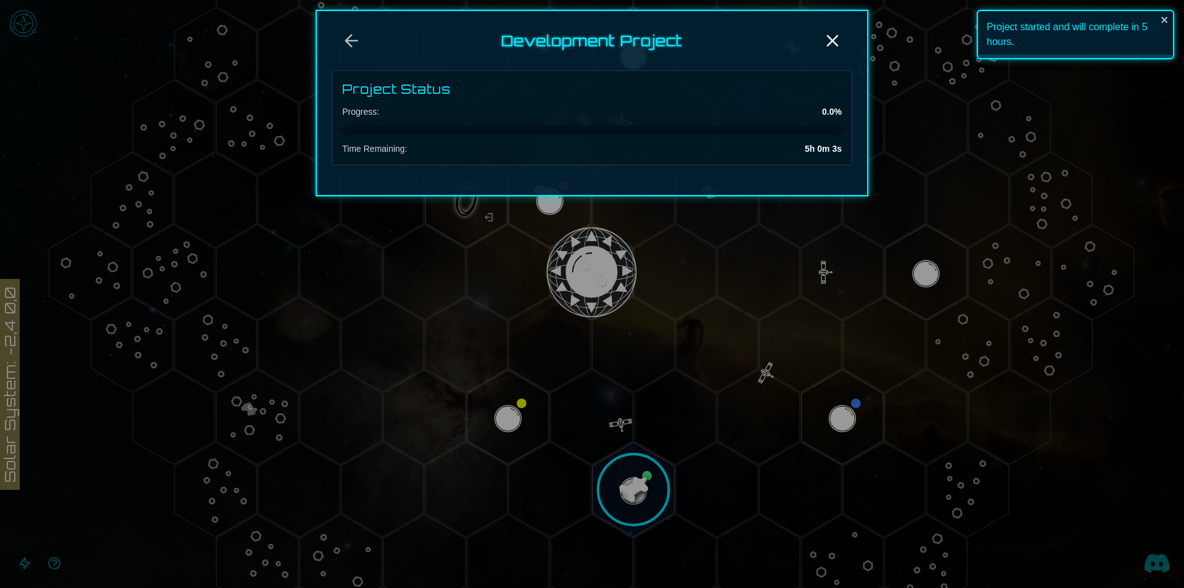
click at [613, 471] on div at bounding box center [592, 294] width 1184 height 588
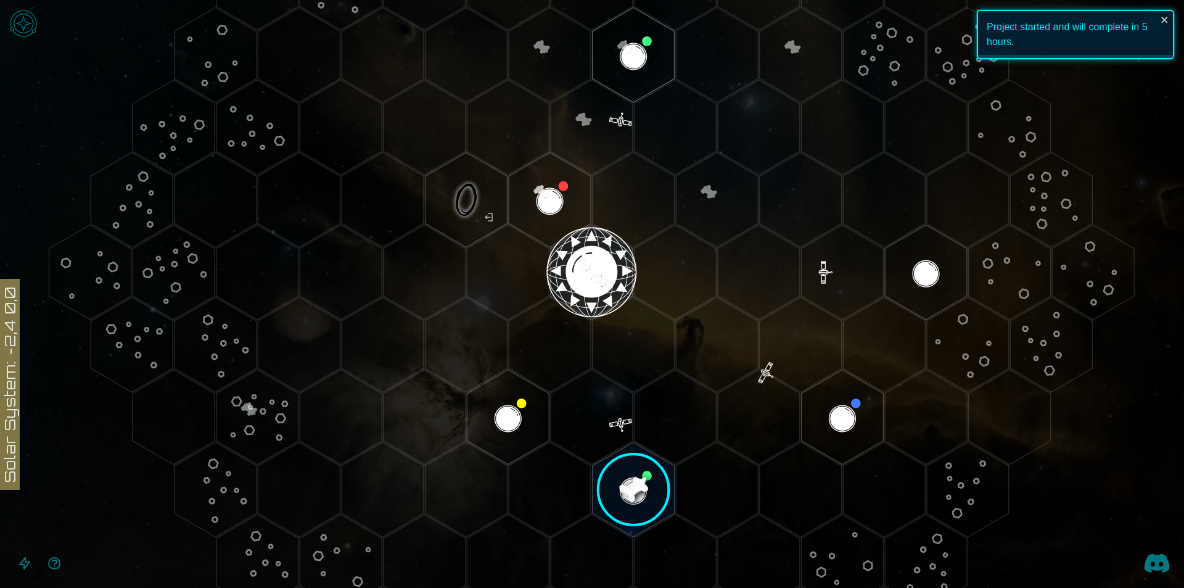
click at [9, 345] on icon at bounding box center [592, 272] width 1184 height 1038
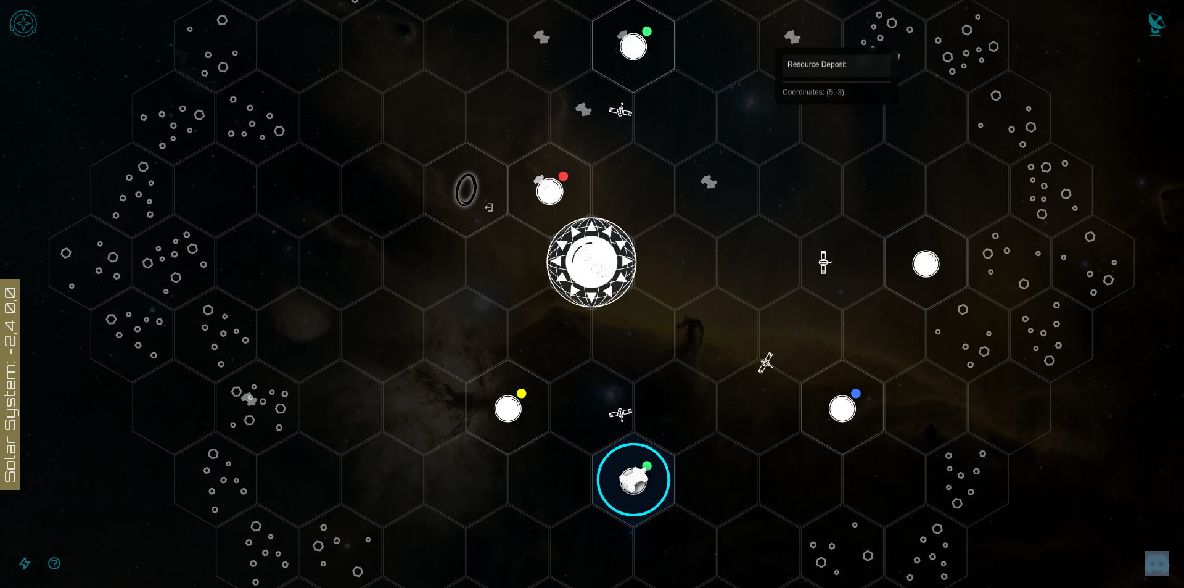
scroll to position [133, 0]
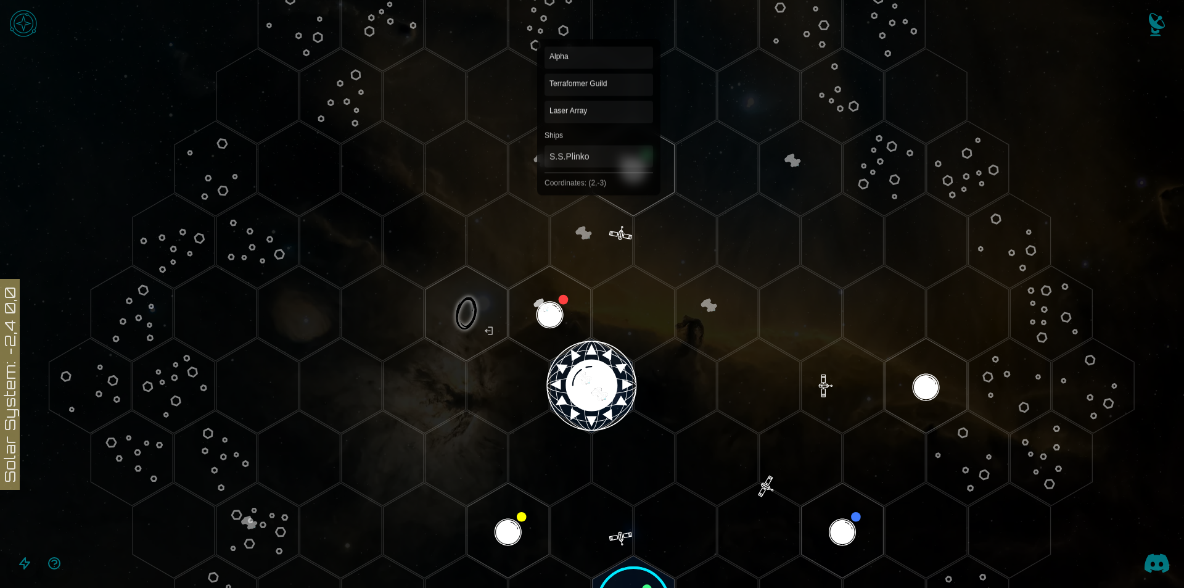
click at [599, 163] on polygon "Hex at coordinates 2,-3, clickable" at bounding box center [634, 168] width 82 height 95
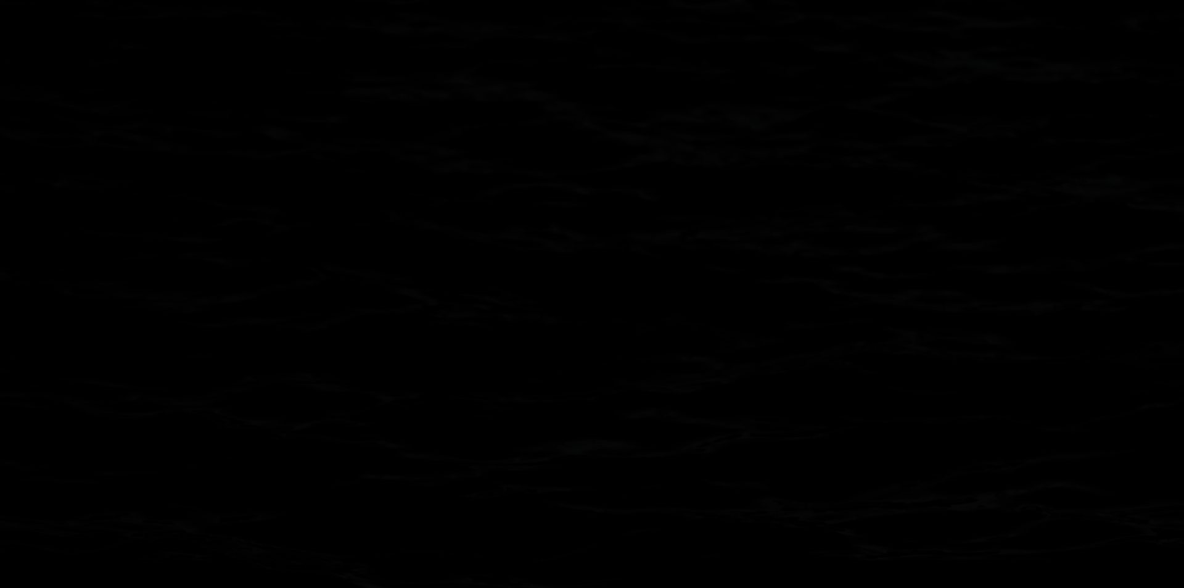
click at [599, 163] on image at bounding box center [633, 168] width 97 height 97
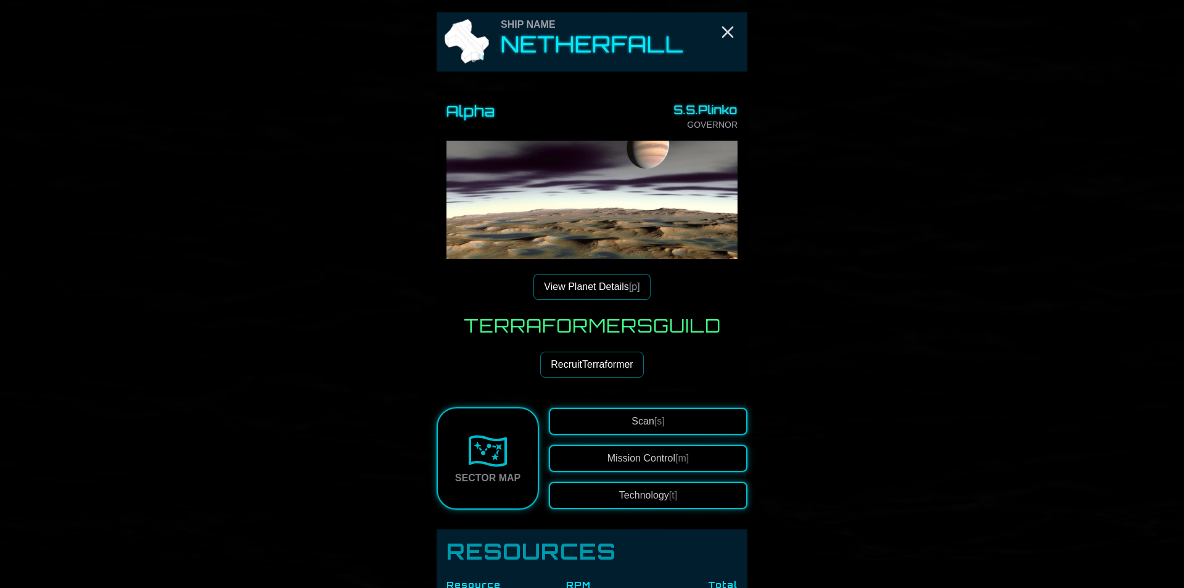
click at [601, 292] on button "View Planet Details [p]" at bounding box center [591, 287] width 117 height 26
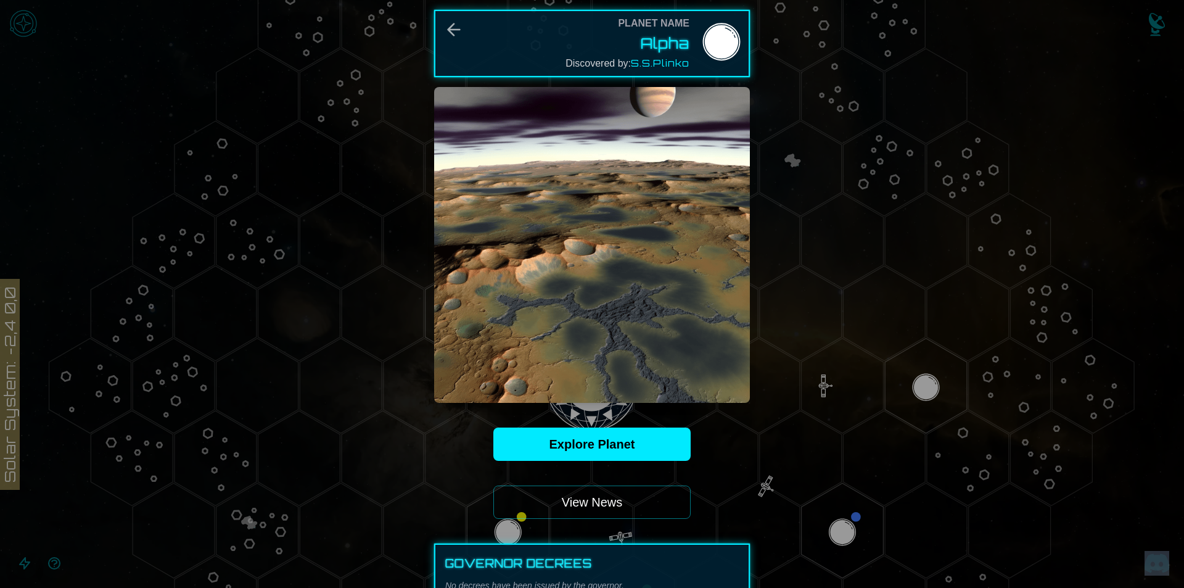
scroll to position [432, 0]
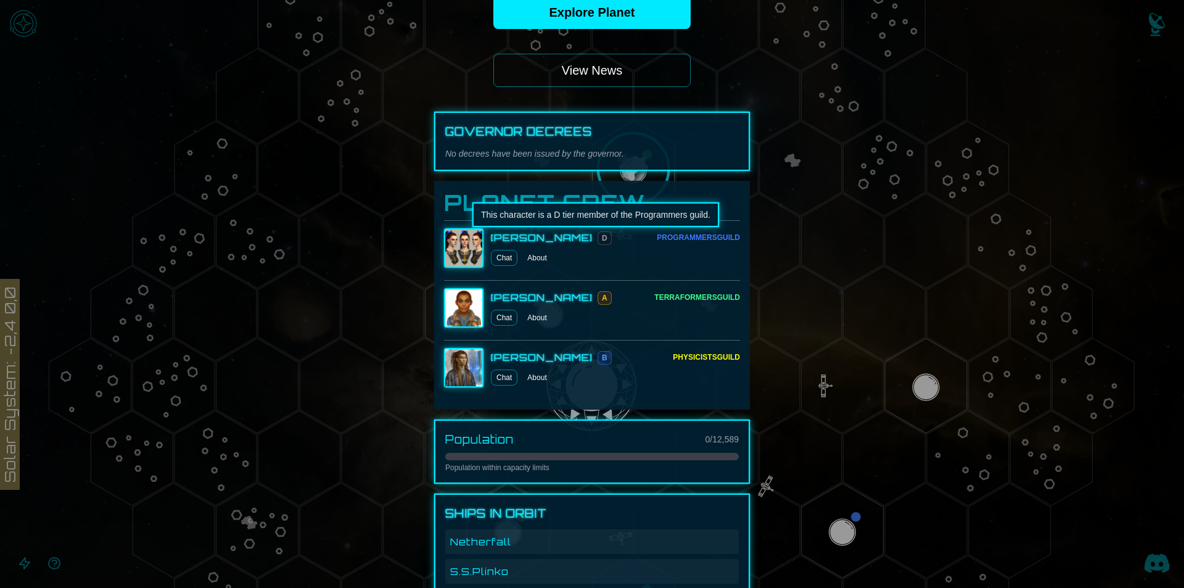
click at [598, 239] on span "D" at bounding box center [605, 238] width 14 height 14
click at [522, 315] on button "About" at bounding box center [536, 318] width 29 height 16
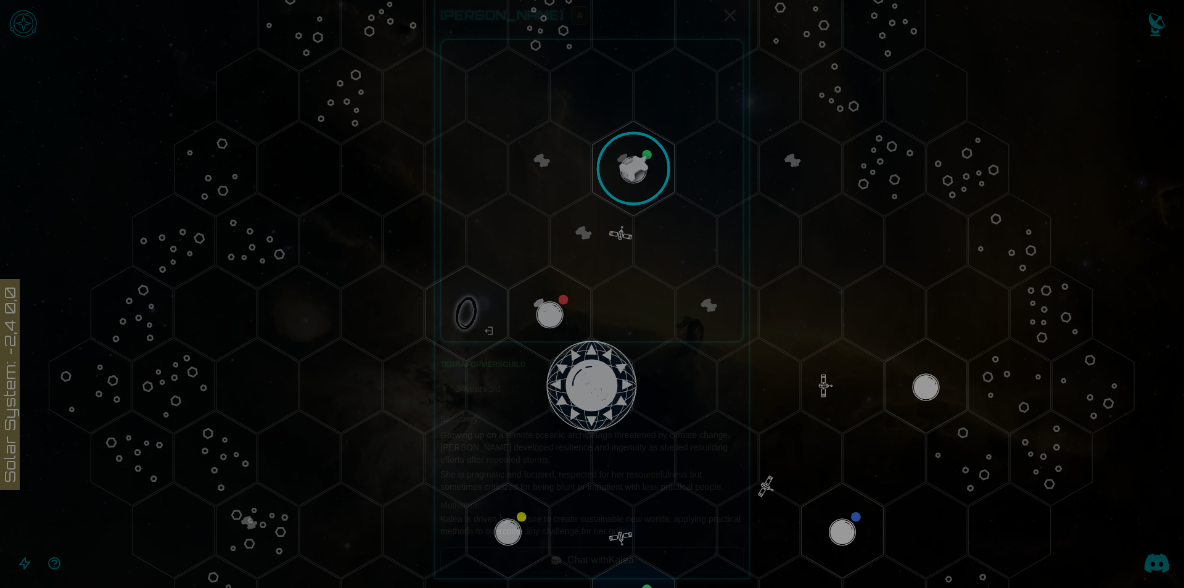
scroll to position [15, 0]
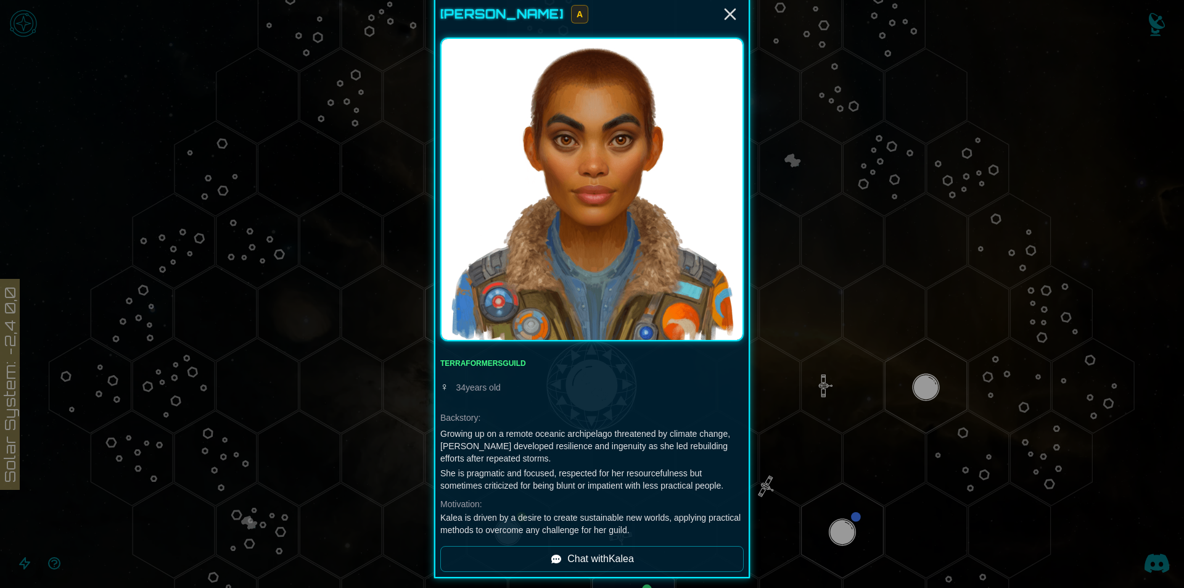
click at [836, 215] on div at bounding box center [592, 294] width 1184 height 588
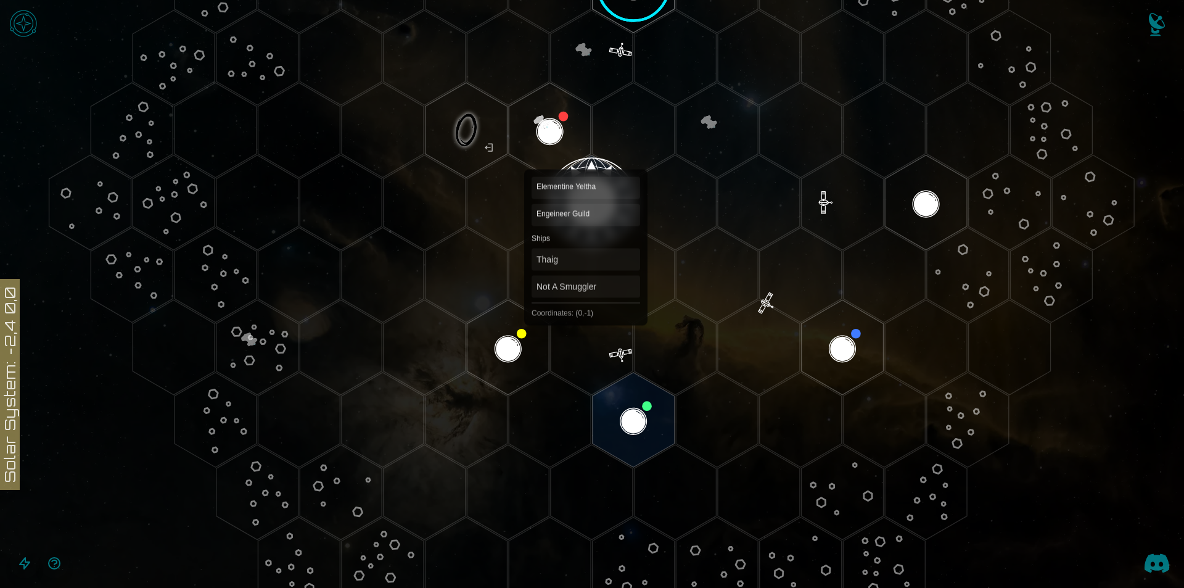
scroll to position [442, 0]
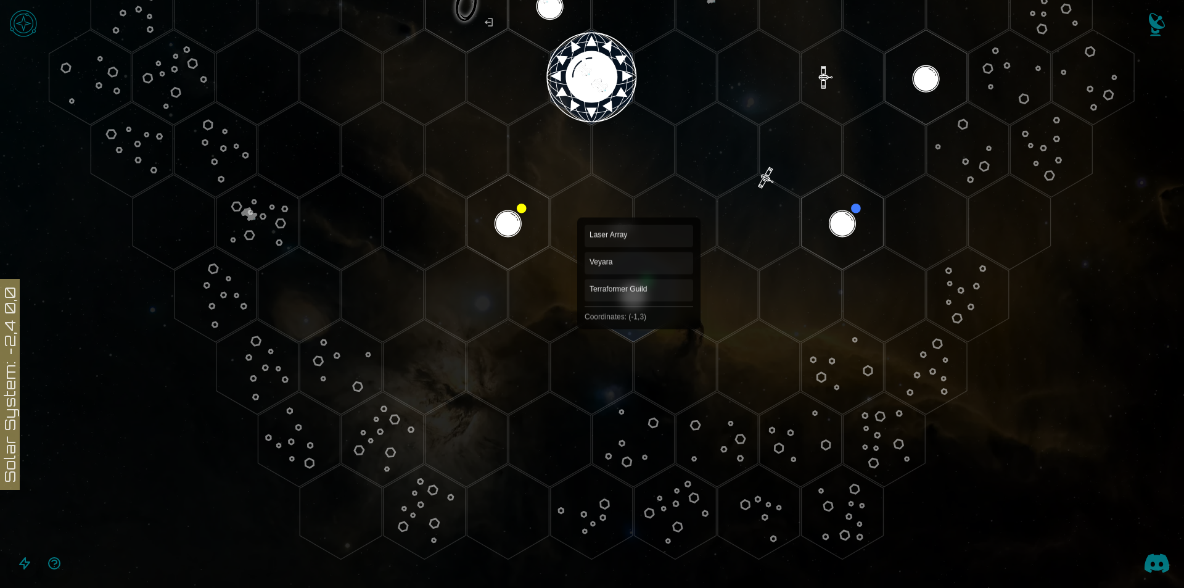
click at [639, 319] on polygon "Hex at coordinates -1,3, clickable" at bounding box center [634, 294] width 82 height 95
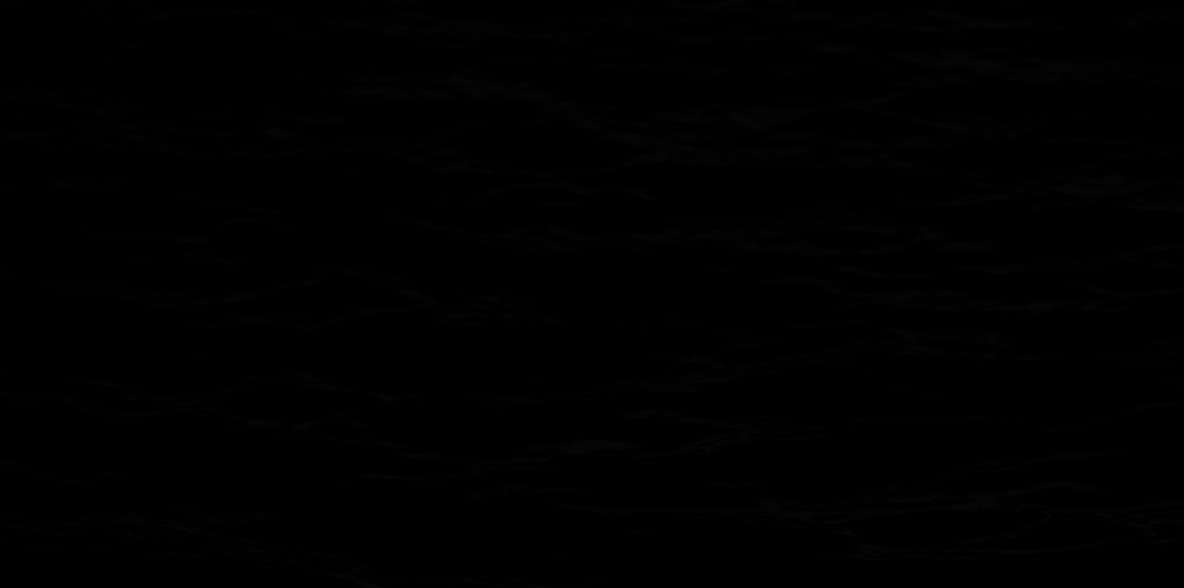
click at [639, 319] on image at bounding box center [633, 294] width 97 height 97
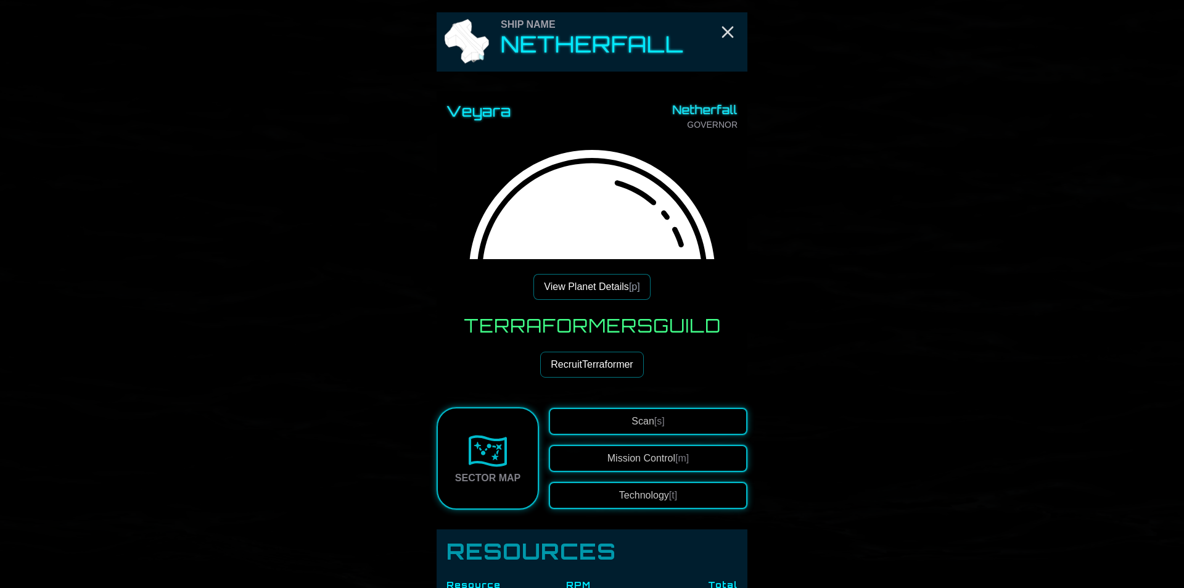
scroll to position [432, 0]
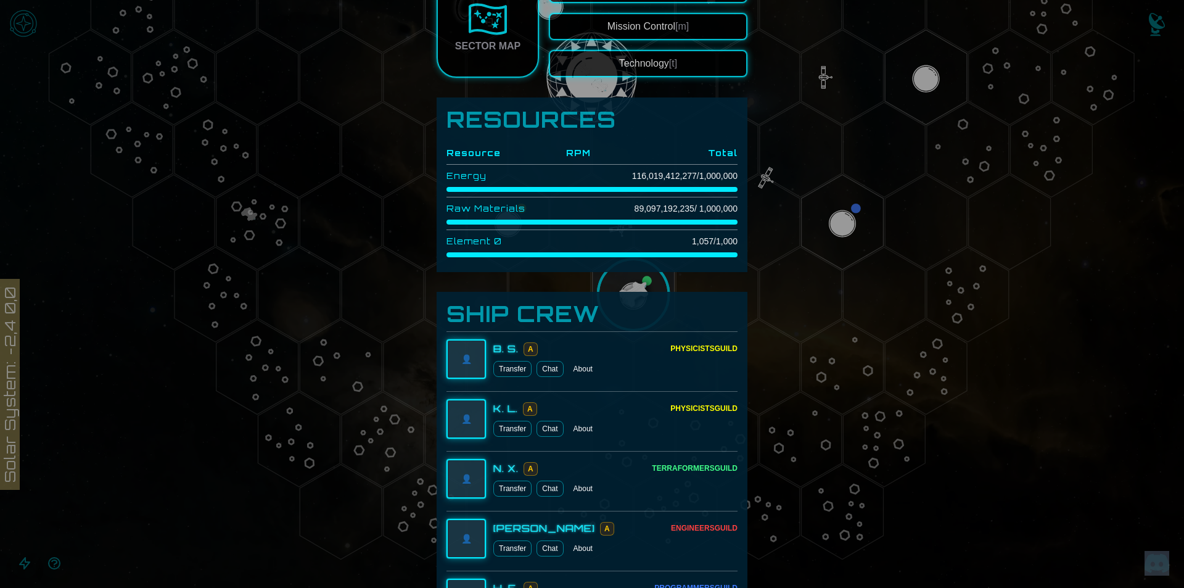
click at [537, 370] on link "Chat" at bounding box center [550, 369] width 27 height 16
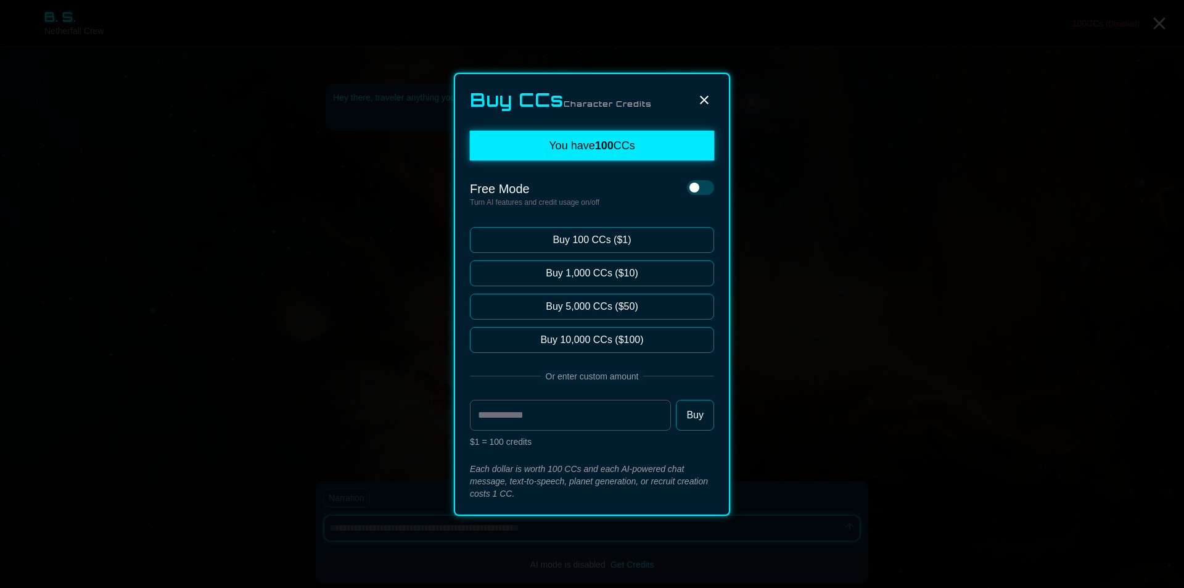
click at [690, 97] on div "Buy CCs Character Credits" at bounding box center [592, 100] width 244 height 22
click at [708, 97] on icon at bounding box center [704, 100] width 15 height 15
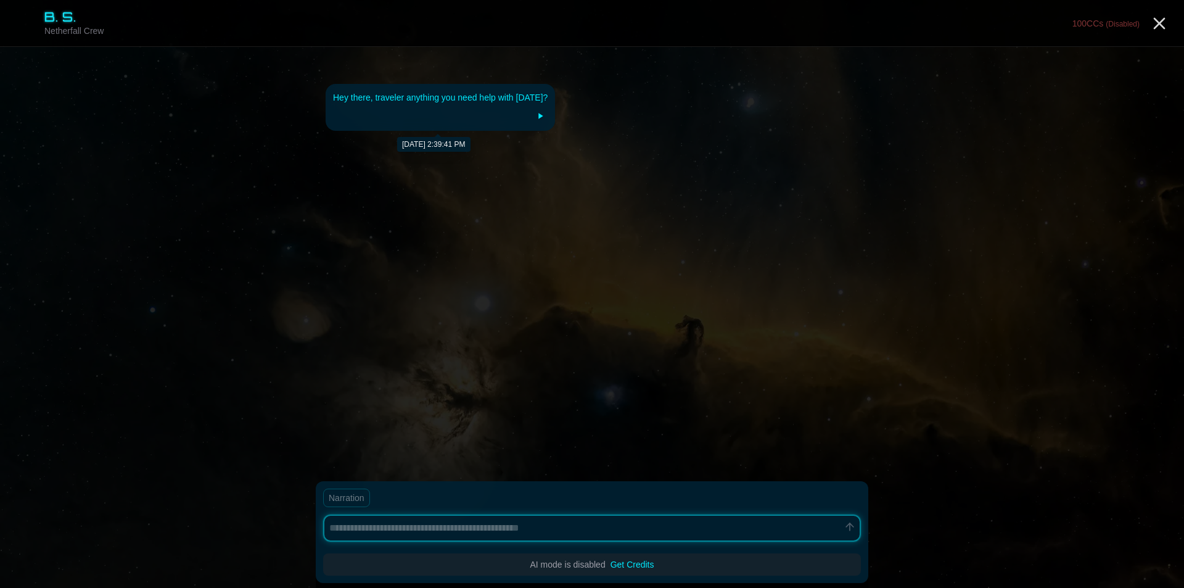
type textarea "*"
click at [1164, 17] on icon "Close" at bounding box center [1159, 24] width 20 height 20
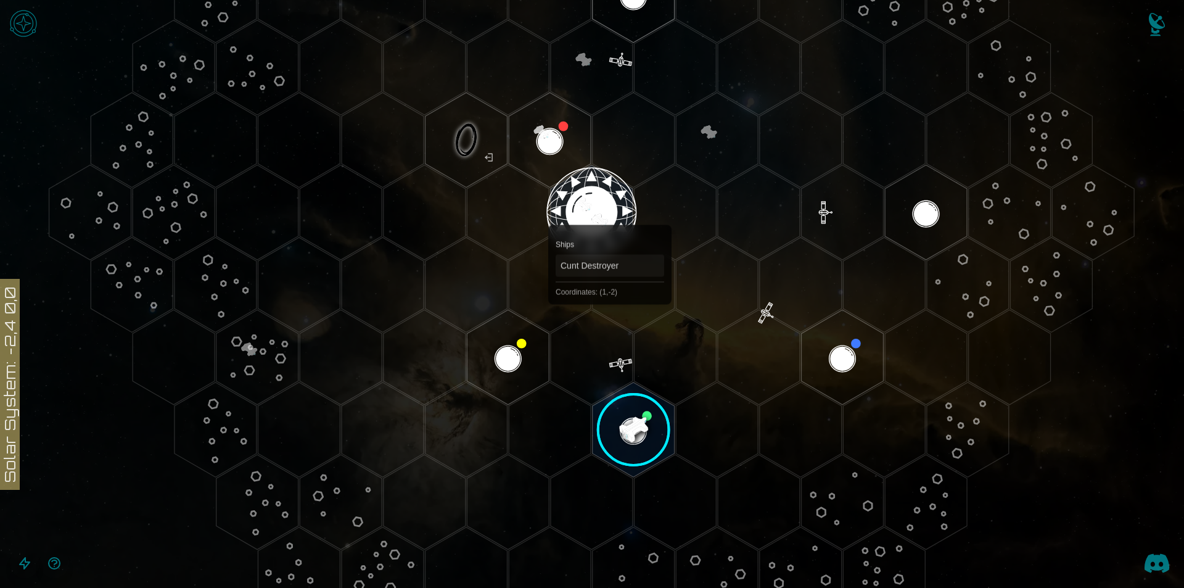
scroll to position [308, 0]
